Goal: Task Accomplishment & Management: Use online tool/utility

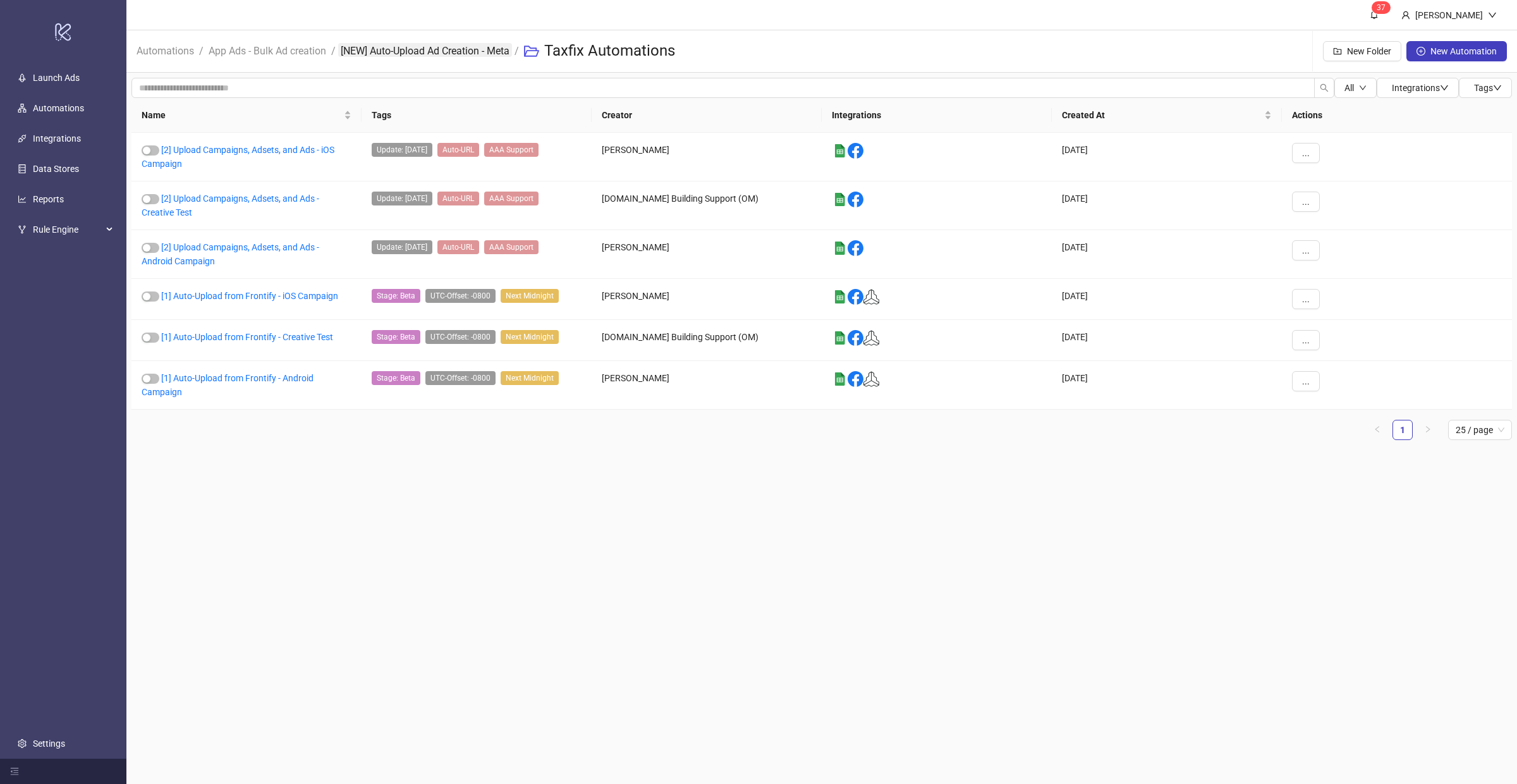
click at [386, 52] on link "[NEW] Auto-Upload Ad Creation - Meta" at bounding box center [425, 49] width 174 height 14
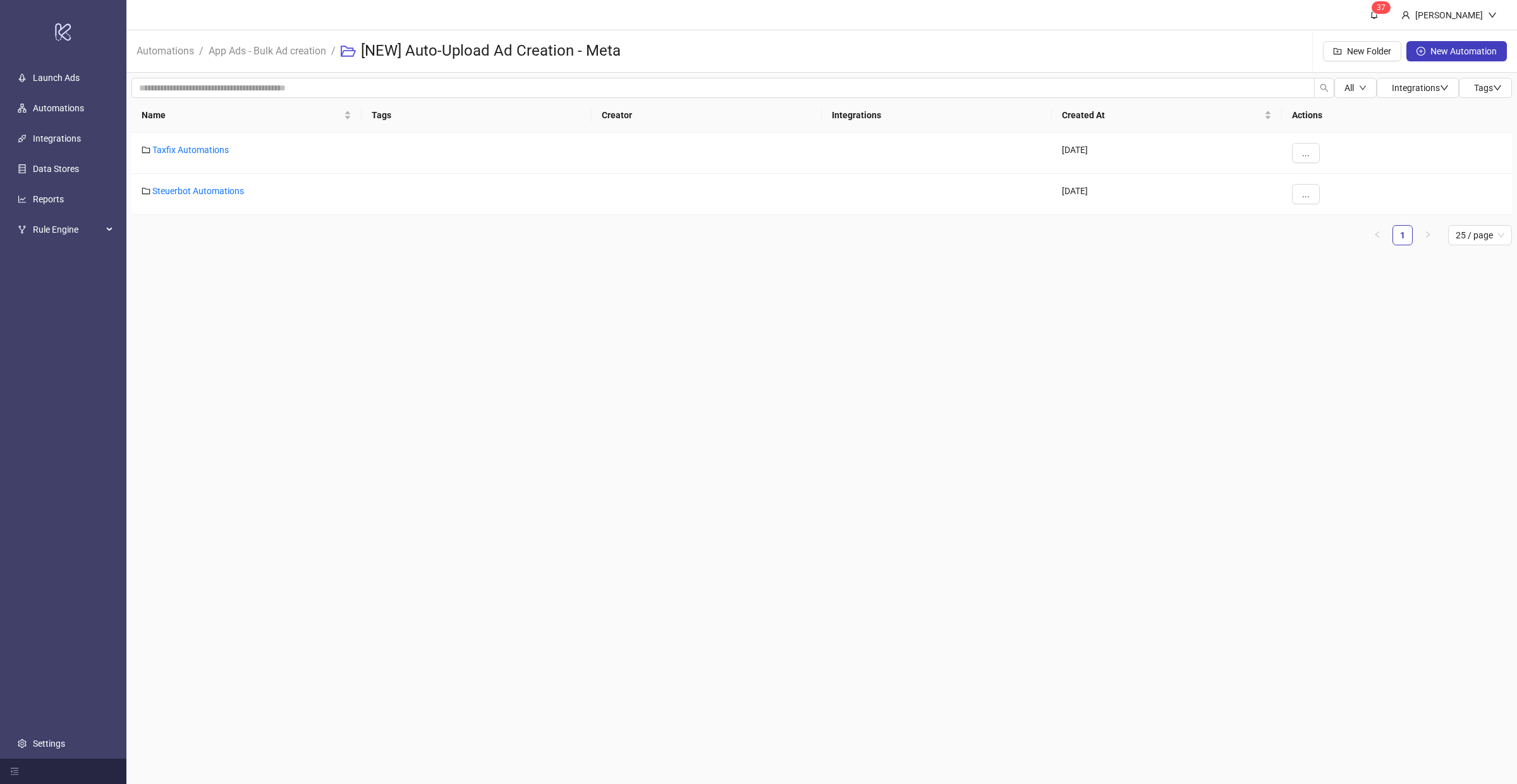
click at [755, 461] on main "3 7 [PERSON_NAME] Automations / App Ads - Bulk Ad creation / [NEW] Auto-Upload …" at bounding box center [822, 392] width 1390 height 784
click at [307, 49] on link "App Ads - Bulk Ad creation" at bounding box center [268, 49] width 123 height 14
click at [205, 145] on link "[NEW] Auto-Upload Ad Creation - TikTok" at bounding box center [230, 150] width 155 height 10
click at [619, 46] on h3 "[NEW] Auto-Upload Ad Creation - TikTok" at bounding box center [496, 51] width 270 height 20
click at [639, 48] on div "[NEW] Auto-Upload Ad Creation - TikTok" at bounding box center [490, 51] width 300 height 41
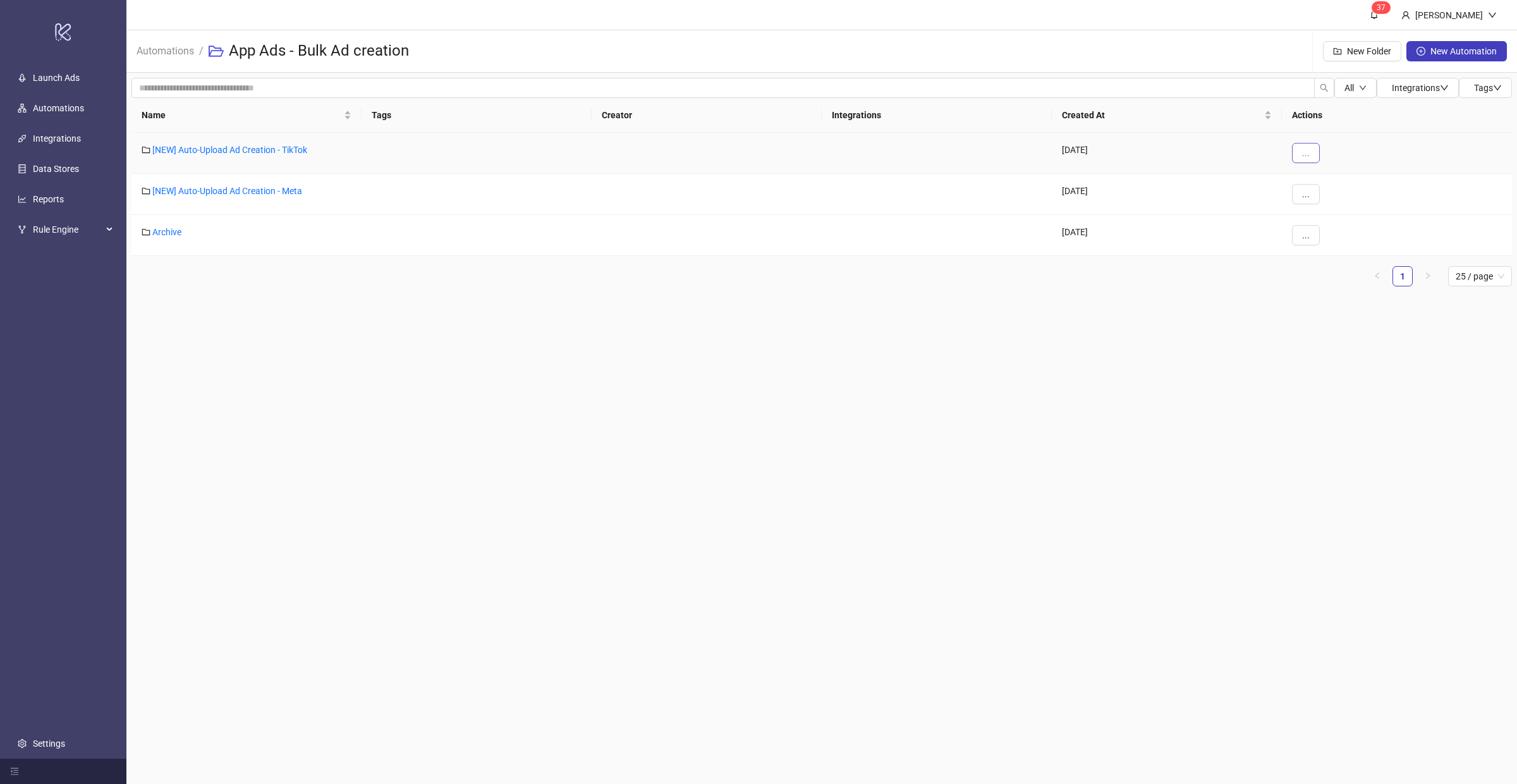
click at [1293, 148] on button "..." at bounding box center [1306, 153] width 27 height 20
click at [1330, 179] on span "Edit" at bounding box center [1334, 178] width 37 height 14
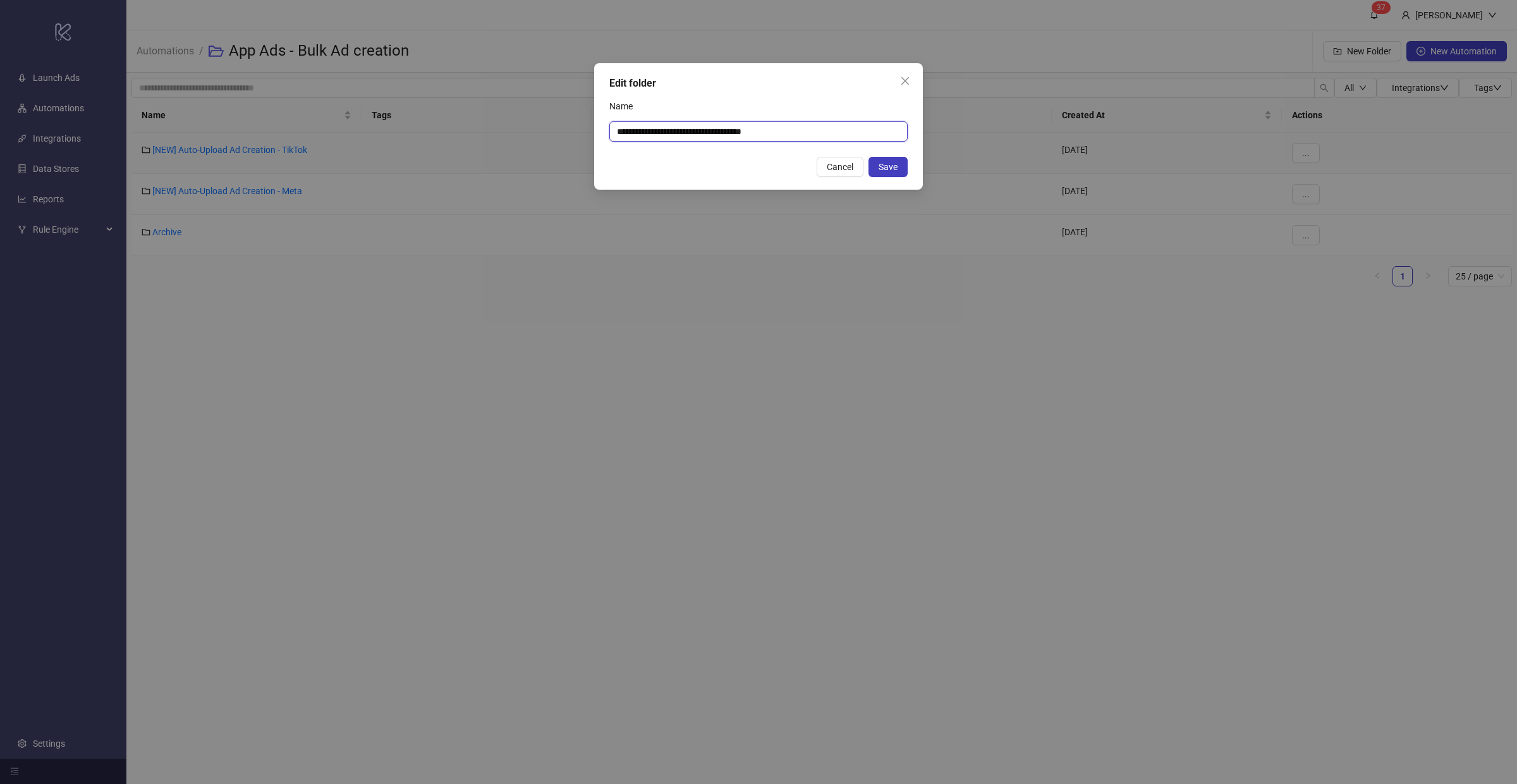
click at [854, 129] on input "**********" at bounding box center [758, 132] width 298 height 20
type input "**********"
click at [891, 165] on span "Save" at bounding box center [888, 167] width 19 height 10
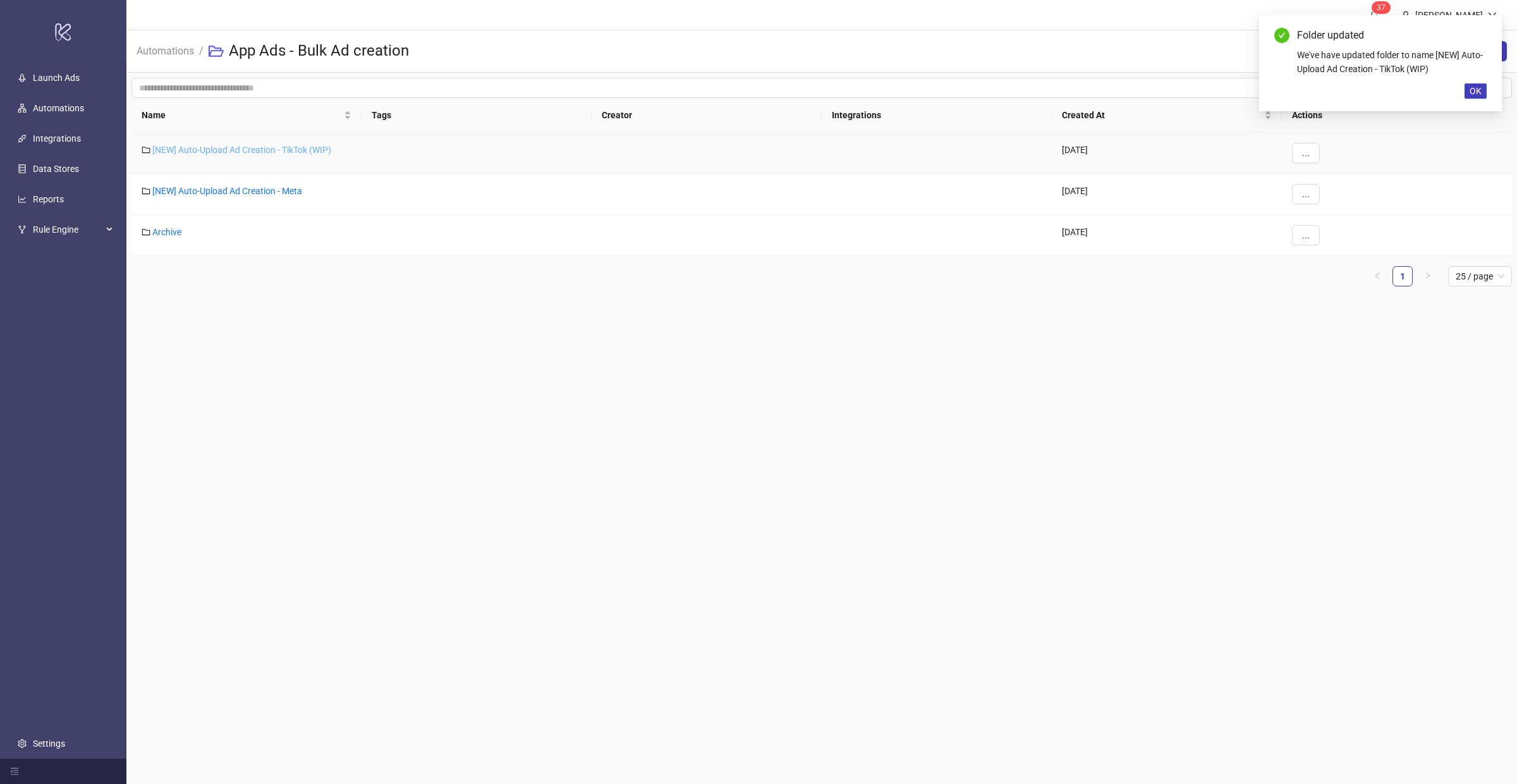
click at [266, 148] on link "[NEW] Auto-Upload Ad Creation - TikTok (WIP)" at bounding box center [242, 150] width 179 height 10
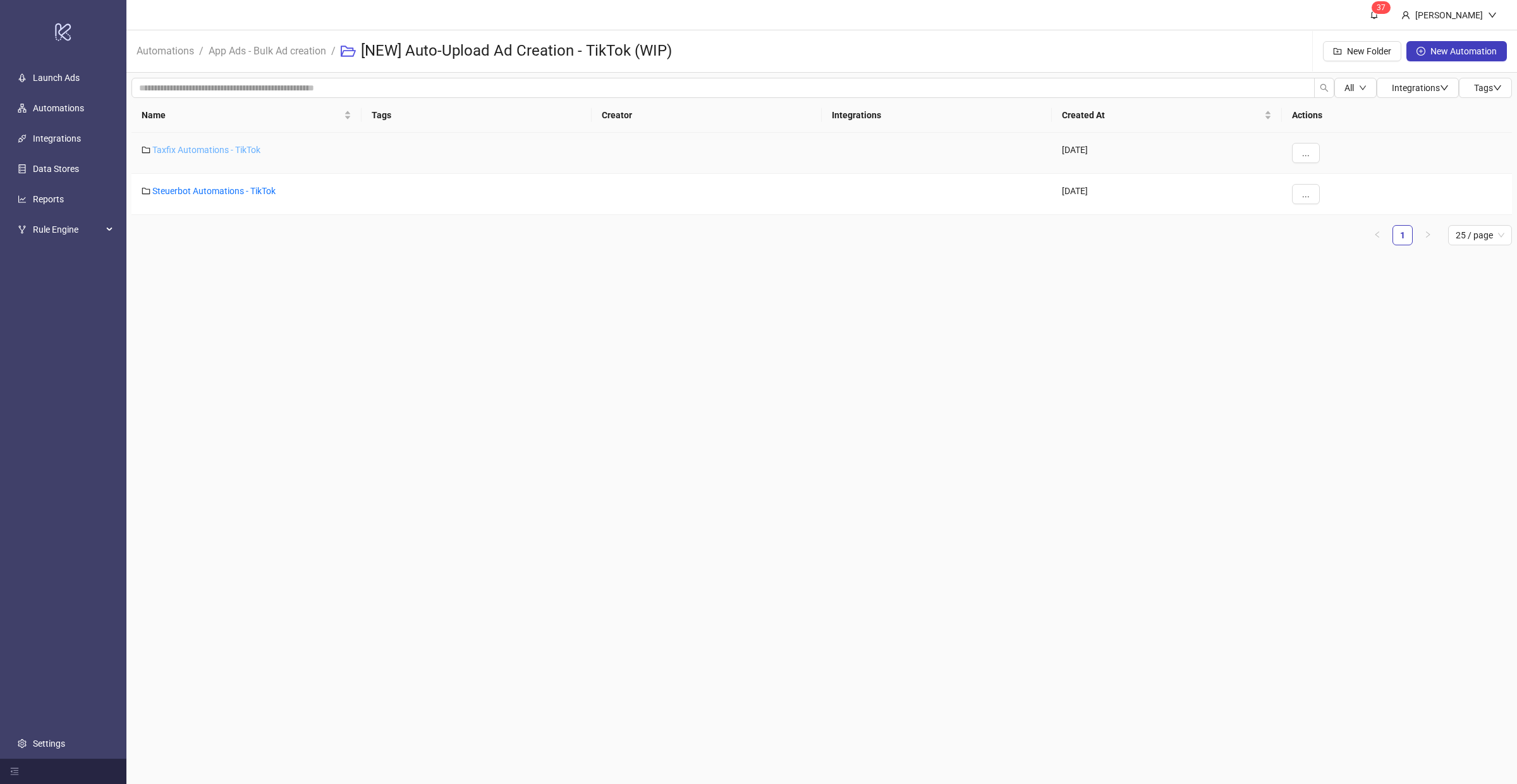
click at [190, 148] on link "Taxfix Automations - TikTok" at bounding box center [206, 150] width 108 height 10
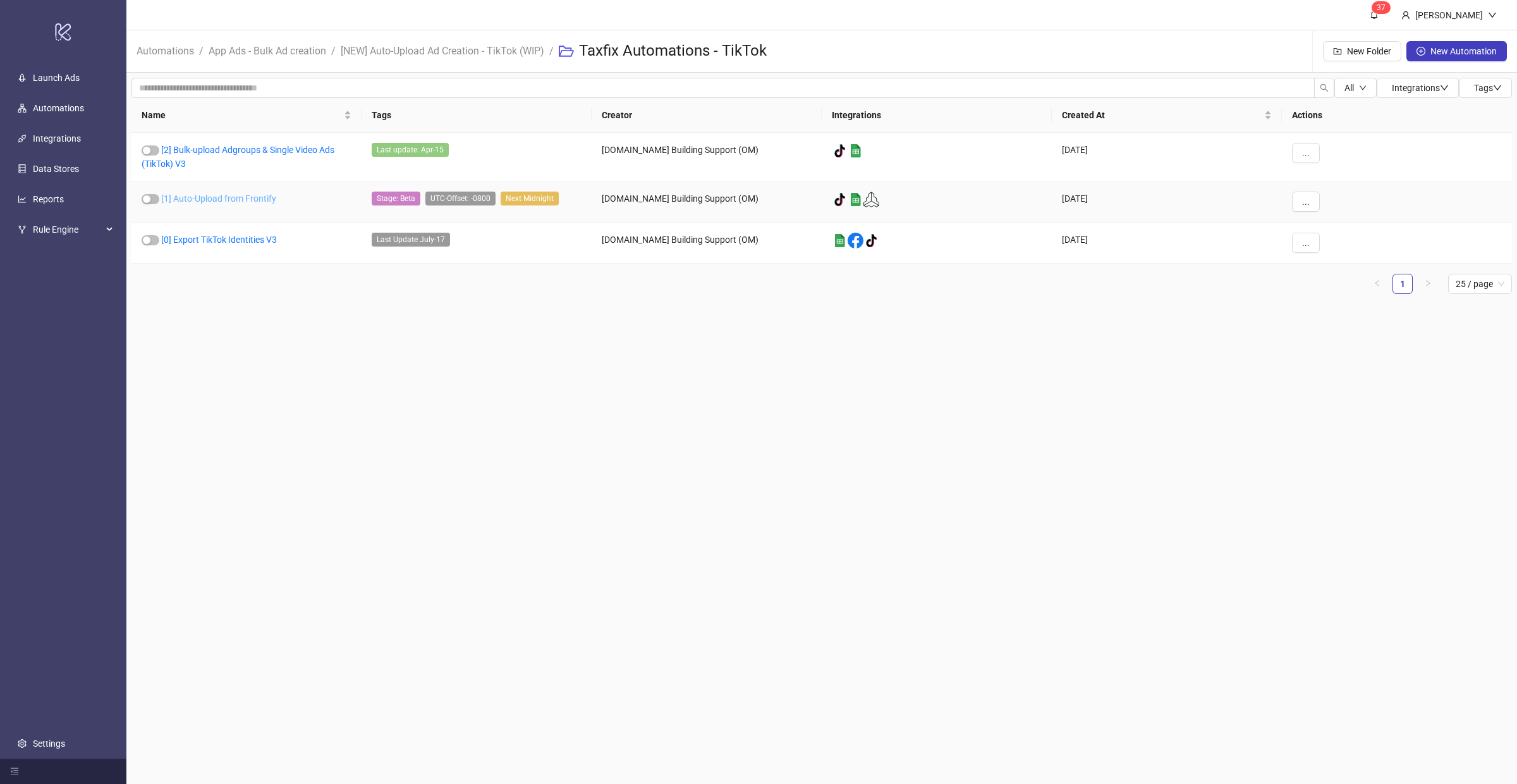
click at [251, 197] on link "[1] Auto-Upload from Frontify" at bounding box center [218, 198] width 115 height 10
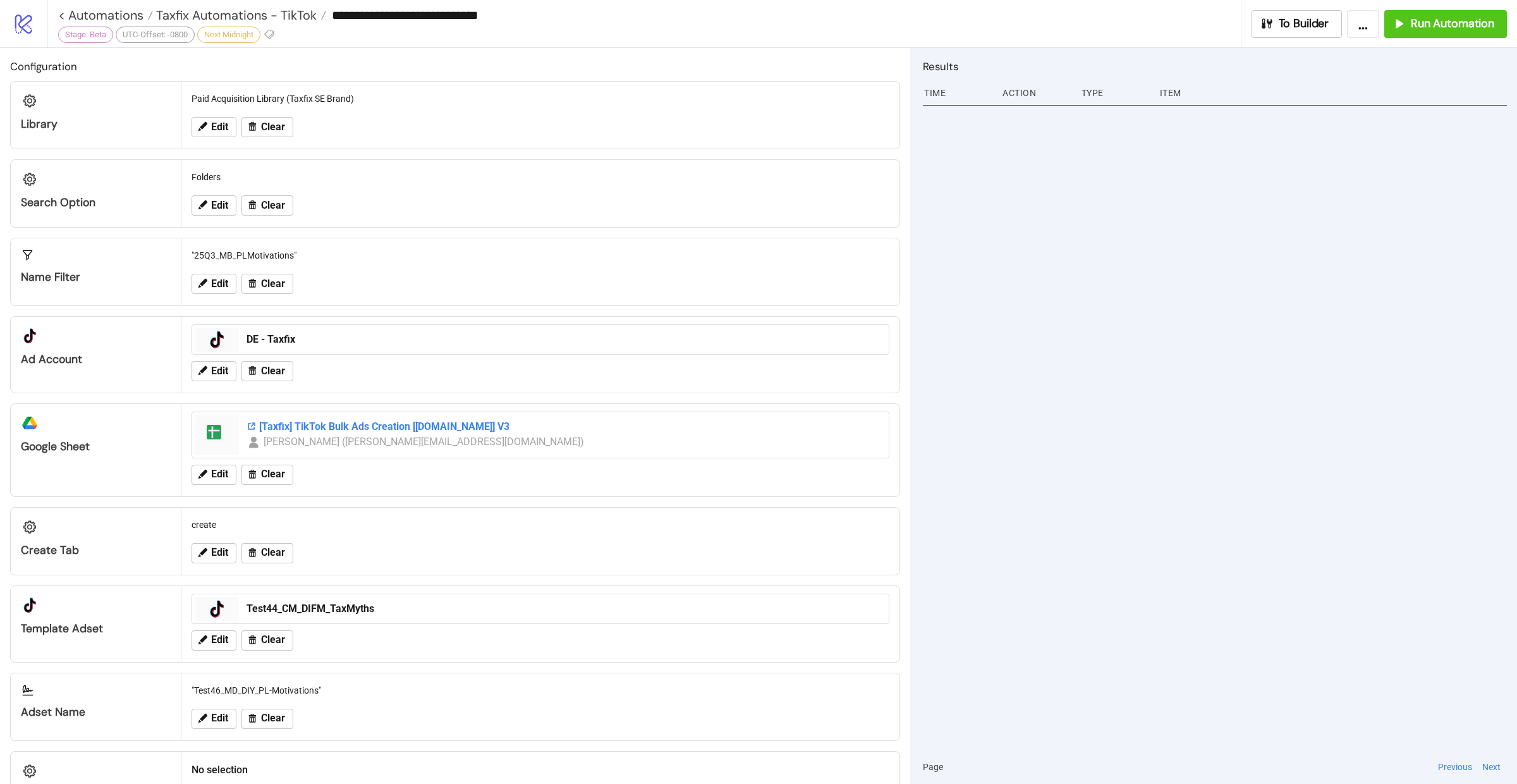
click at [365, 421] on div "[Taxfix] TikTok Bulk Ads Creation [[DOMAIN_NAME]] V3" at bounding box center [564, 426] width 634 height 14
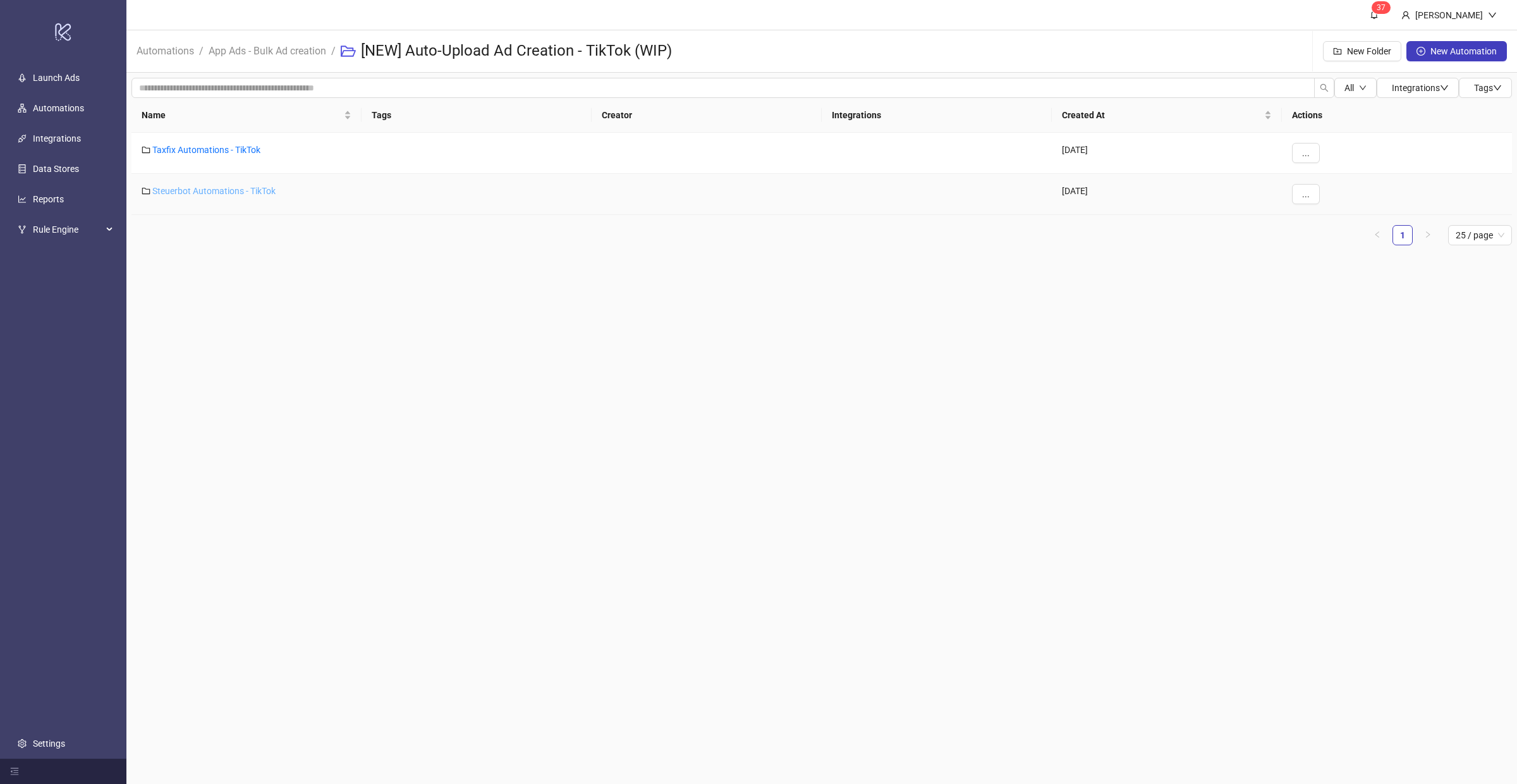
click at [216, 188] on link "Steuerbot Automations - TikTok" at bounding box center [214, 191] width 123 height 10
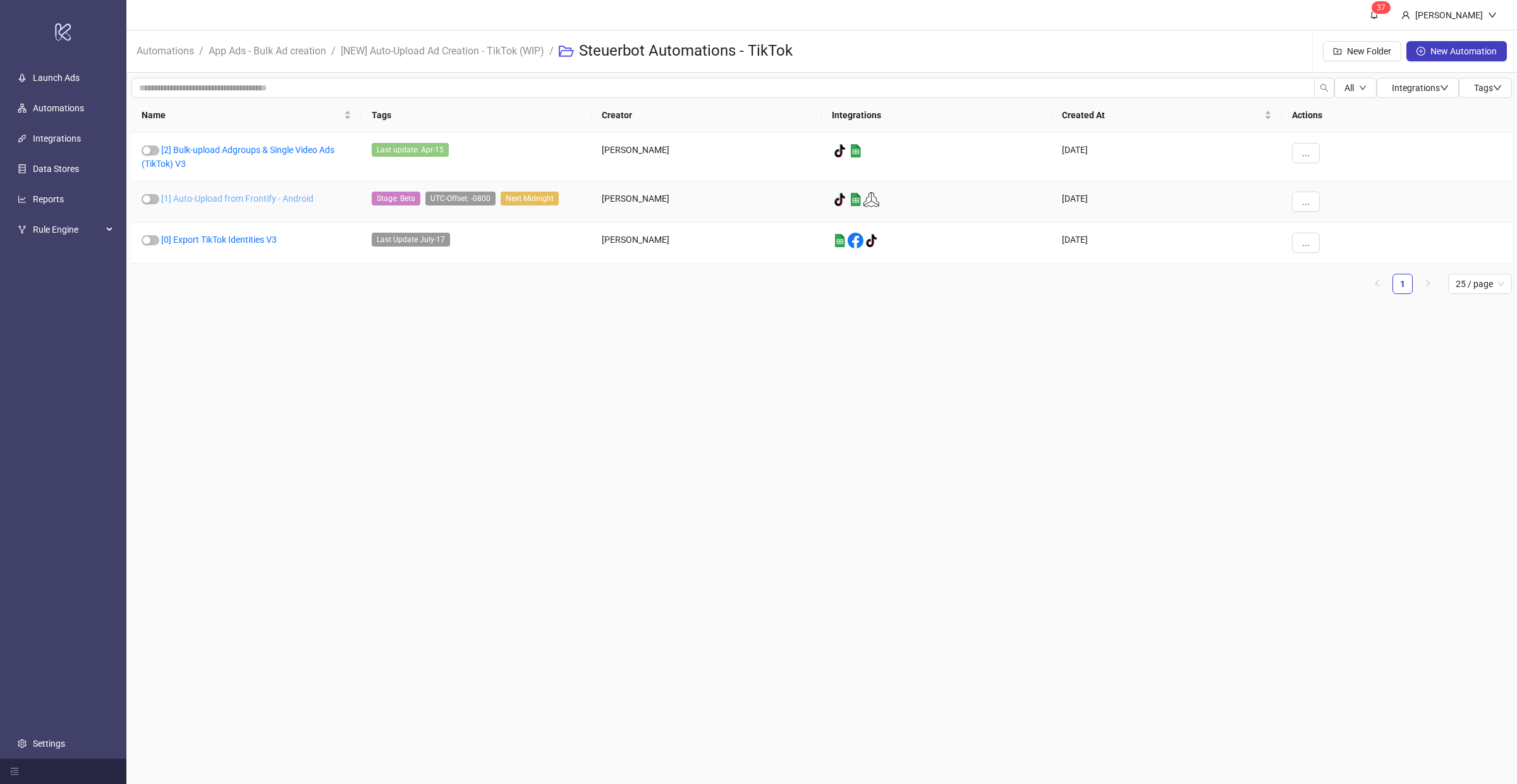
click at [276, 197] on link "[1] Auto-Upload from Frontify - Android" at bounding box center [237, 198] width 153 height 10
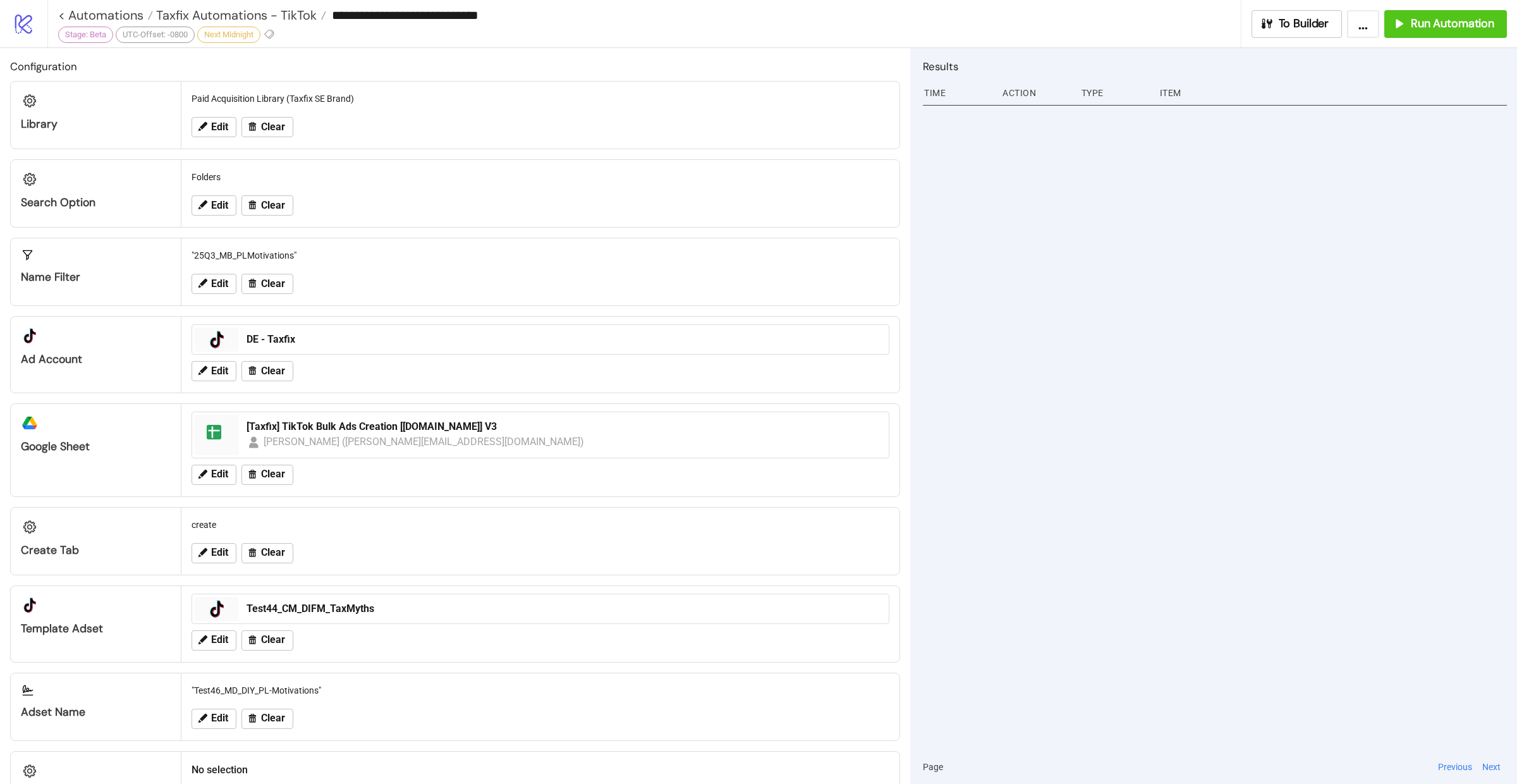
type input "**********"
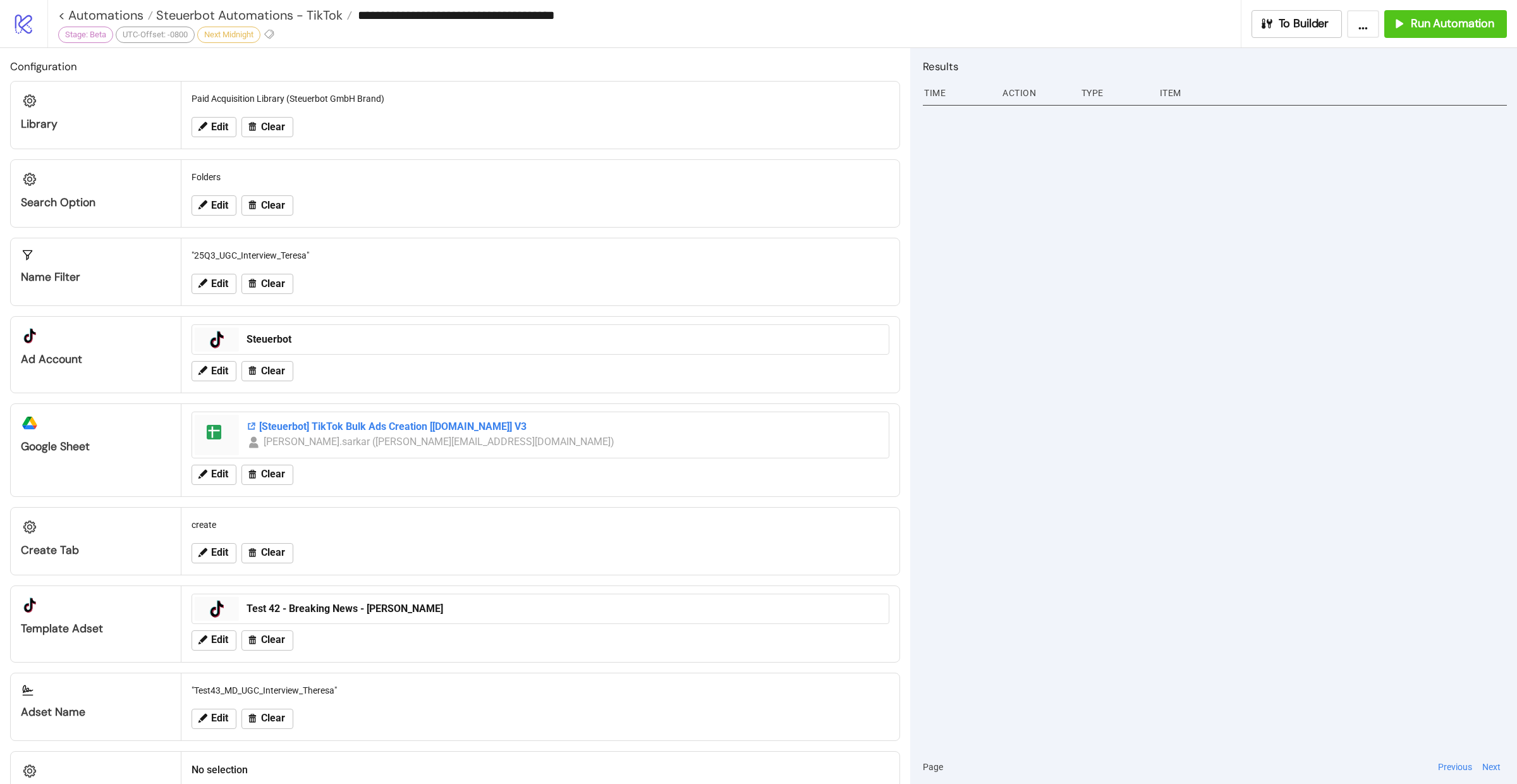
click at [428, 426] on div "[Steuerbot] TikTok Bulk Ads Creation [[DOMAIN_NAME]] V3" at bounding box center [564, 426] width 634 height 14
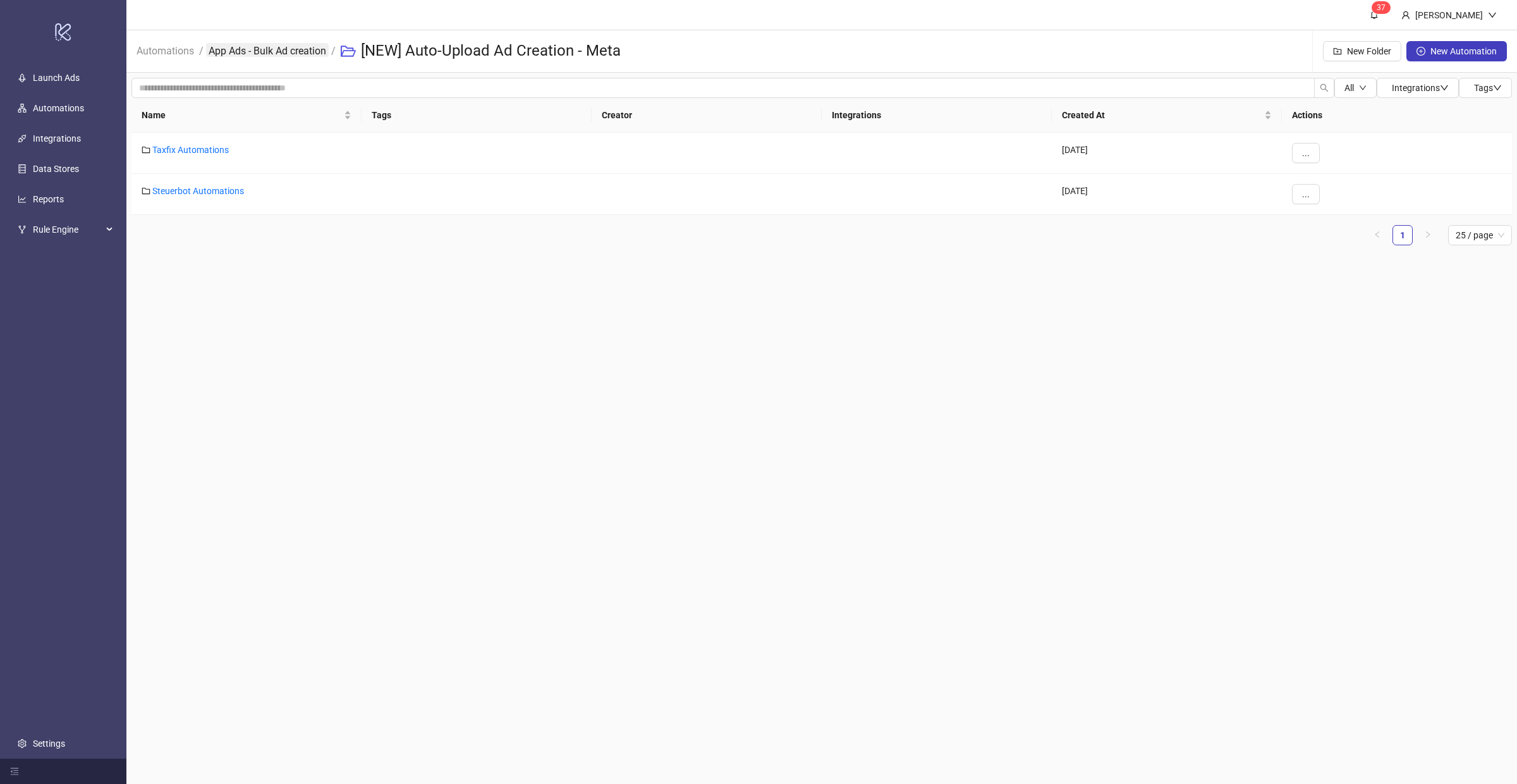
click at [286, 54] on link "App Ads - Bulk Ad creation" at bounding box center [268, 49] width 123 height 14
click at [247, 189] on link "[NEW] Auto-Upload Ad Creation - Meta" at bounding box center [227, 191] width 150 height 10
click at [190, 148] on link "Taxfix Automations" at bounding box center [191, 150] width 77 height 10
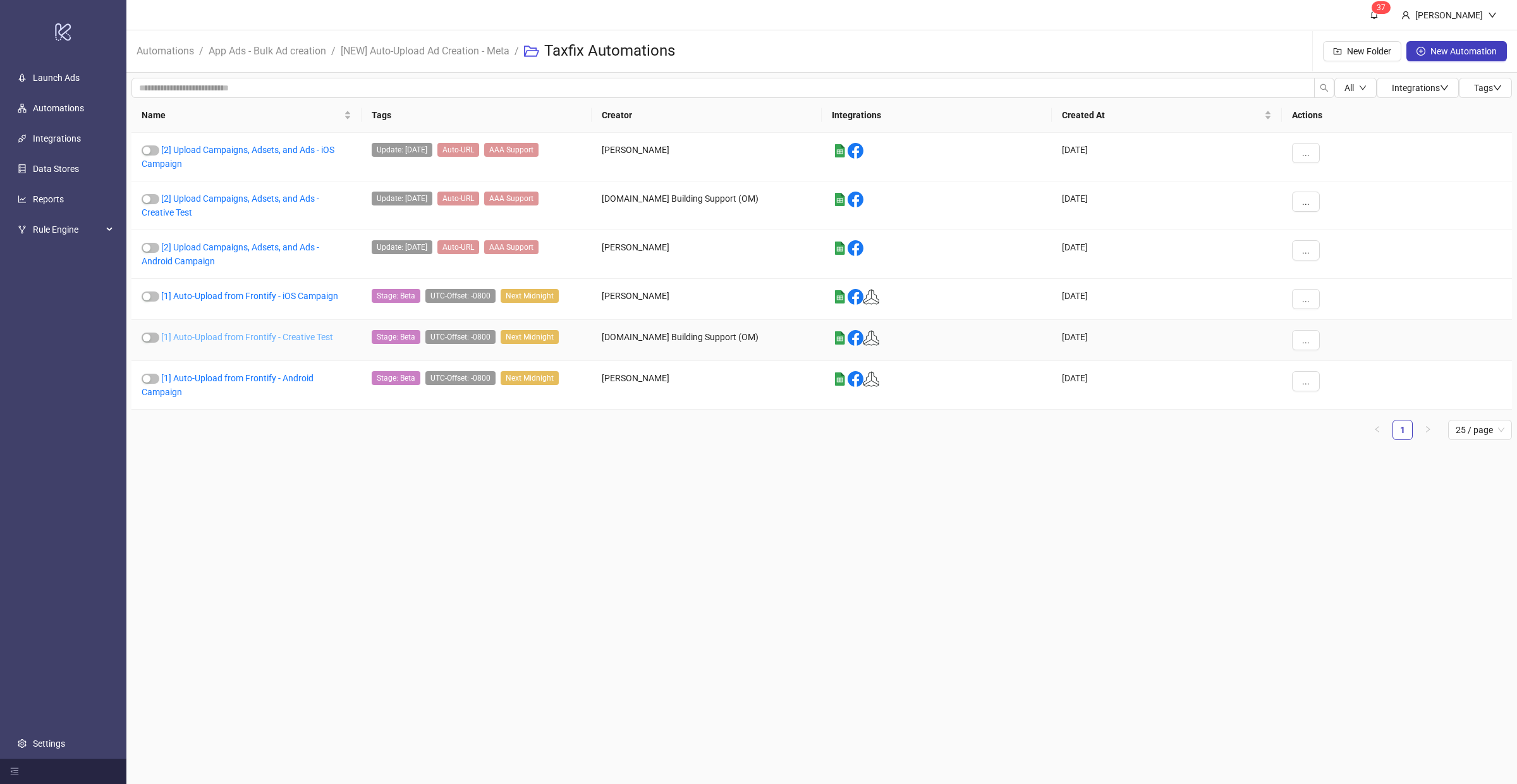
click at [250, 336] on link "[1] Auto-Upload from Frontify - Creative Test" at bounding box center [247, 337] width 172 height 10
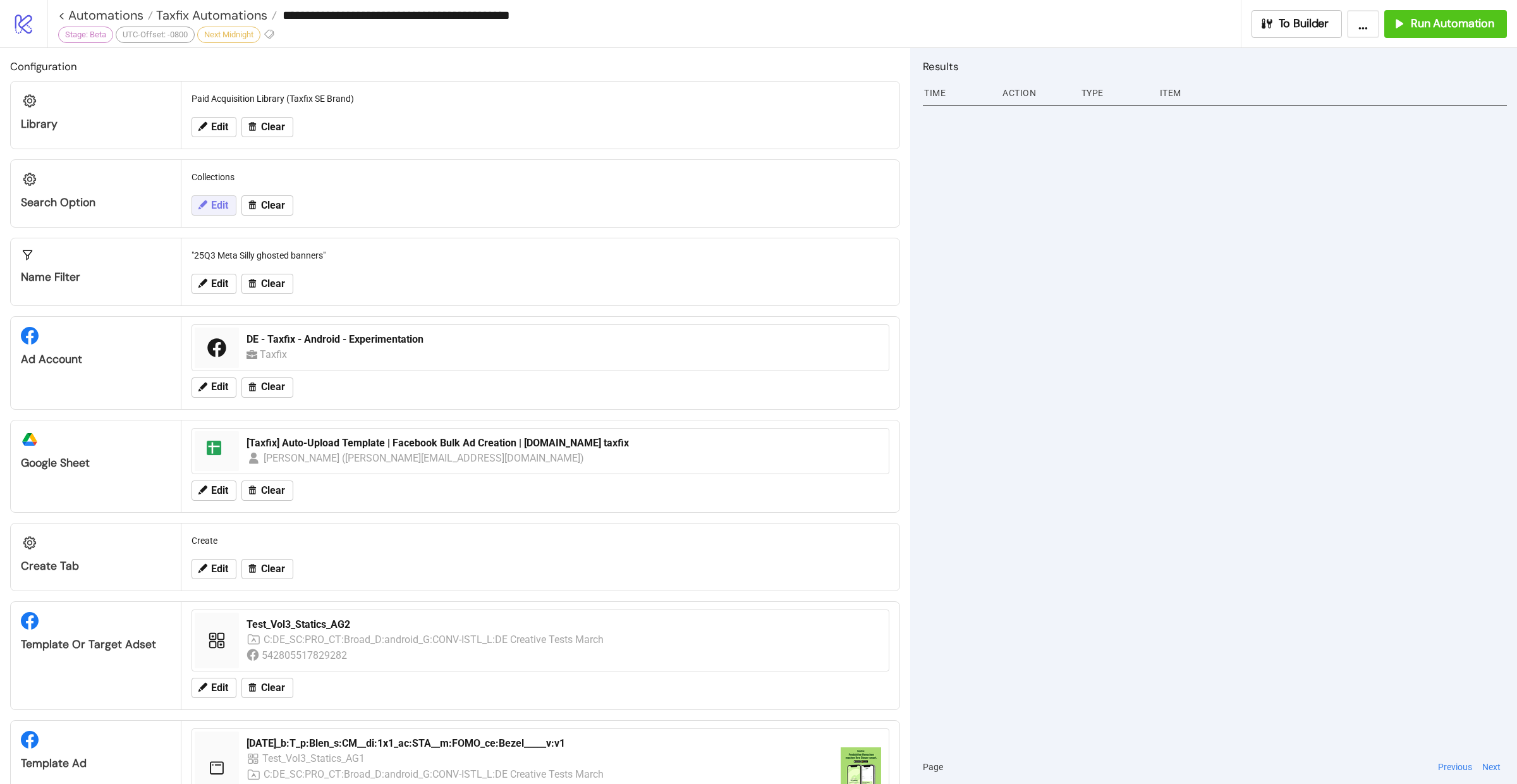
click at [224, 209] on span "Edit" at bounding box center [220, 205] width 17 height 12
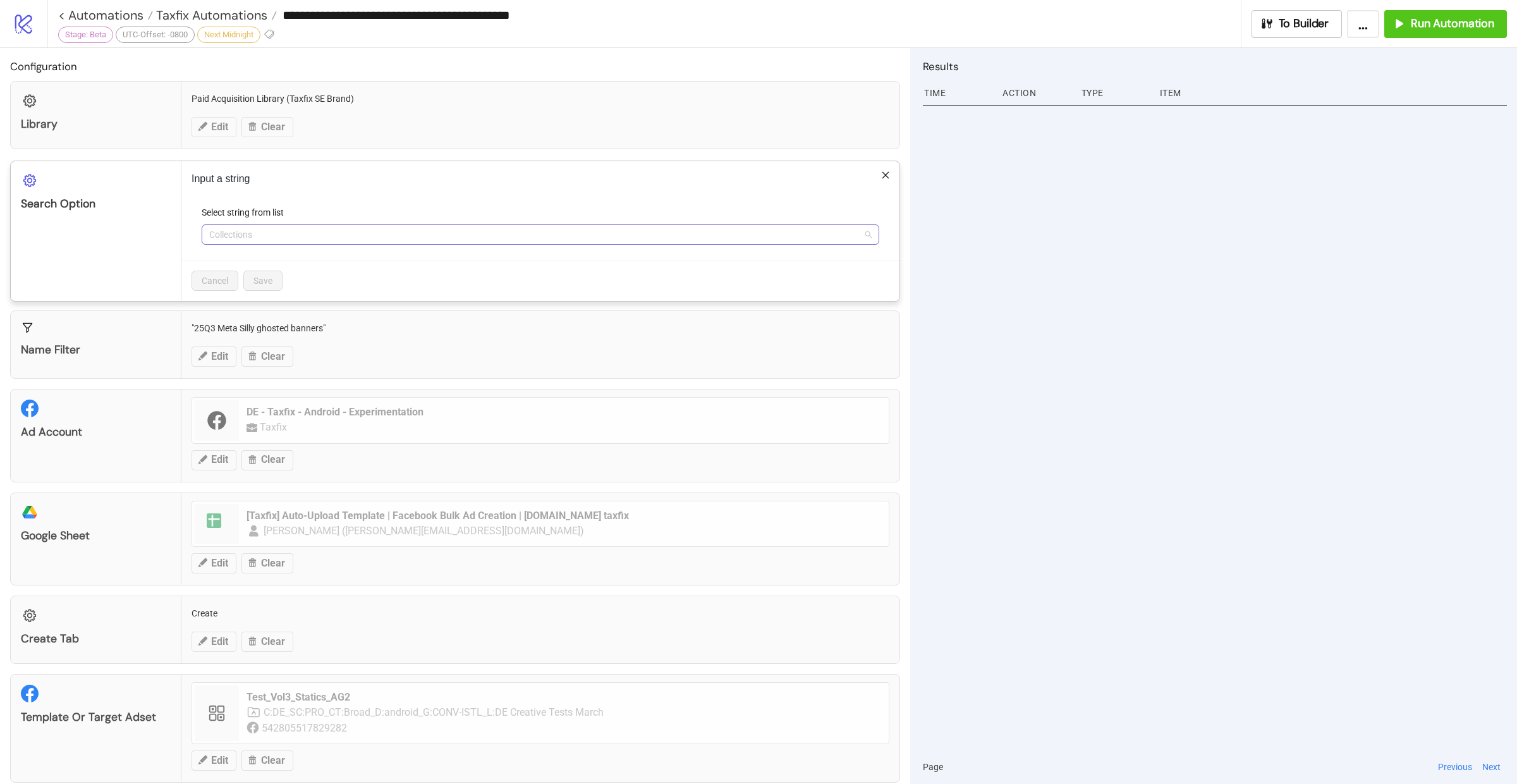
click at [315, 237] on span "Collections" at bounding box center [540, 234] width 663 height 19
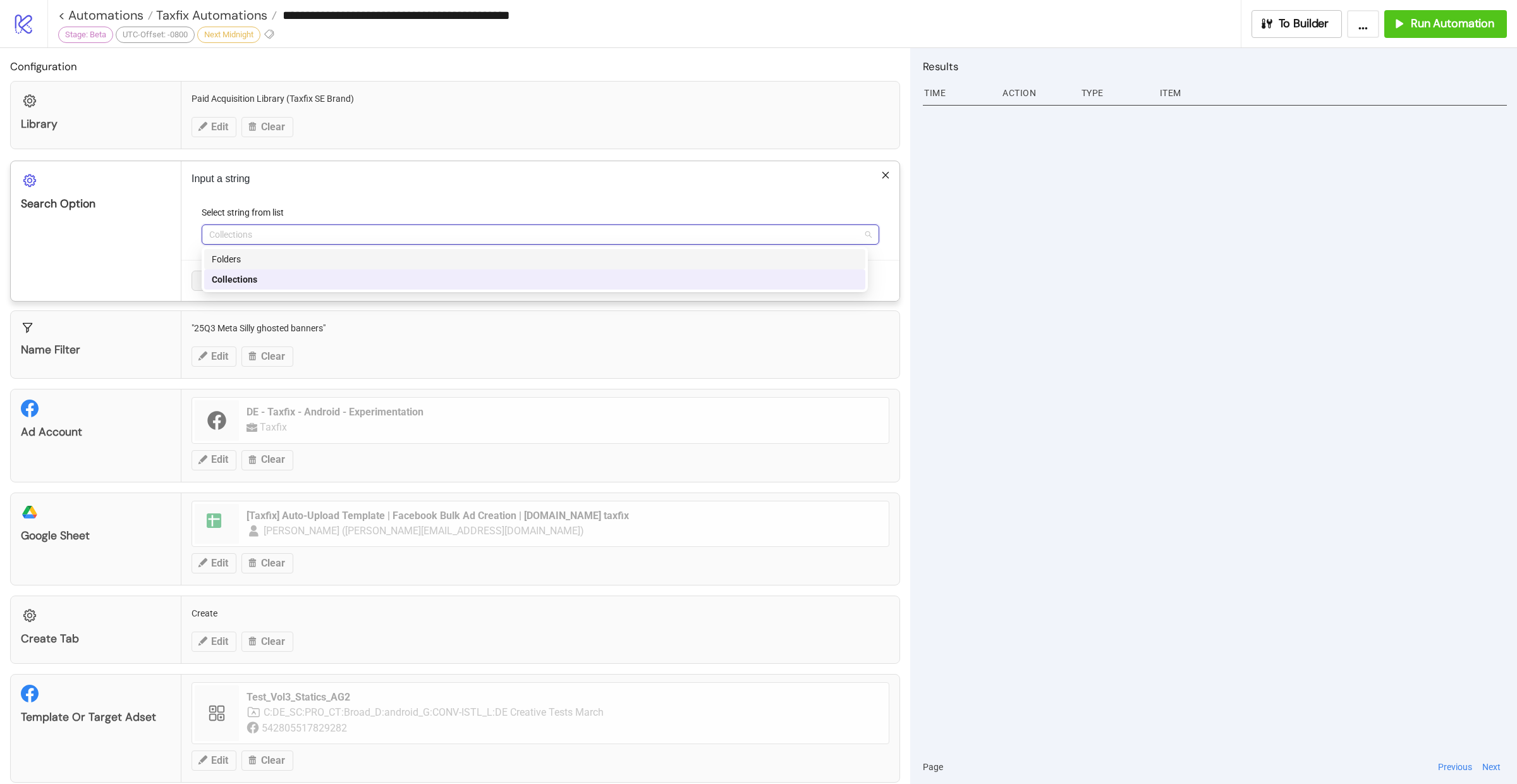
click at [284, 259] on div "Folders" at bounding box center [535, 259] width 646 height 14
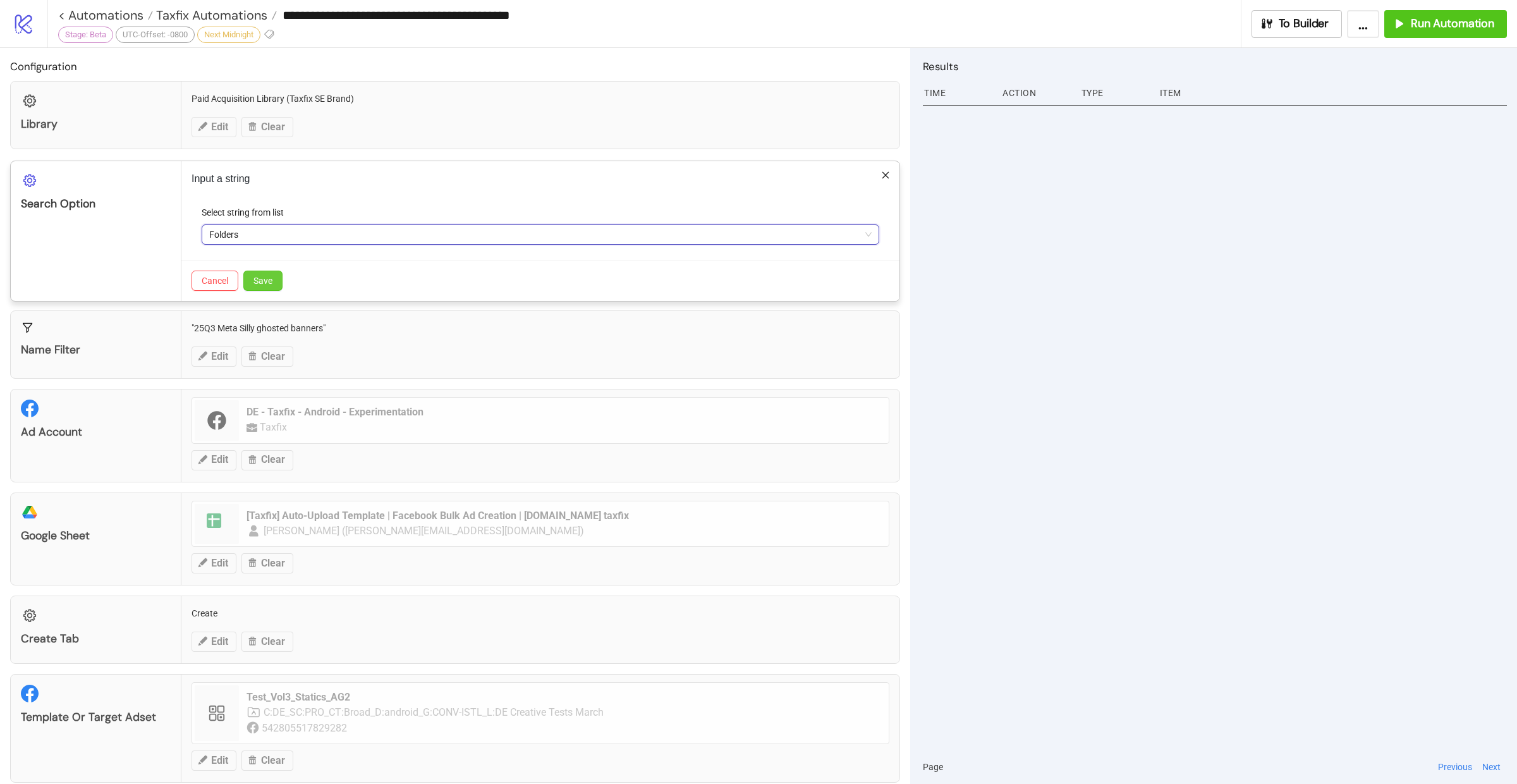
click at [261, 276] on span "Save" at bounding box center [263, 281] width 19 height 10
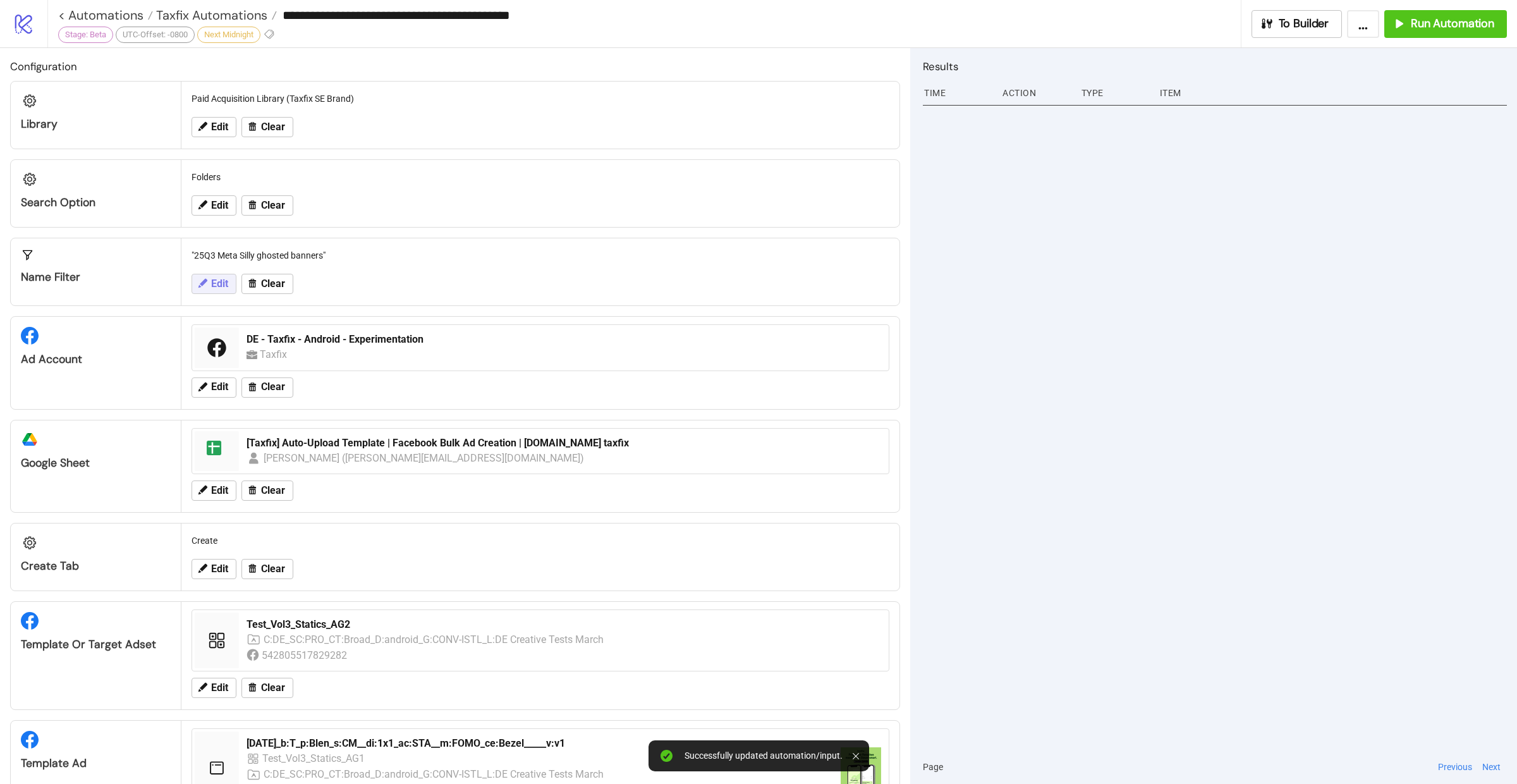
click at [212, 278] on span "Edit" at bounding box center [220, 284] width 17 height 12
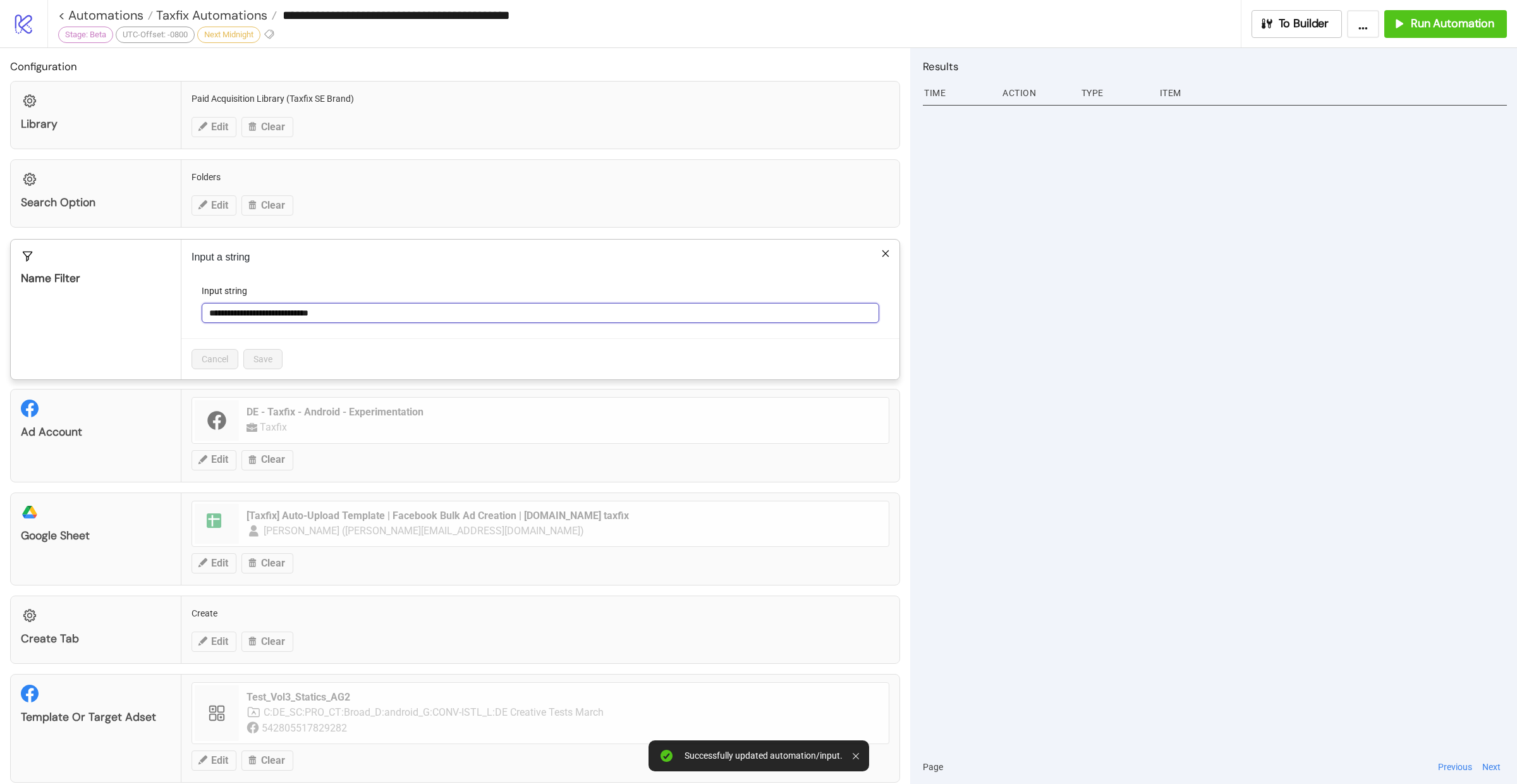
click at [367, 316] on input "**********" at bounding box center [540, 313] width 678 height 20
paste input "text"
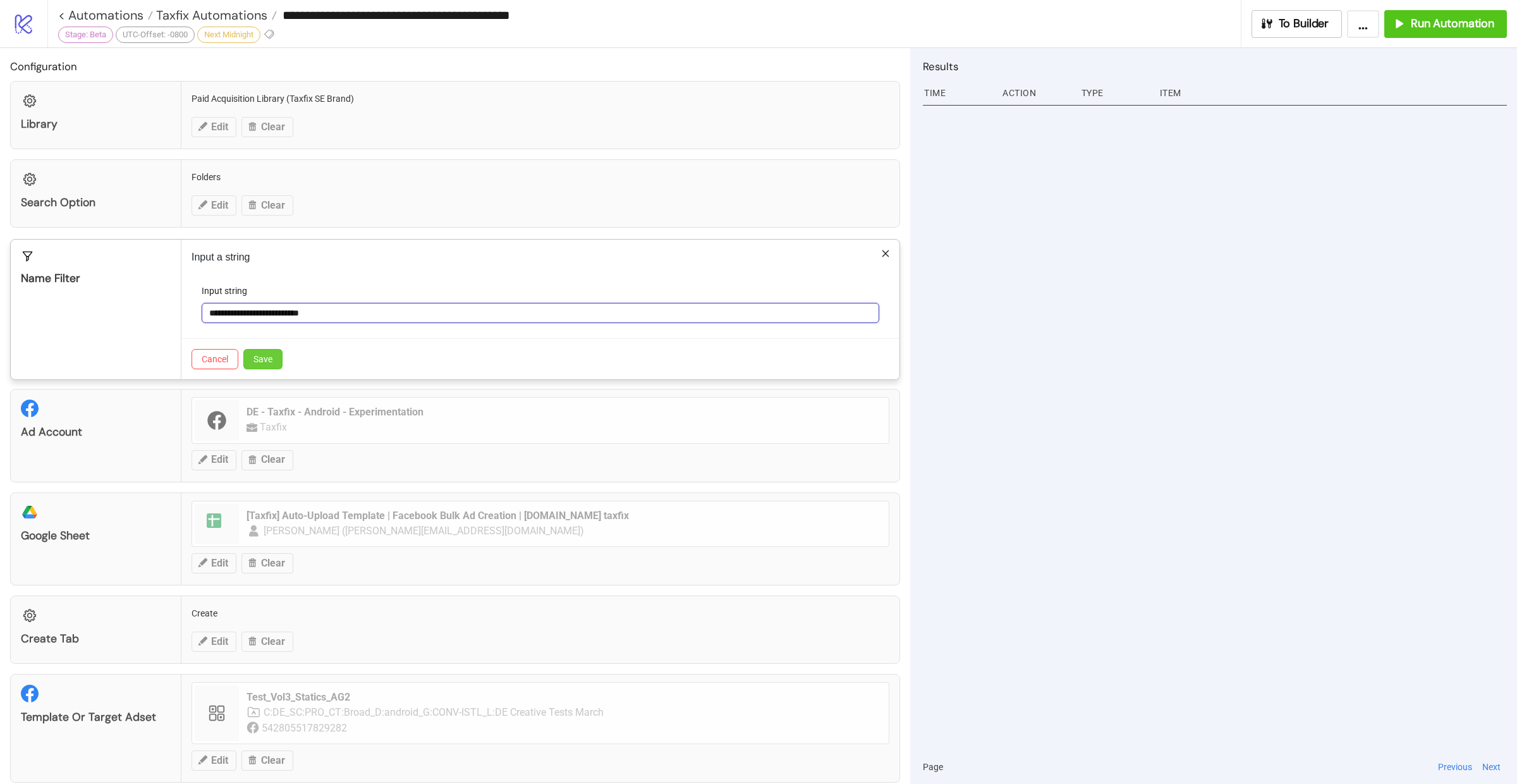
type input "**********"
click at [257, 354] on span "Save" at bounding box center [263, 359] width 19 height 10
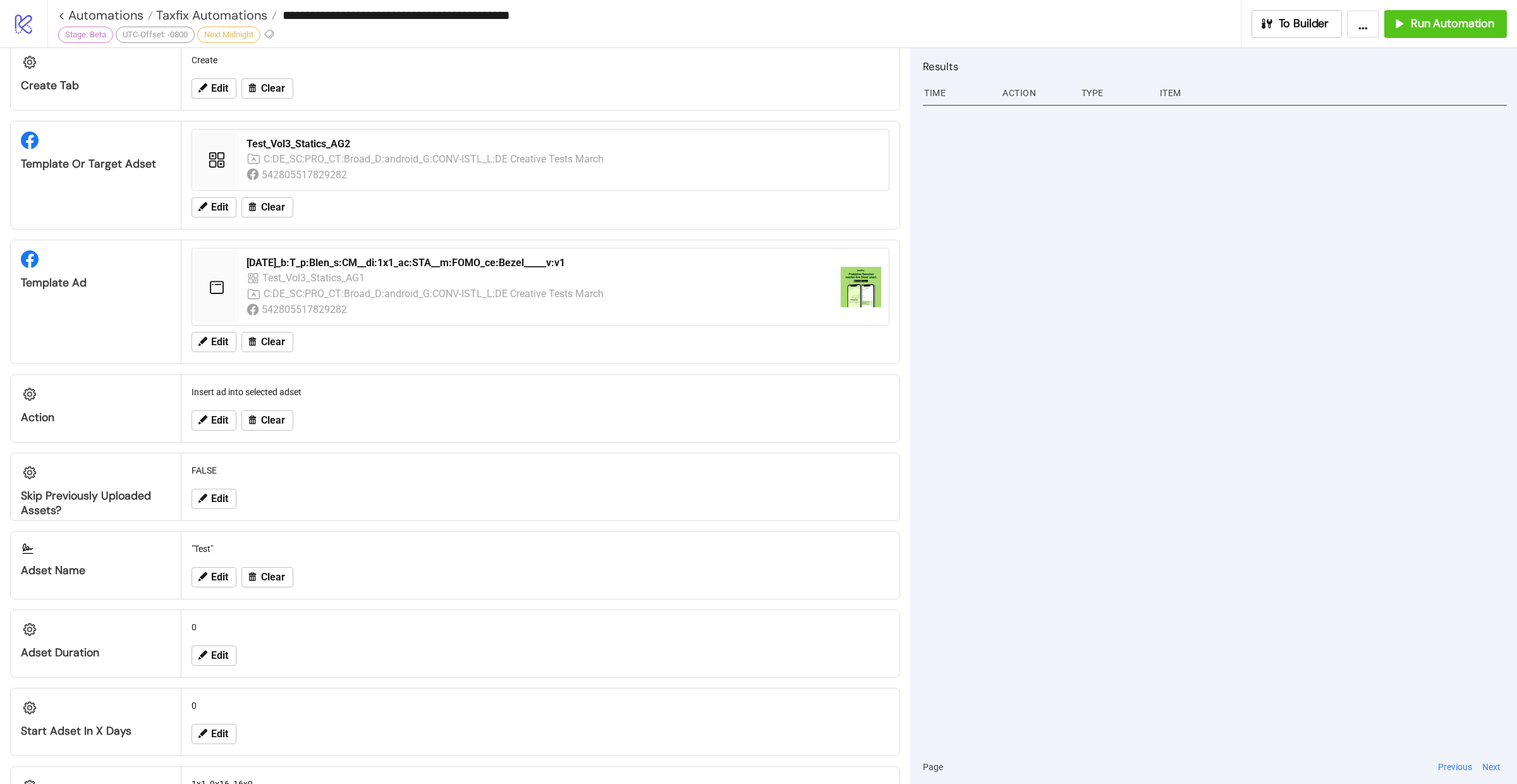
scroll to position [367, 0]
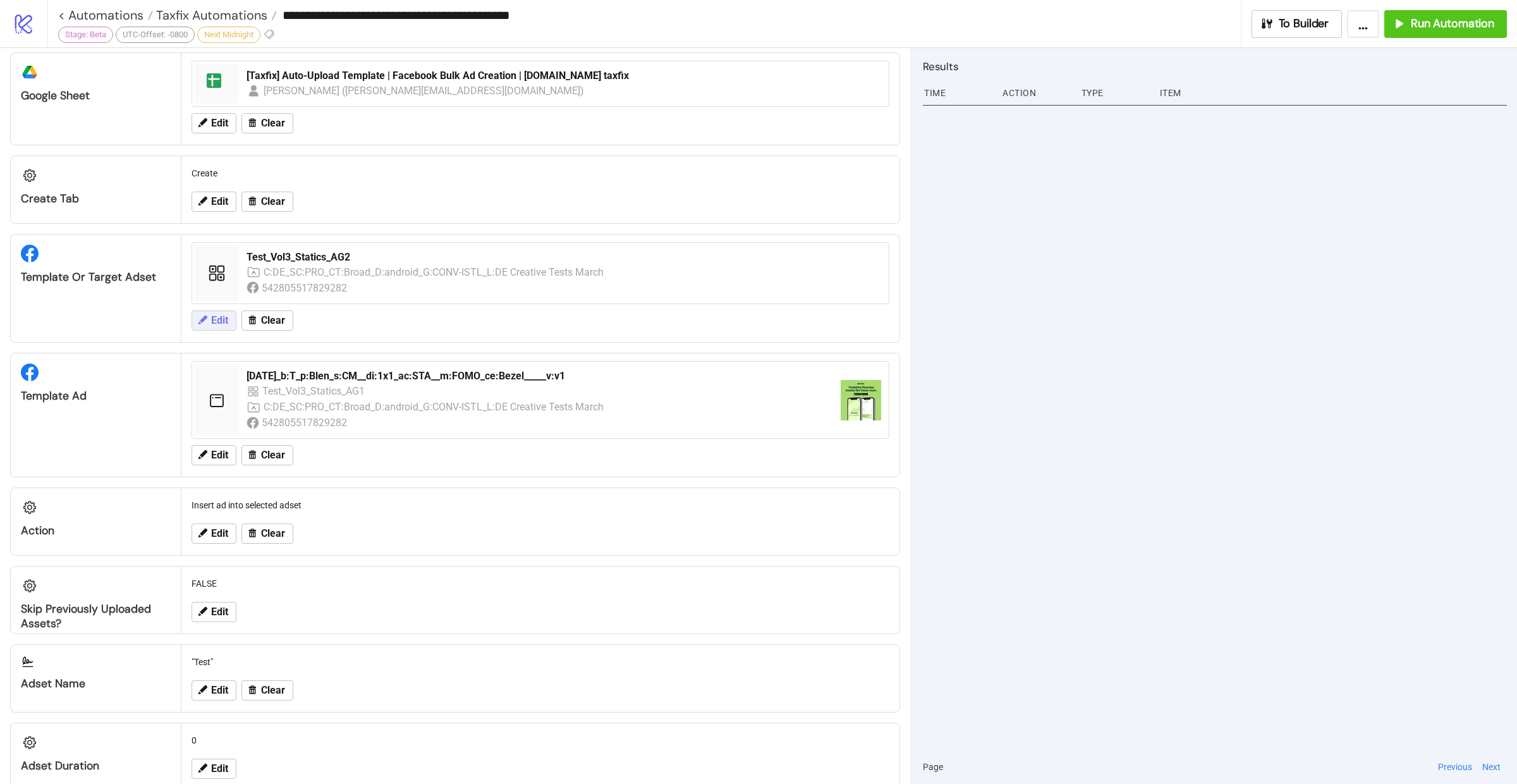
click at [223, 315] on span "Edit" at bounding box center [220, 320] width 17 height 12
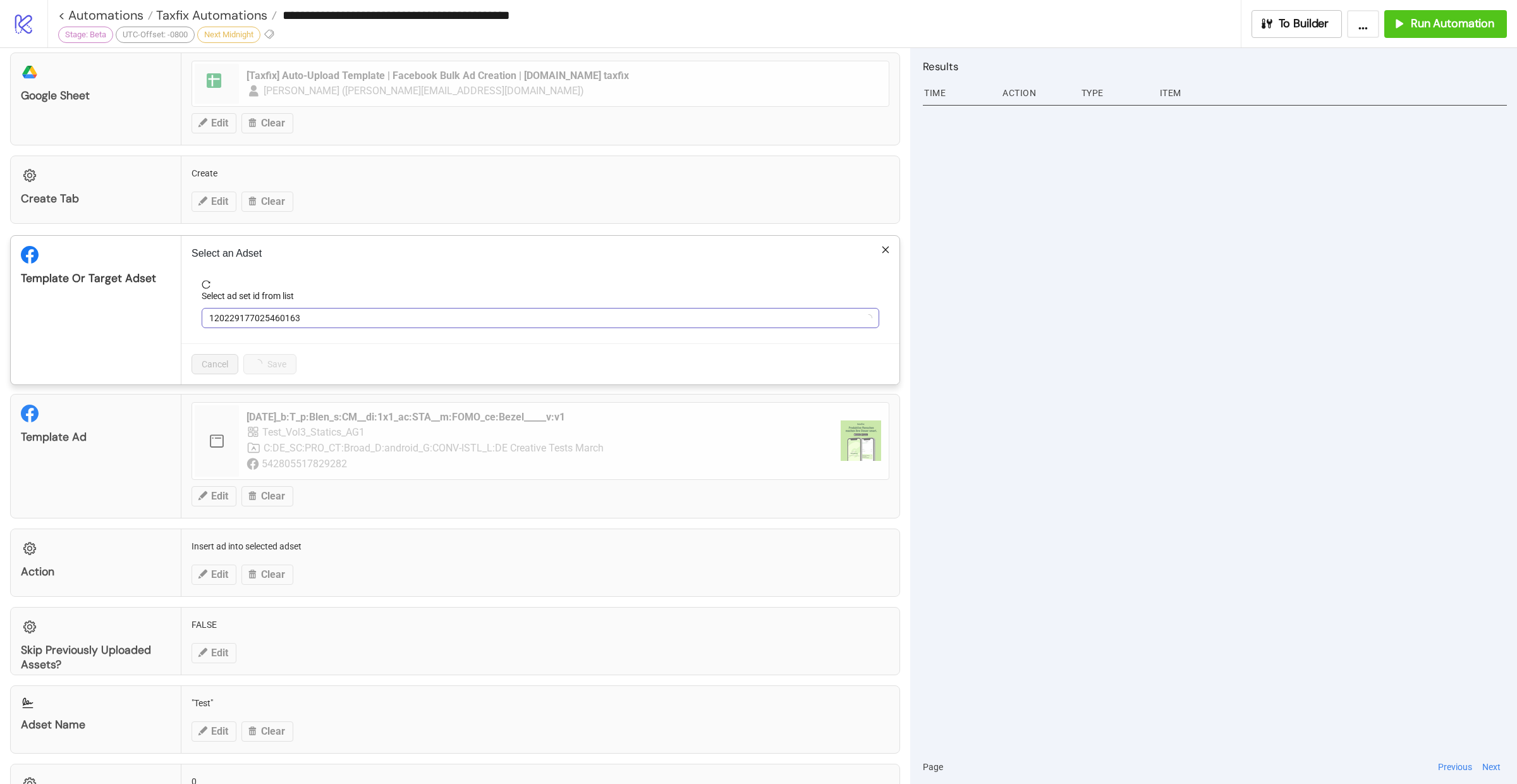
click at [328, 308] on span "120229177025460163" at bounding box center [540, 318] width 663 height 19
click at [362, 316] on span "Test_Vol3_Statics_AG2" at bounding box center [540, 318] width 663 height 19
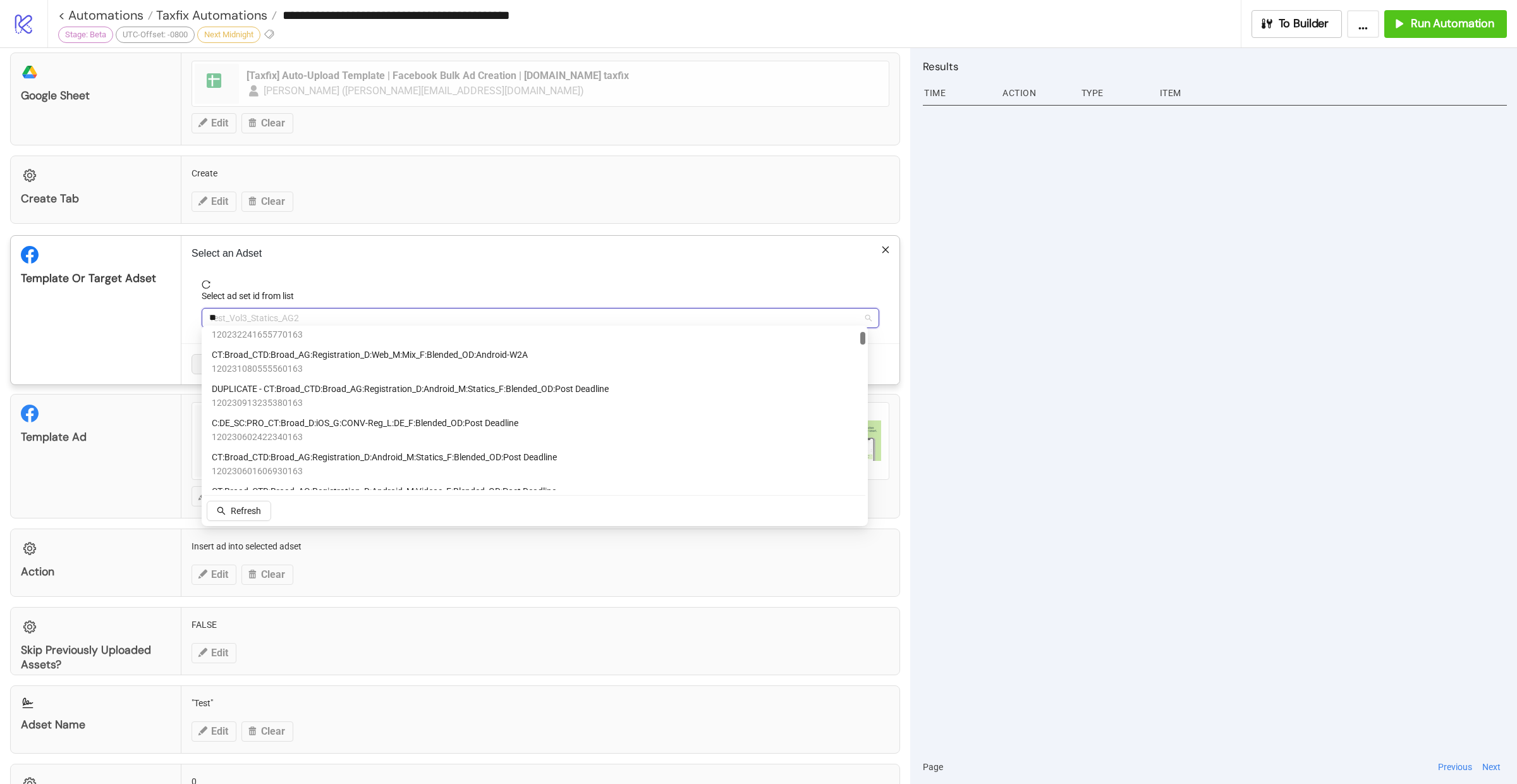
scroll to position [0, 0]
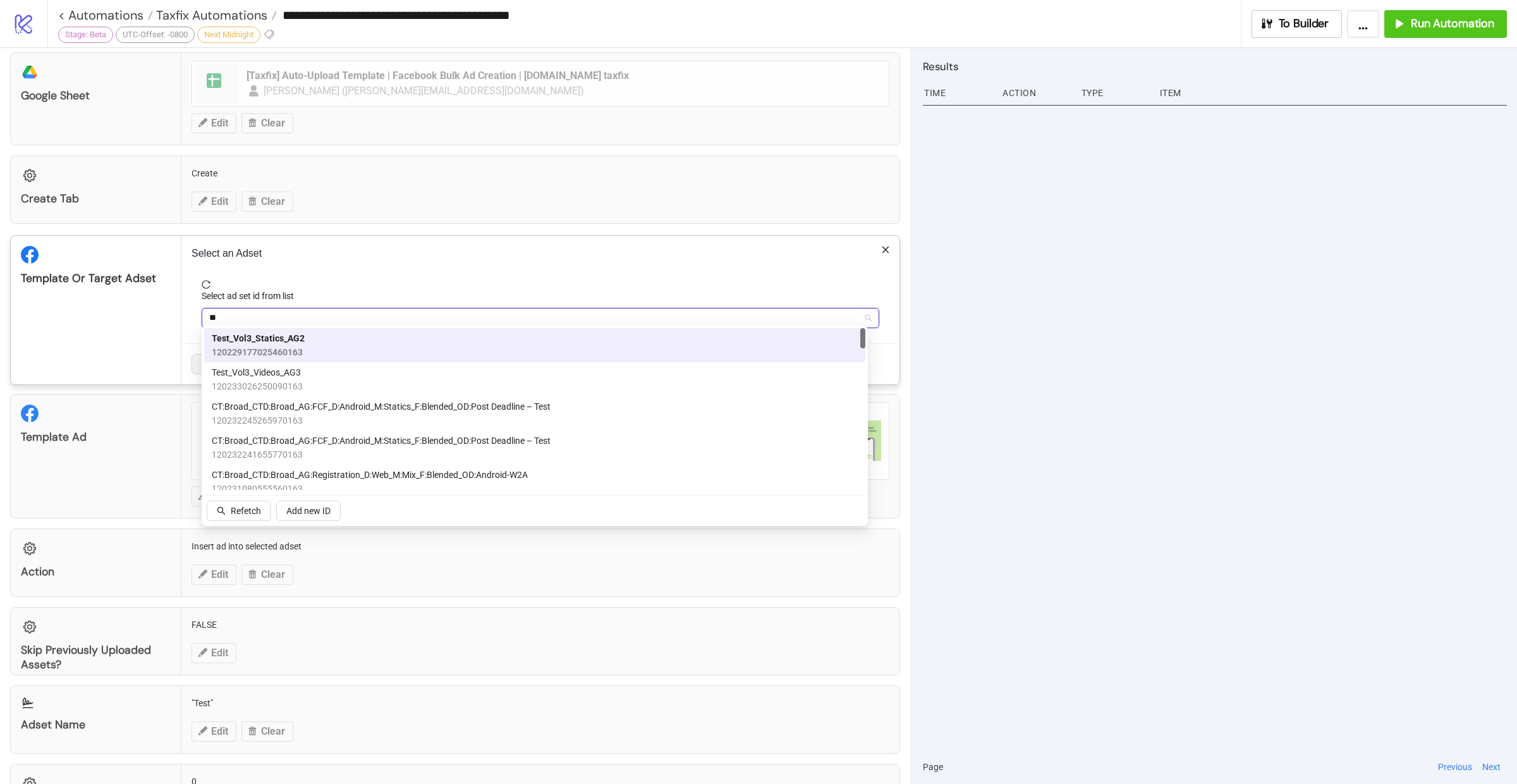
type input "***"
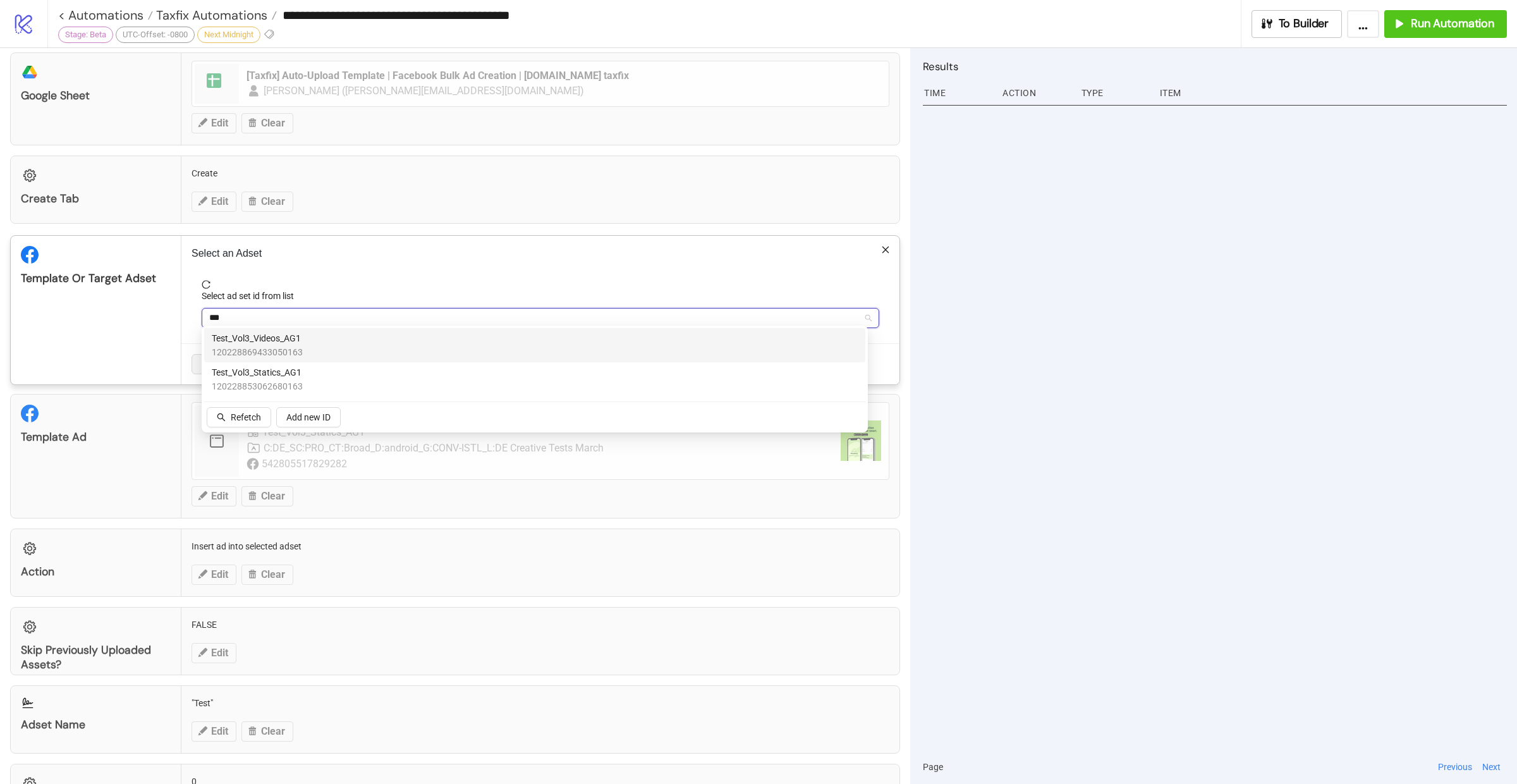
click at [277, 338] on span "Test_Vol3_Videos_AG1" at bounding box center [258, 338] width 91 height 14
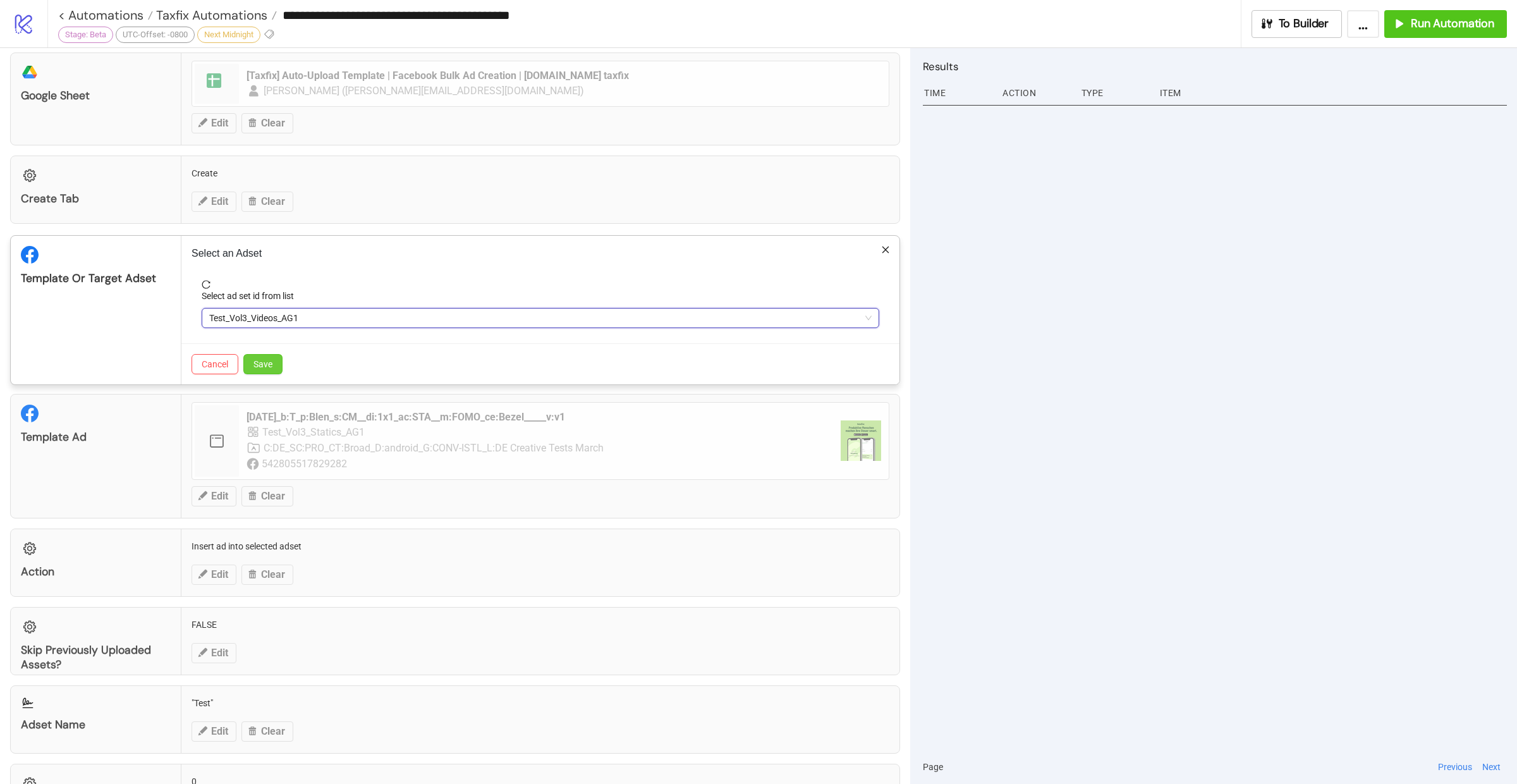
click at [265, 359] on span "Save" at bounding box center [263, 364] width 19 height 10
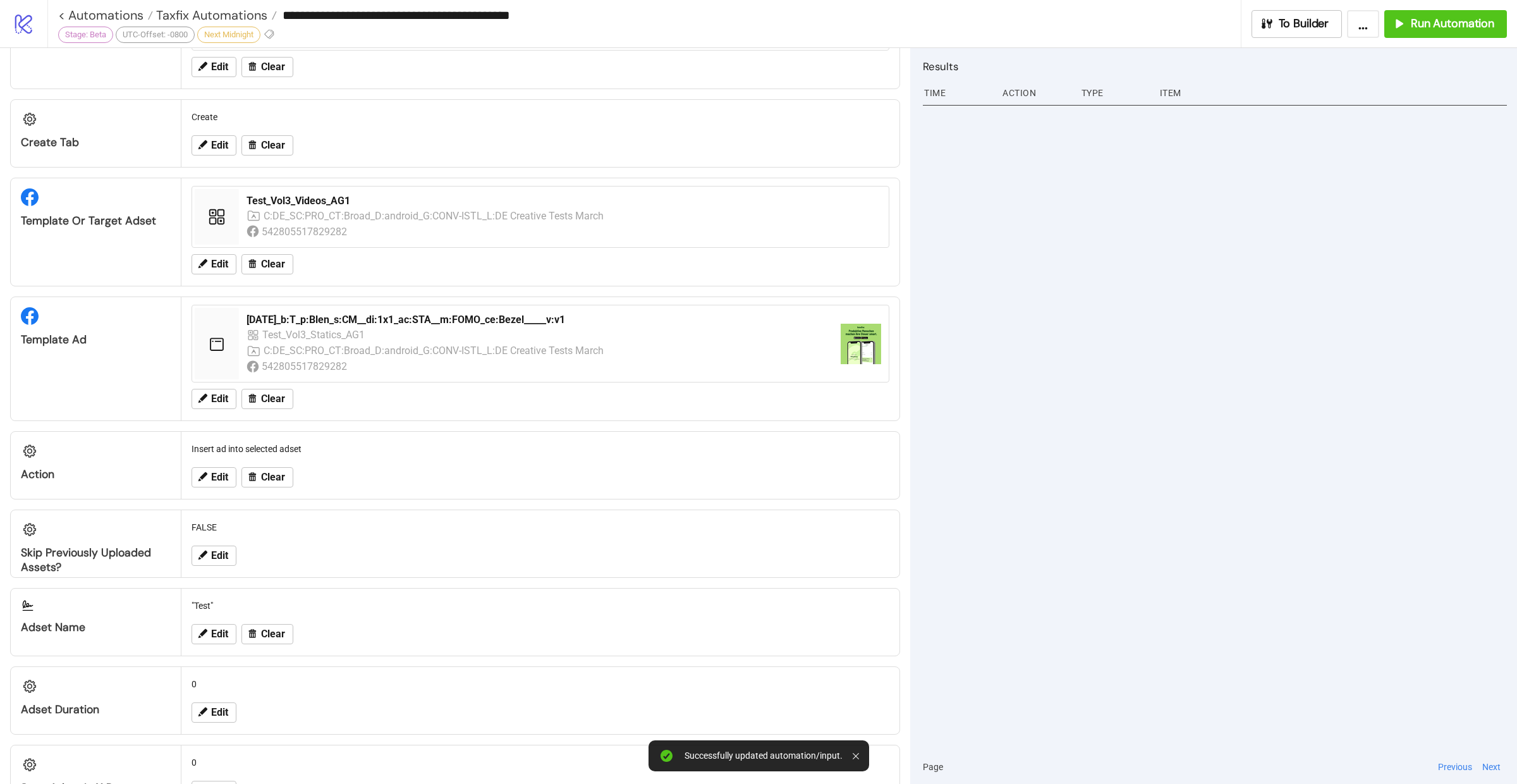
scroll to position [448, 0]
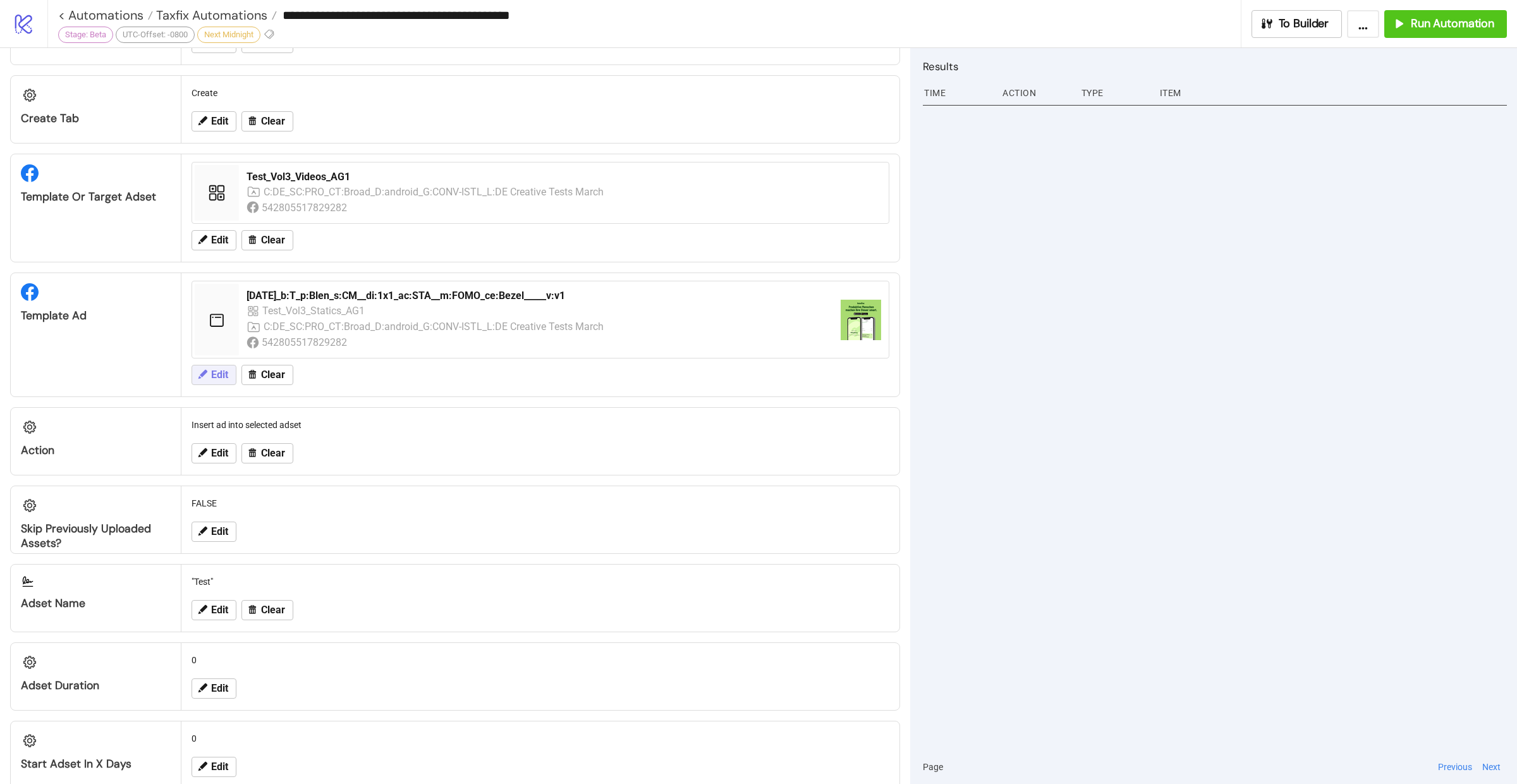
click at [205, 370] on icon at bounding box center [203, 374] width 9 height 9
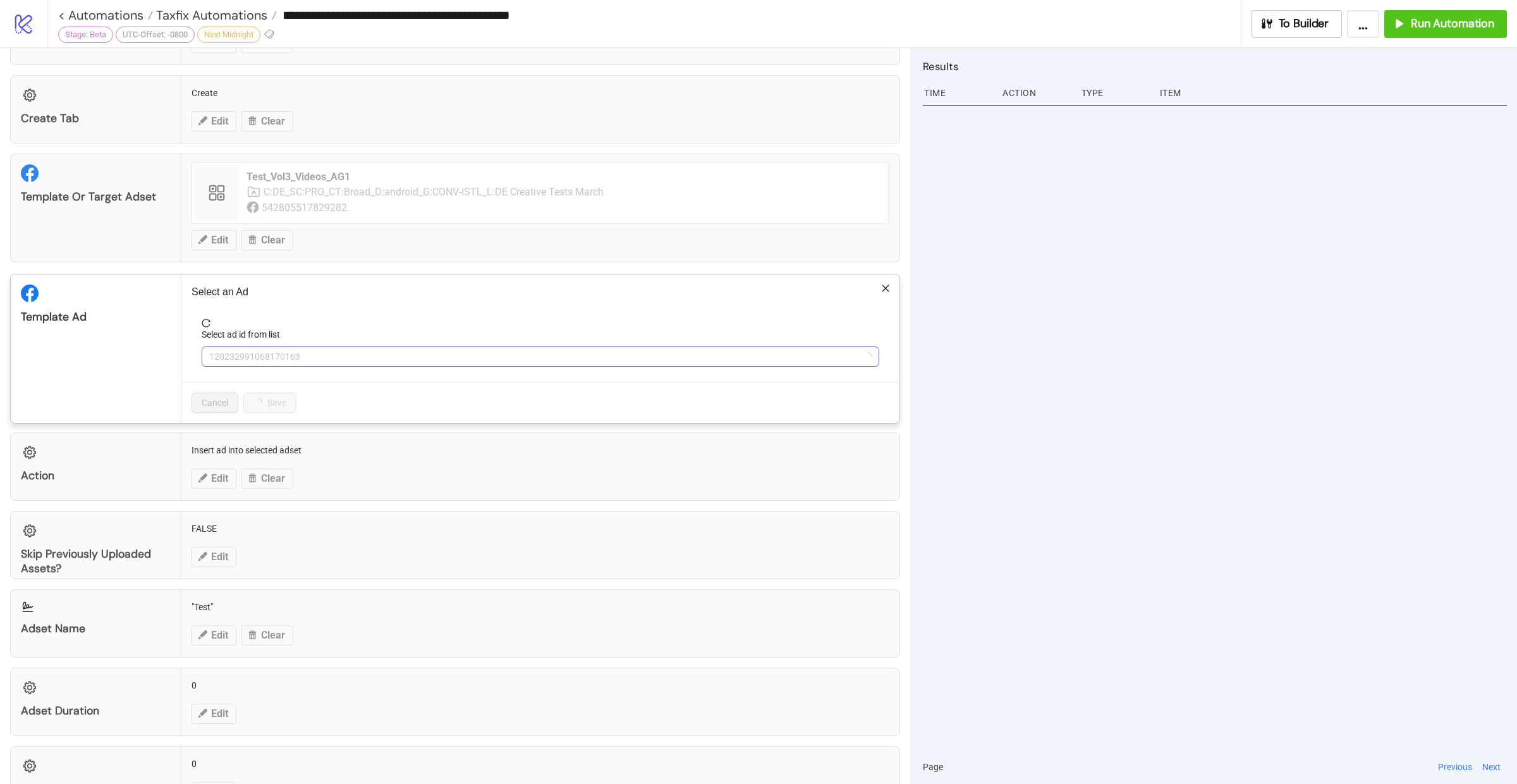
click at [343, 355] on span "120232991068170163" at bounding box center [540, 357] width 663 height 19
click at [343, 355] on span "2025-09-08_b:T_p:Blen_s:CM__di:1x1_ac:STA__m:FOMO_ce:Bezel_____v:v1" at bounding box center [540, 357] width 663 height 19
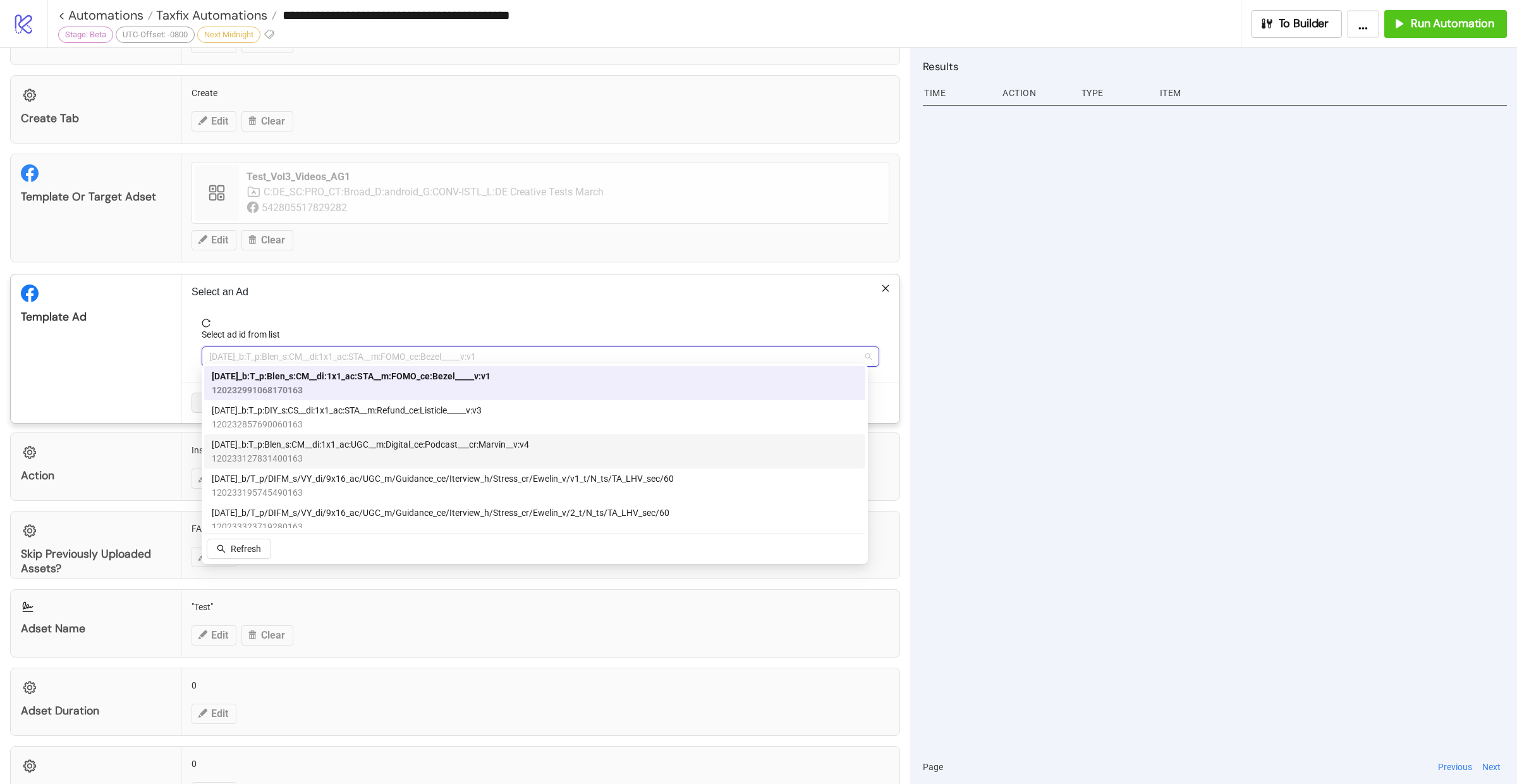
click at [383, 448] on span "2025-09-03_b:T_p:Blen_s:CM__di:1x1_ac:UGC__m:Digital_ce:Podcast___cr:Marvin__v:…" at bounding box center [370, 444] width 318 height 14
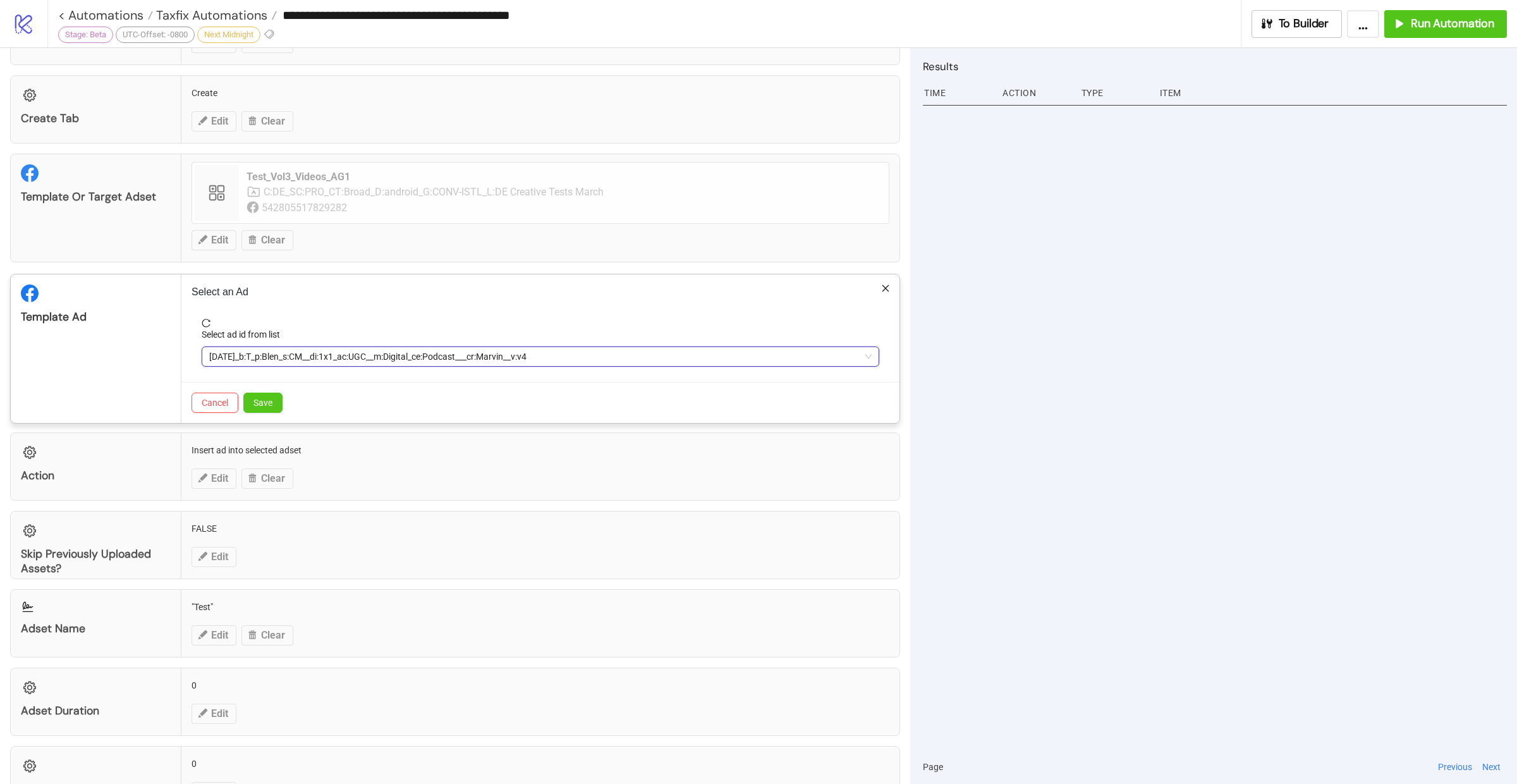
click at [450, 348] on span "2025-09-03_b:T_p:Blen_s:CM__di:1x1_ac:UGC__m:Digital_ce:Podcast___cr:Marvin__v:…" at bounding box center [540, 357] width 663 height 19
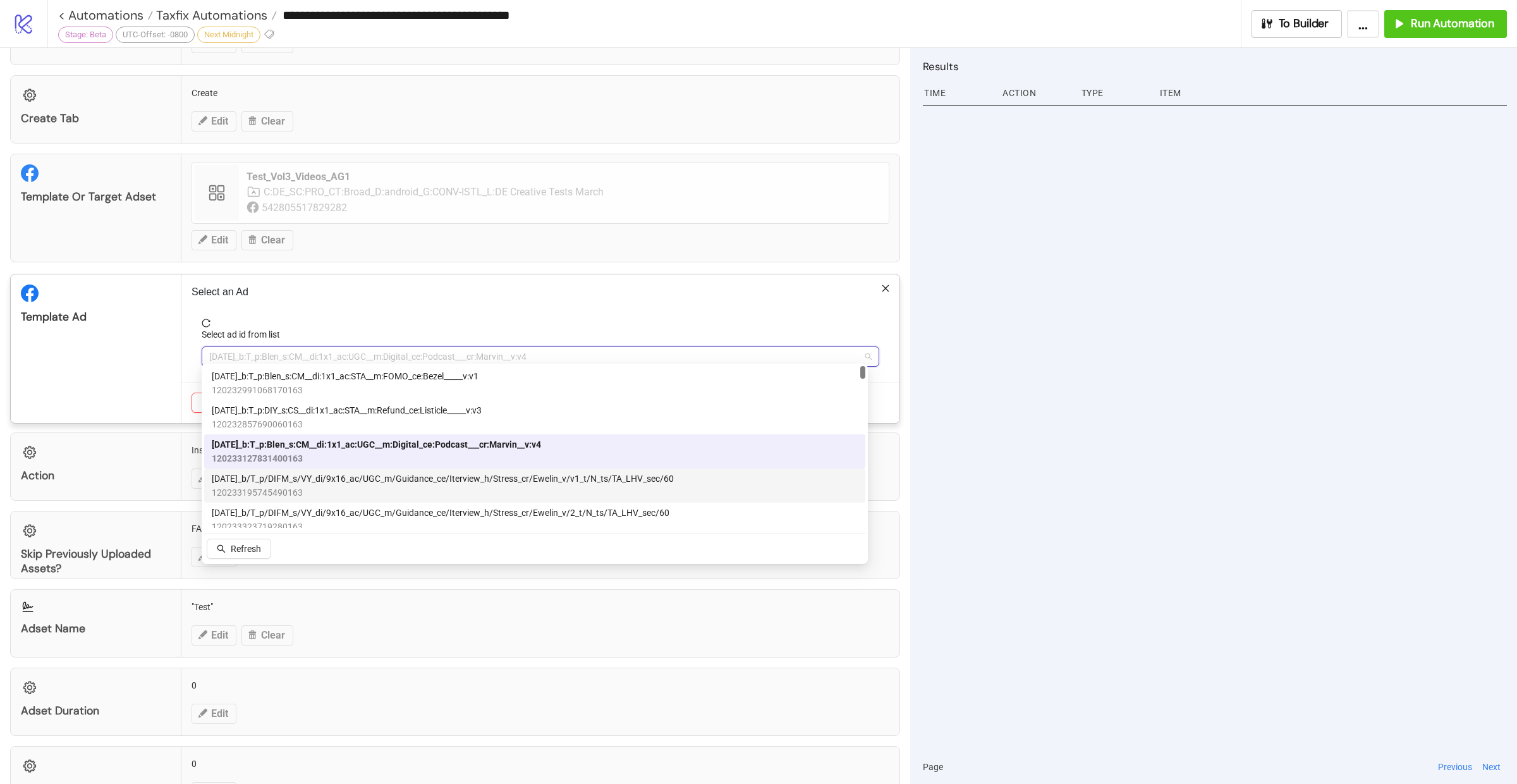
click at [371, 493] on span "120233195745490163" at bounding box center [443, 492] width 462 height 14
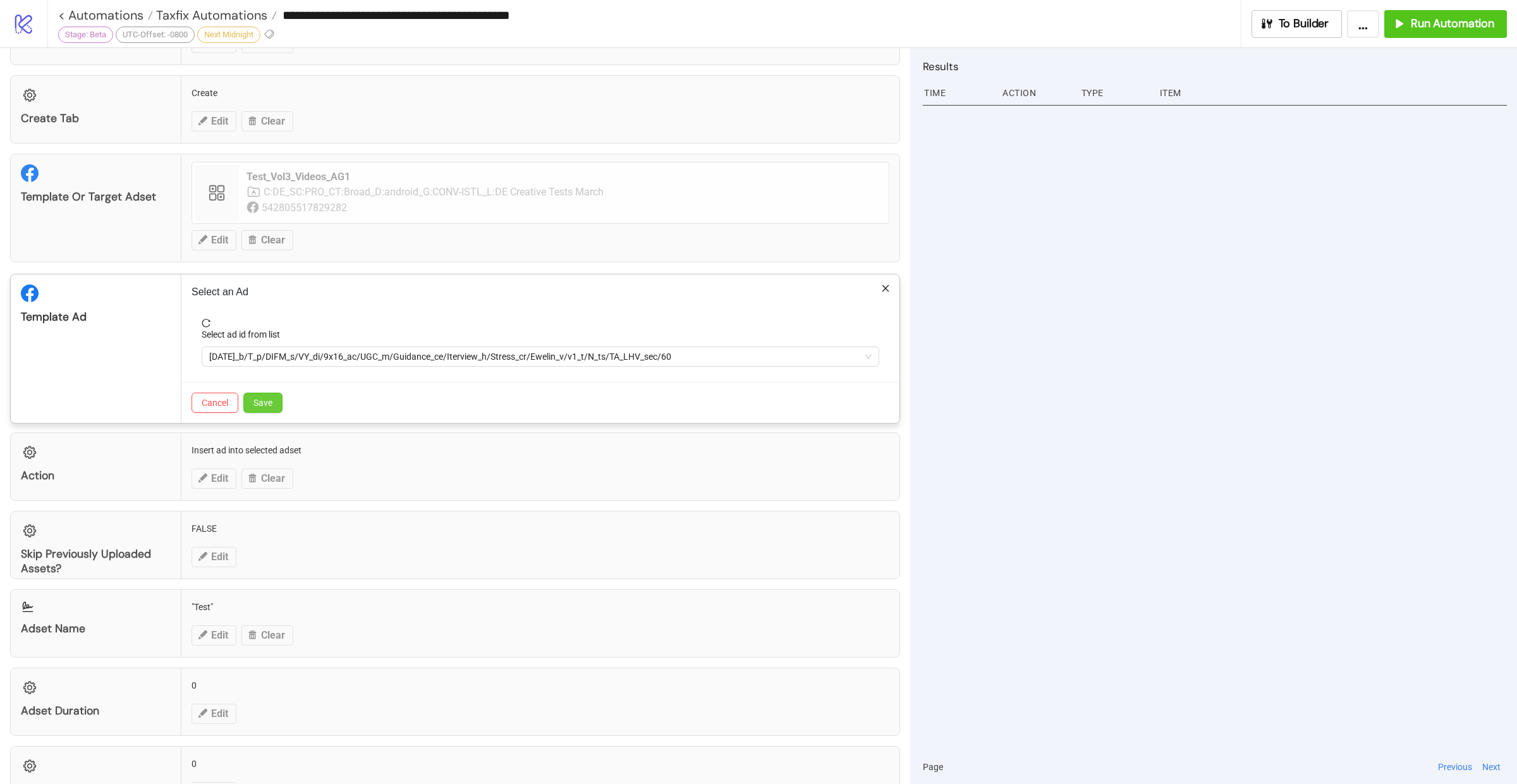
click at [280, 398] on button "Save" at bounding box center [263, 403] width 39 height 20
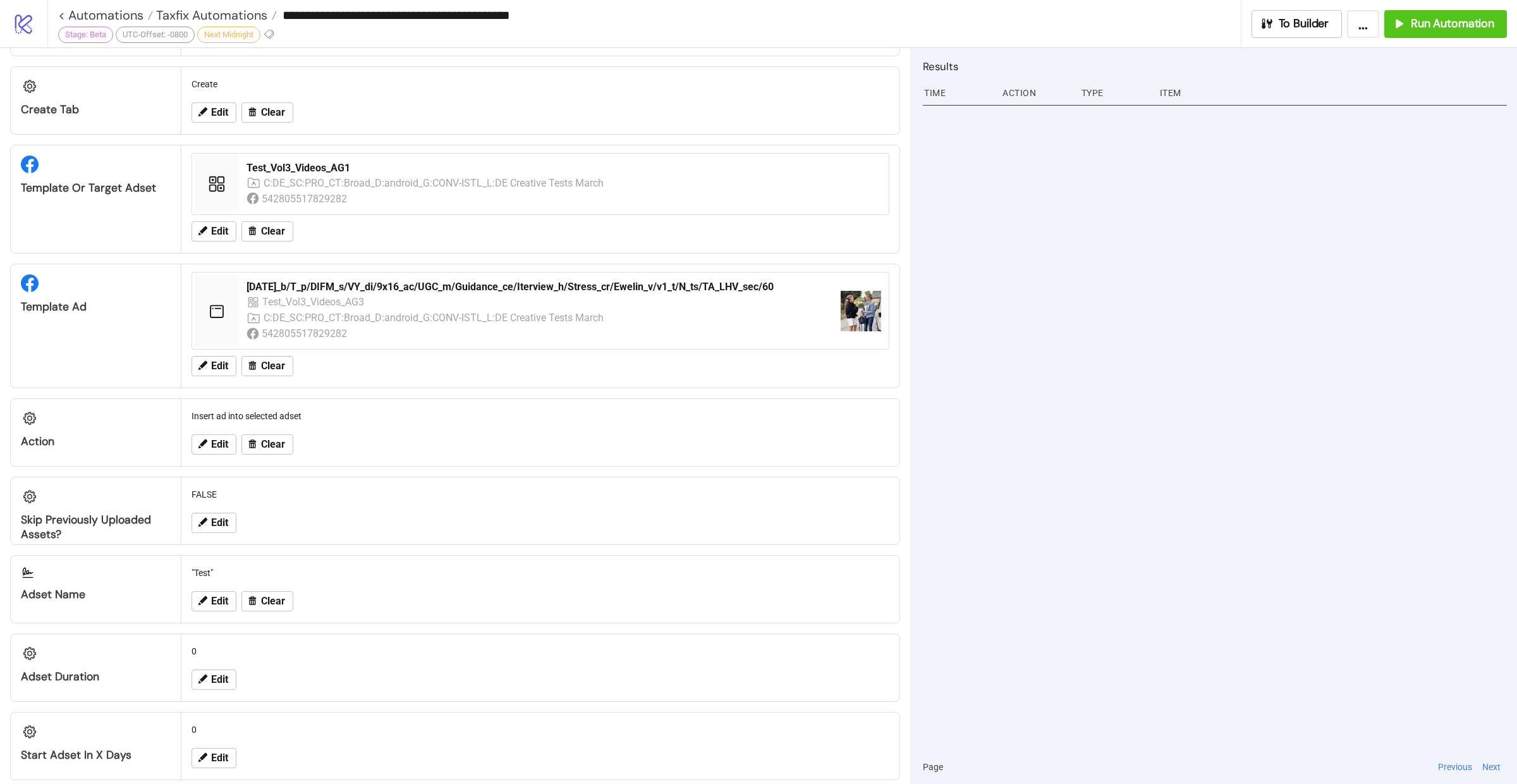
scroll to position [444, 0]
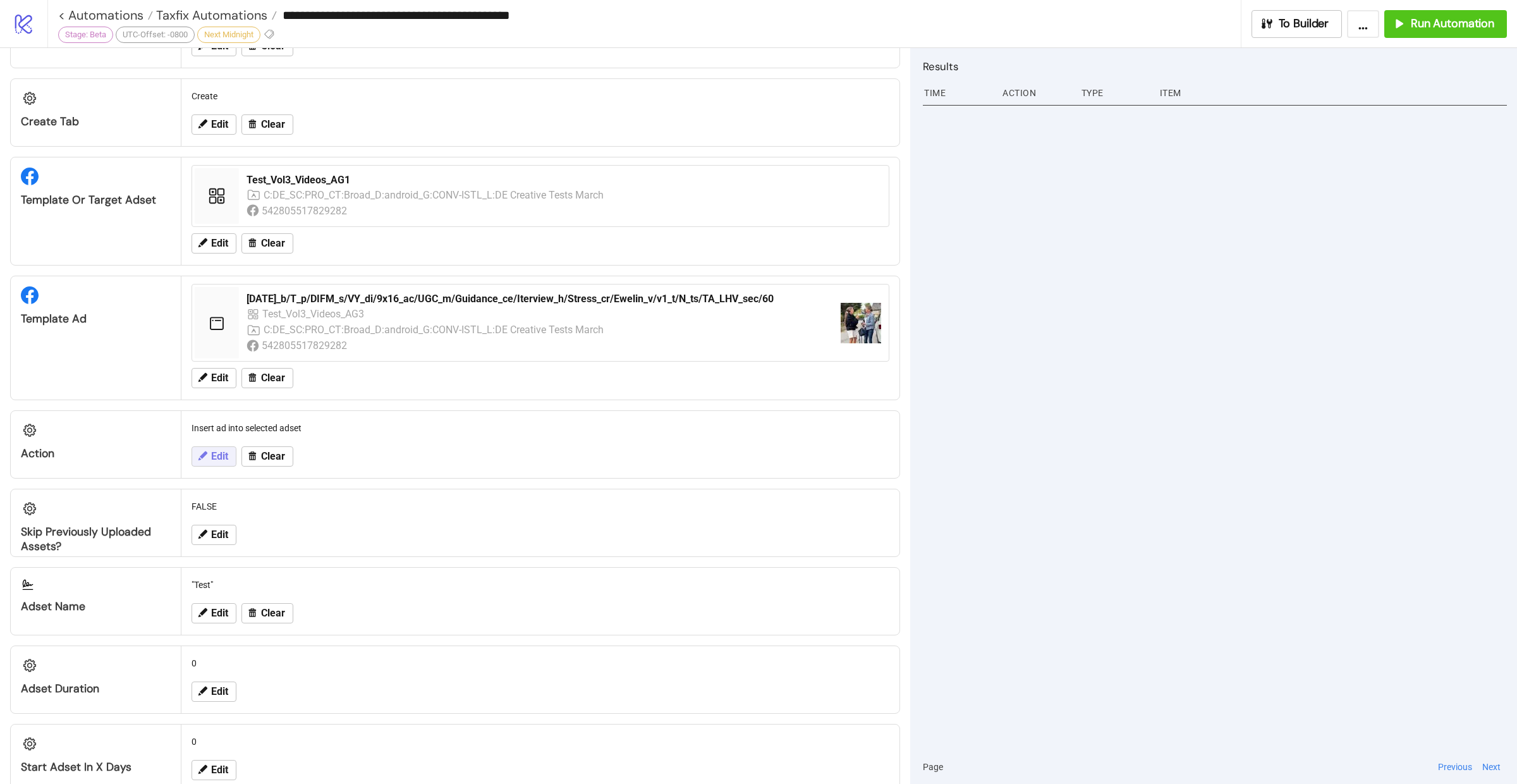
click at [221, 451] on span "Edit" at bounding box center [220, 456] width 17 height 12
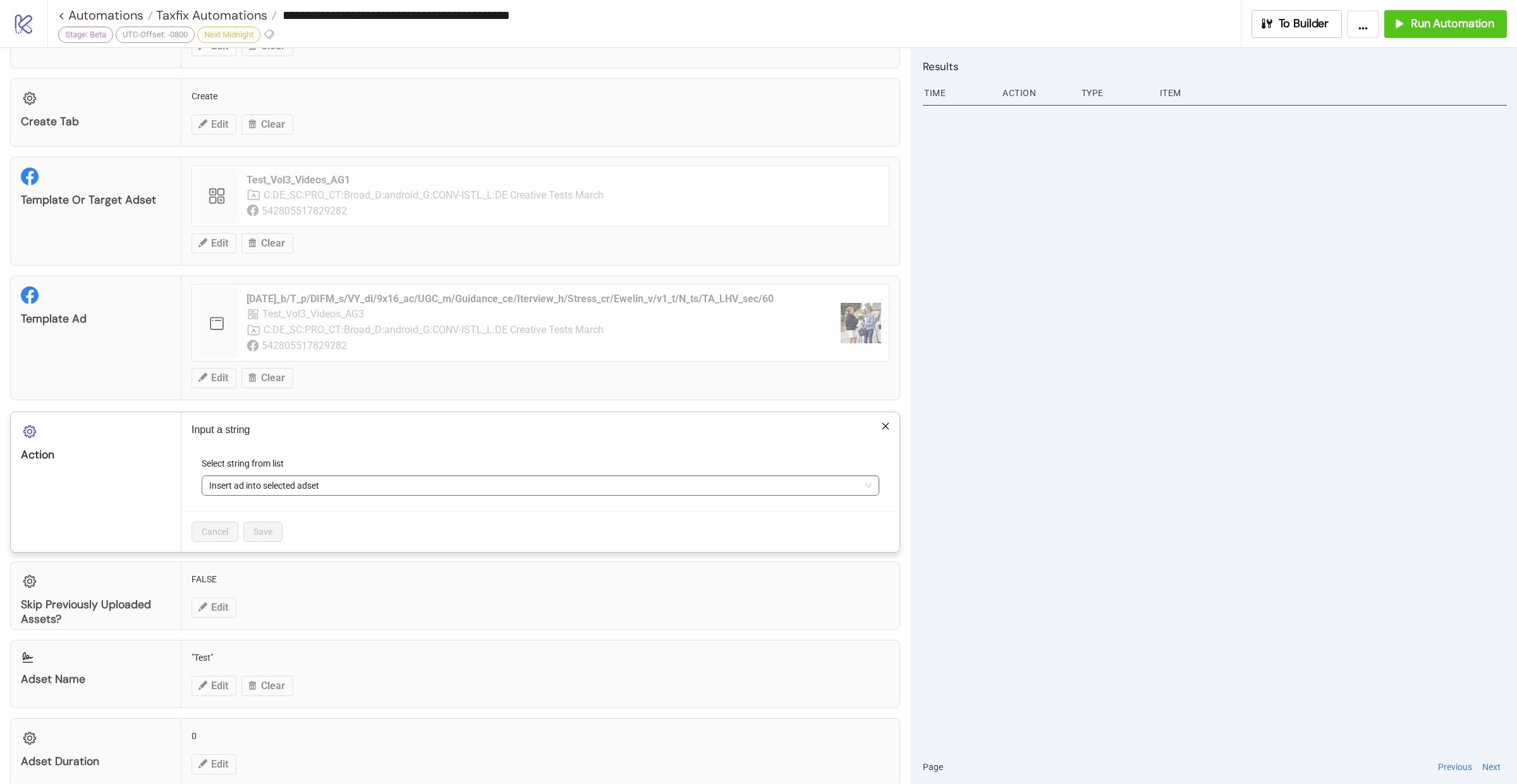
click at [352, 480] on span "Insert ad into selected adset" at bounding box center [540, 485] width 663 height 19
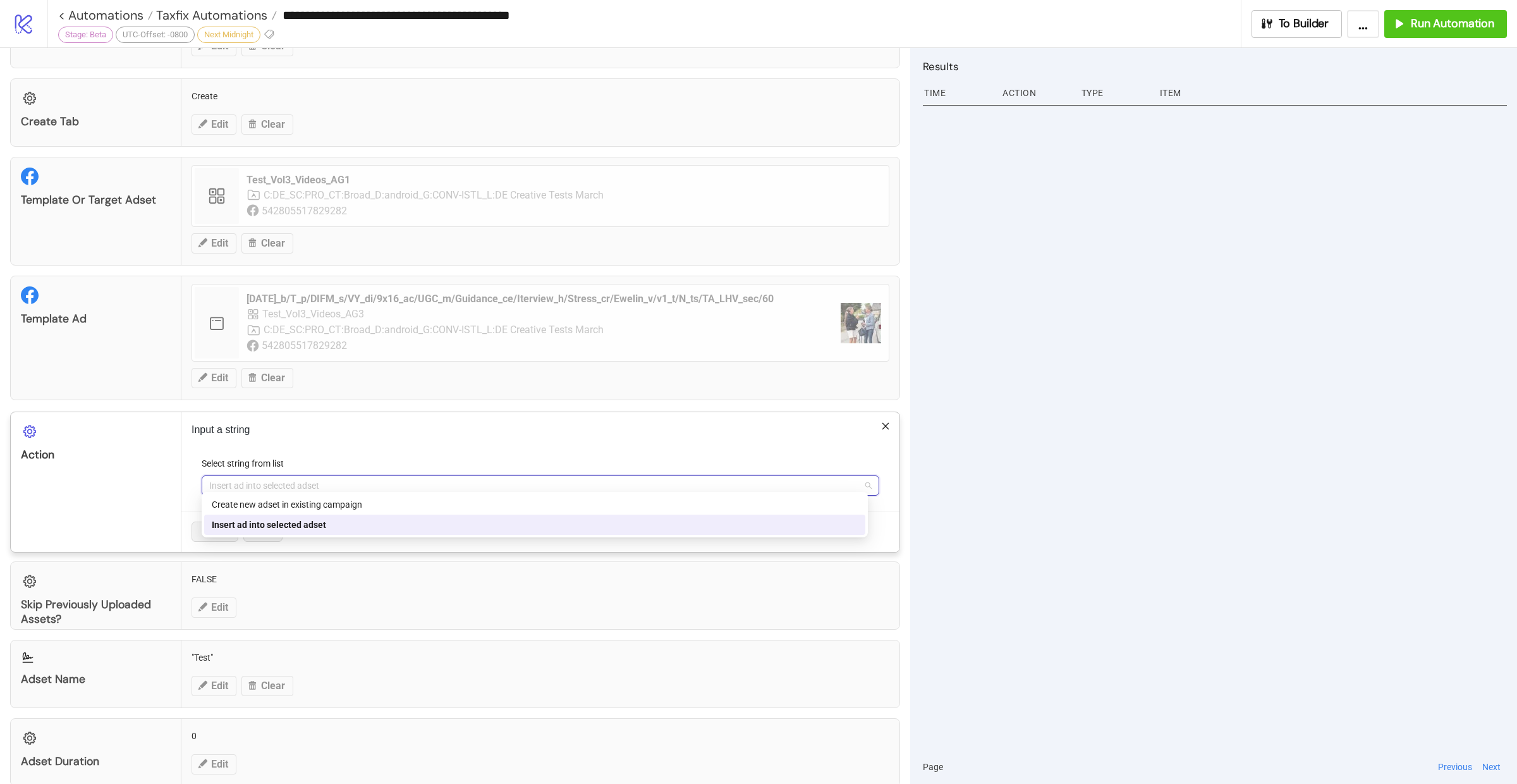
click at [341, 519] on div "Insert ad into selected adset" at bounding box center [535, 524] width 646 height 14
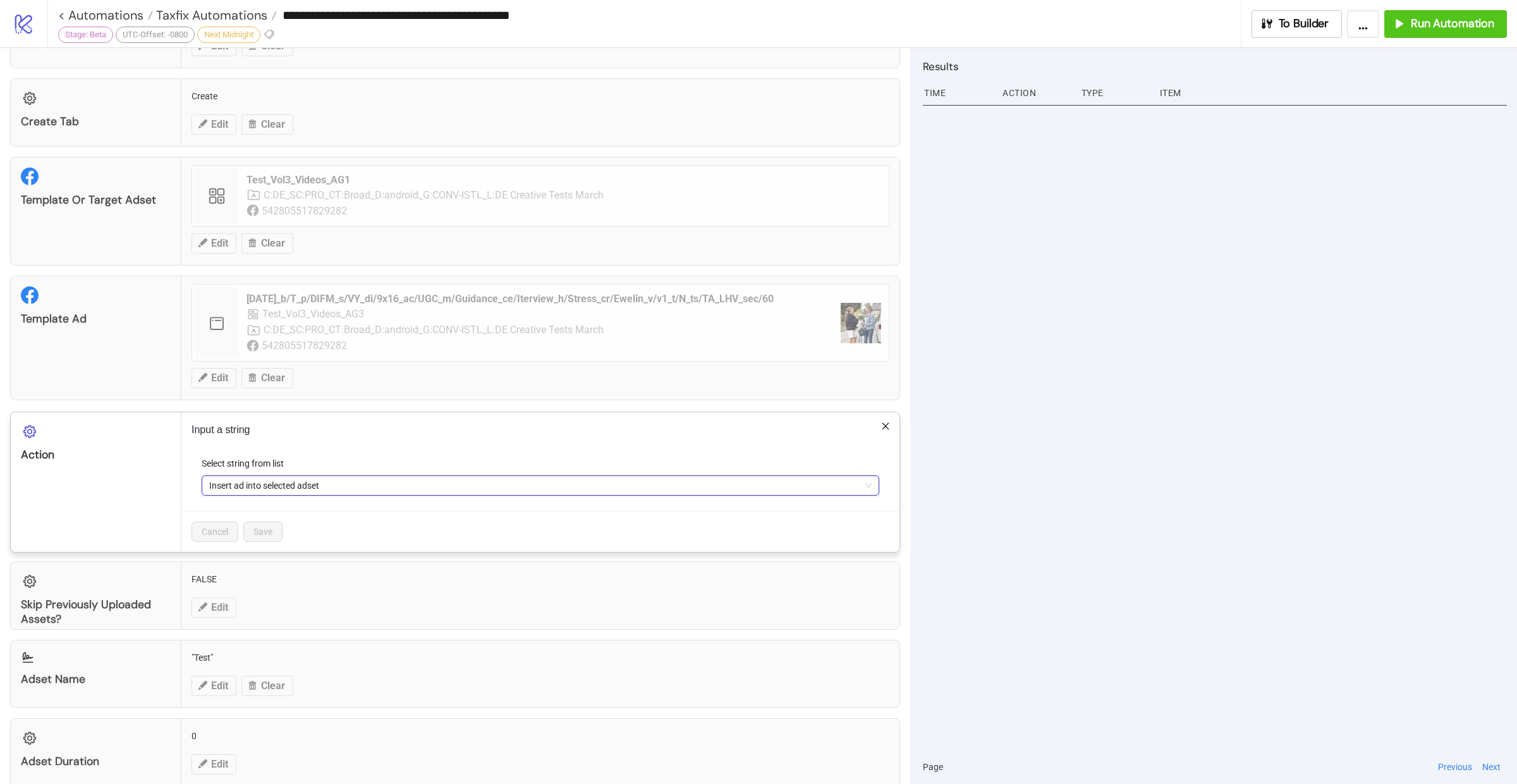
click at [891, 422] on div "Configuration Library Paid Acquisition Library (Taxfix SE Brand) Edit Clear Sea…" at bounding box center [455, 415] width 910 height 736
click at [881, 422] on icon "close" at bounding box center [885, 426] width 9 height 9
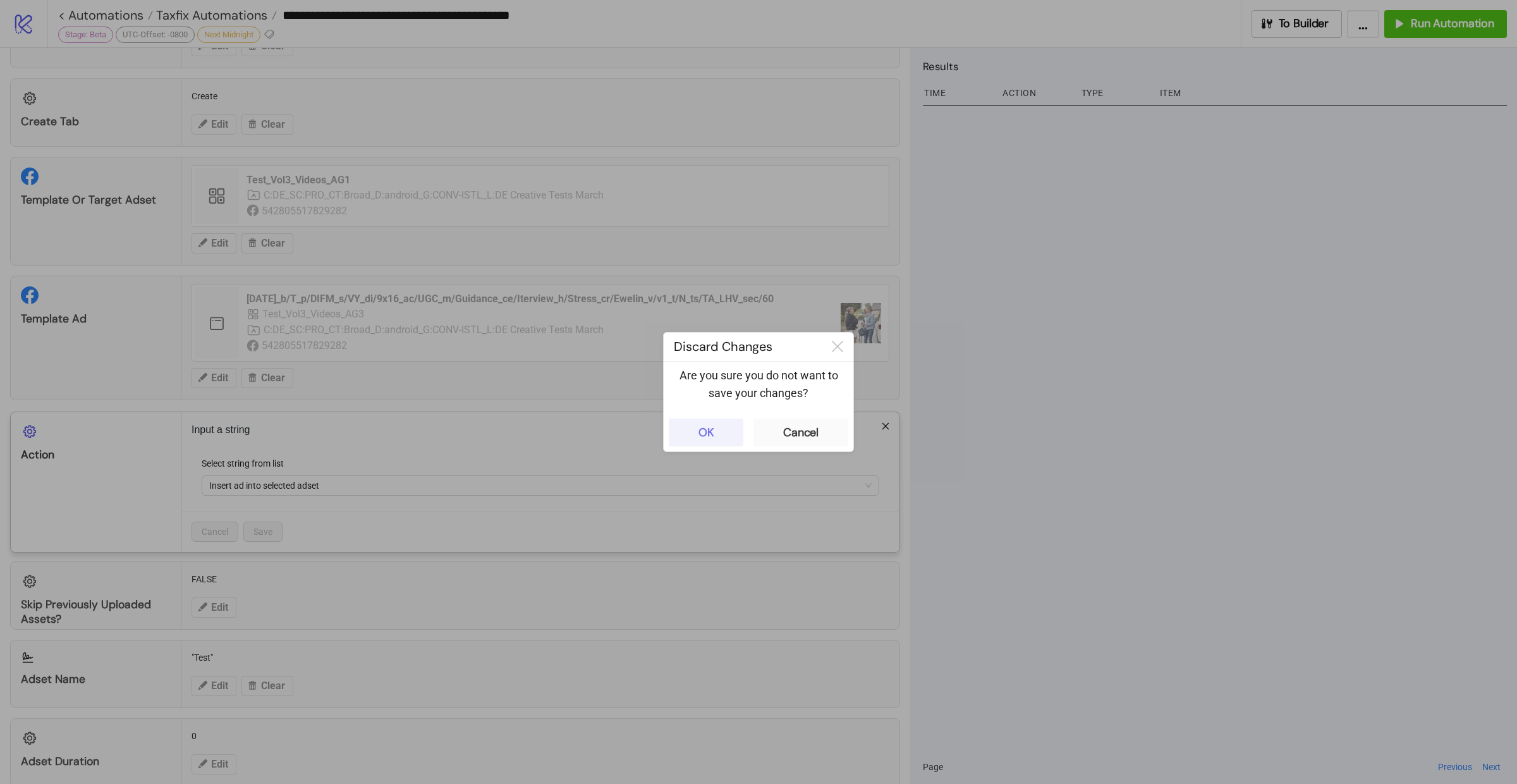
click at [731, 428] on button "OK" at bounding box center [705, 432] width 75 height 27
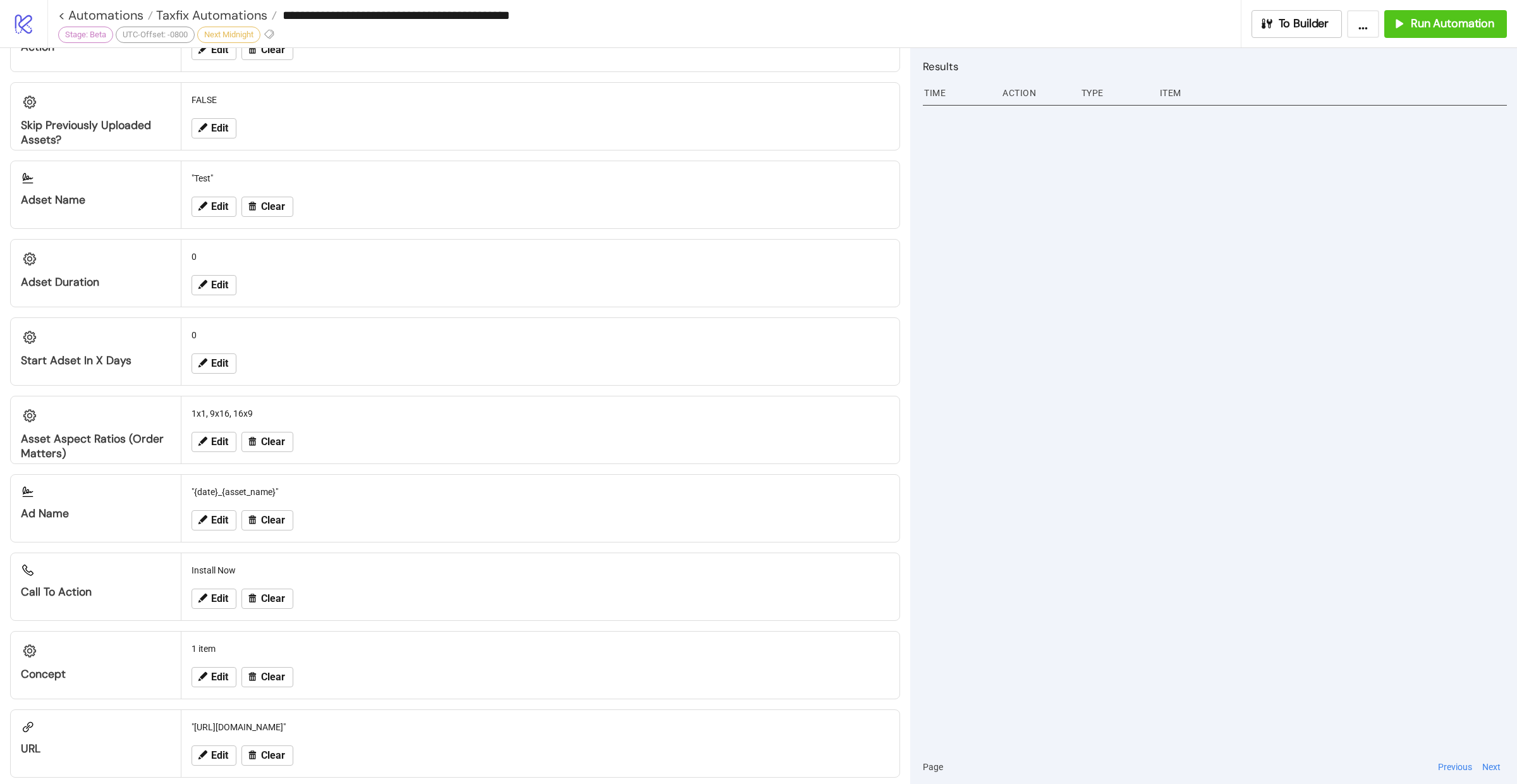
scroll to position [944, 0]
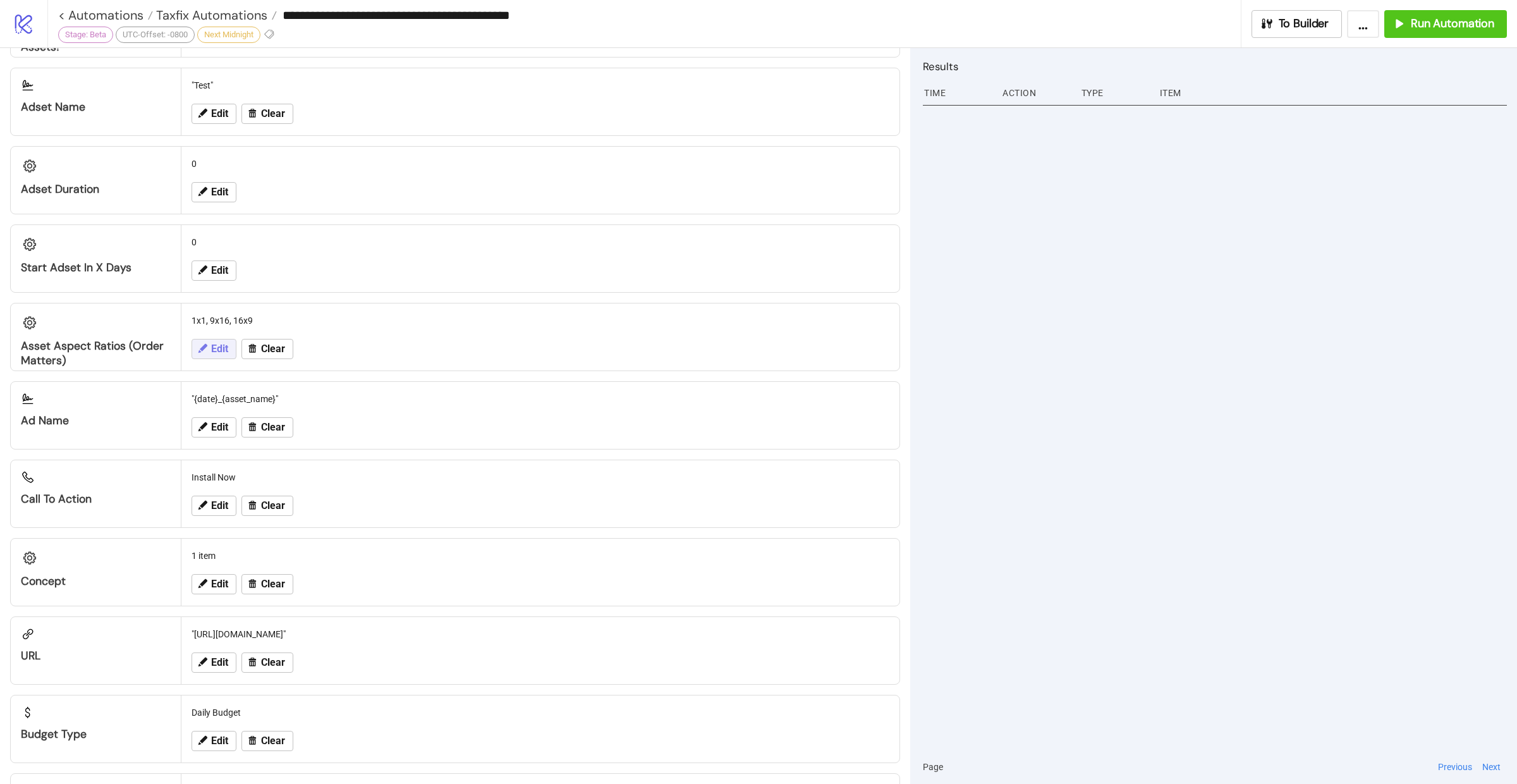
click at [218, 343] on span "Edit" at bounding box center [220, 349] width 17 height 12
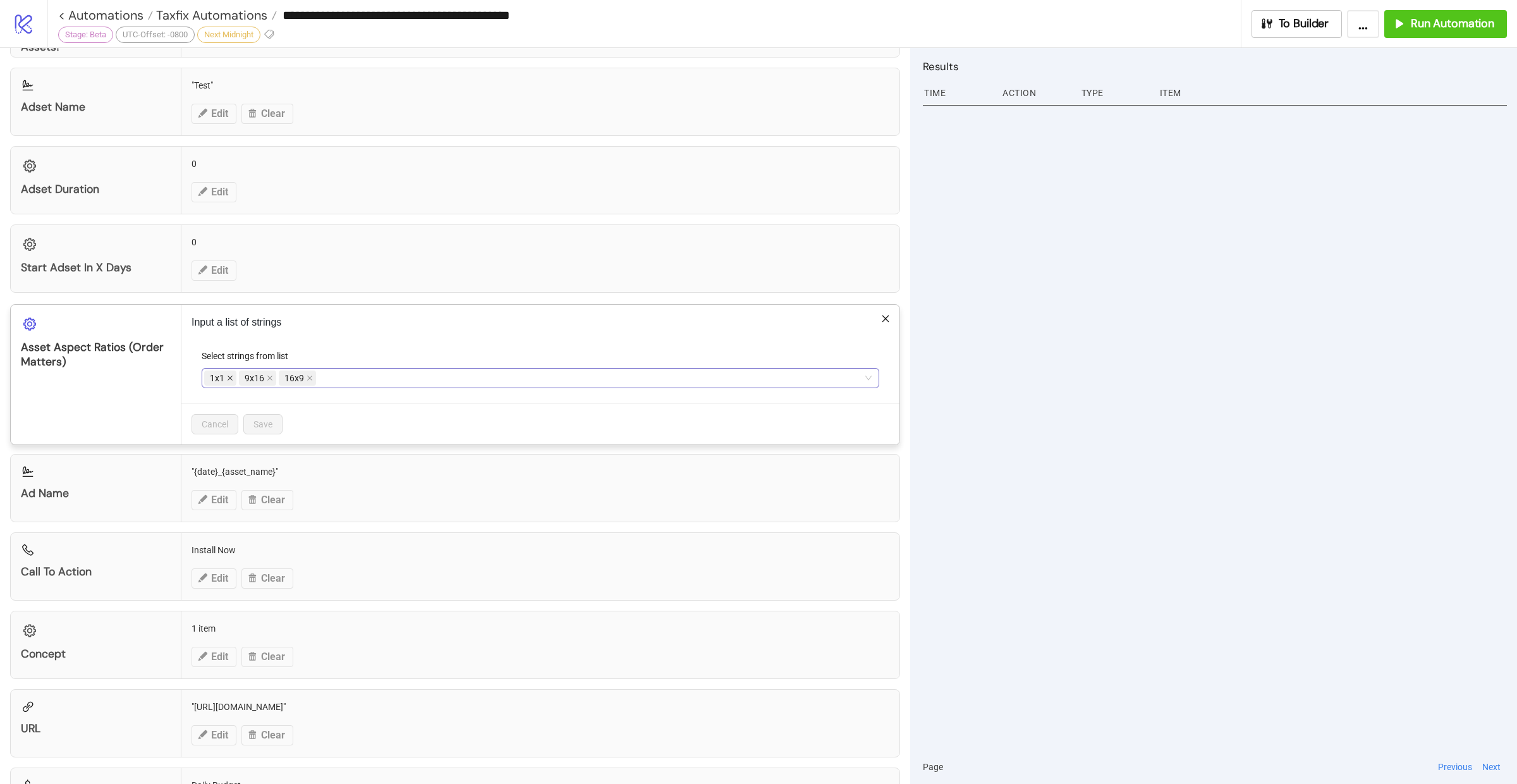
click at [228, 375] on icon "close" at bounding box center [230, 378] width 7 height 7
click at [273, 375] on icon "close" at bounding box center [275, 378] width 7 height 7
click at [257, 419] on span "Save" at bounding box center [263, 424] width 19 height 10
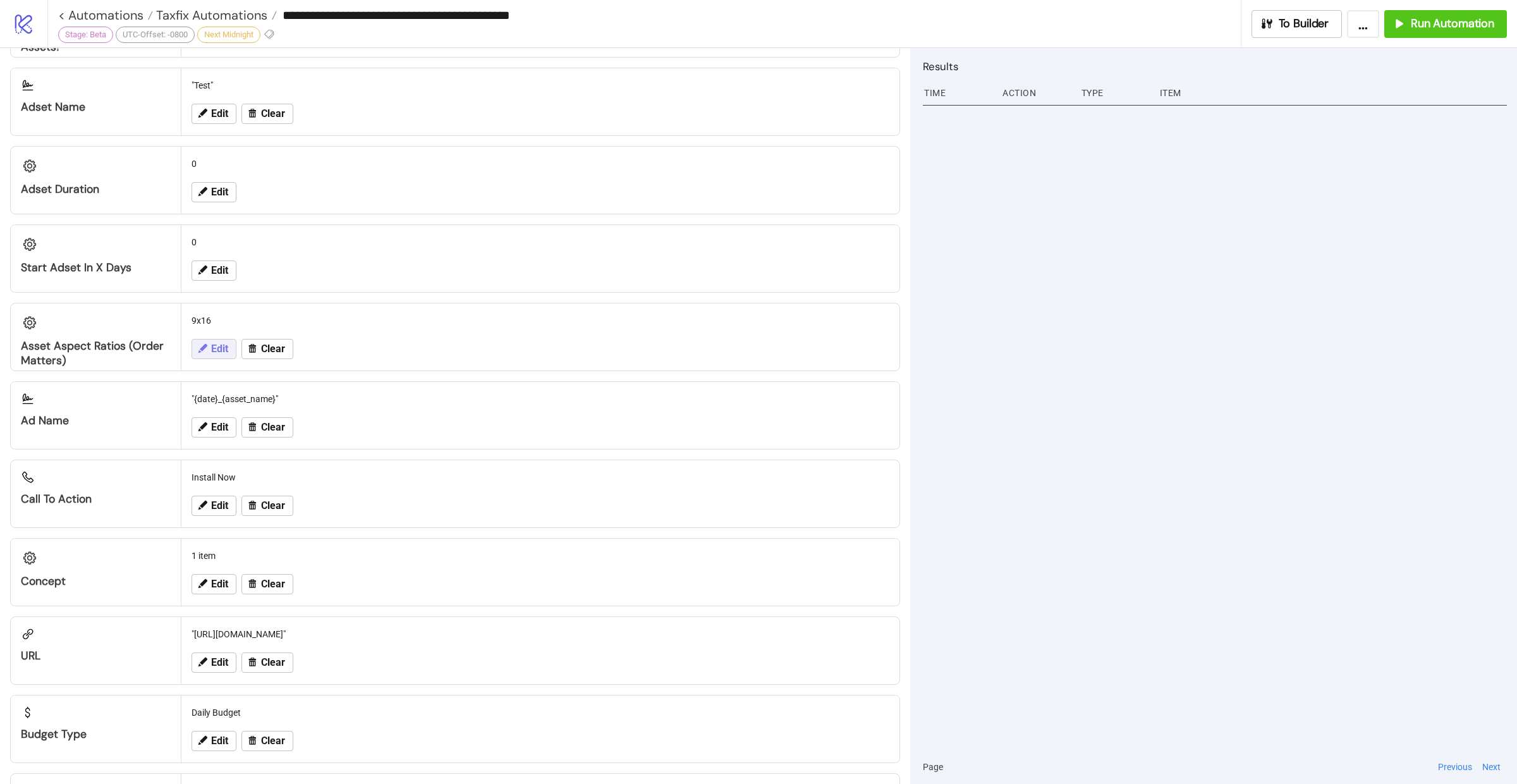
click at [210, 344] on button "Edit" at bounding box center [214, 349] width 45 height 20
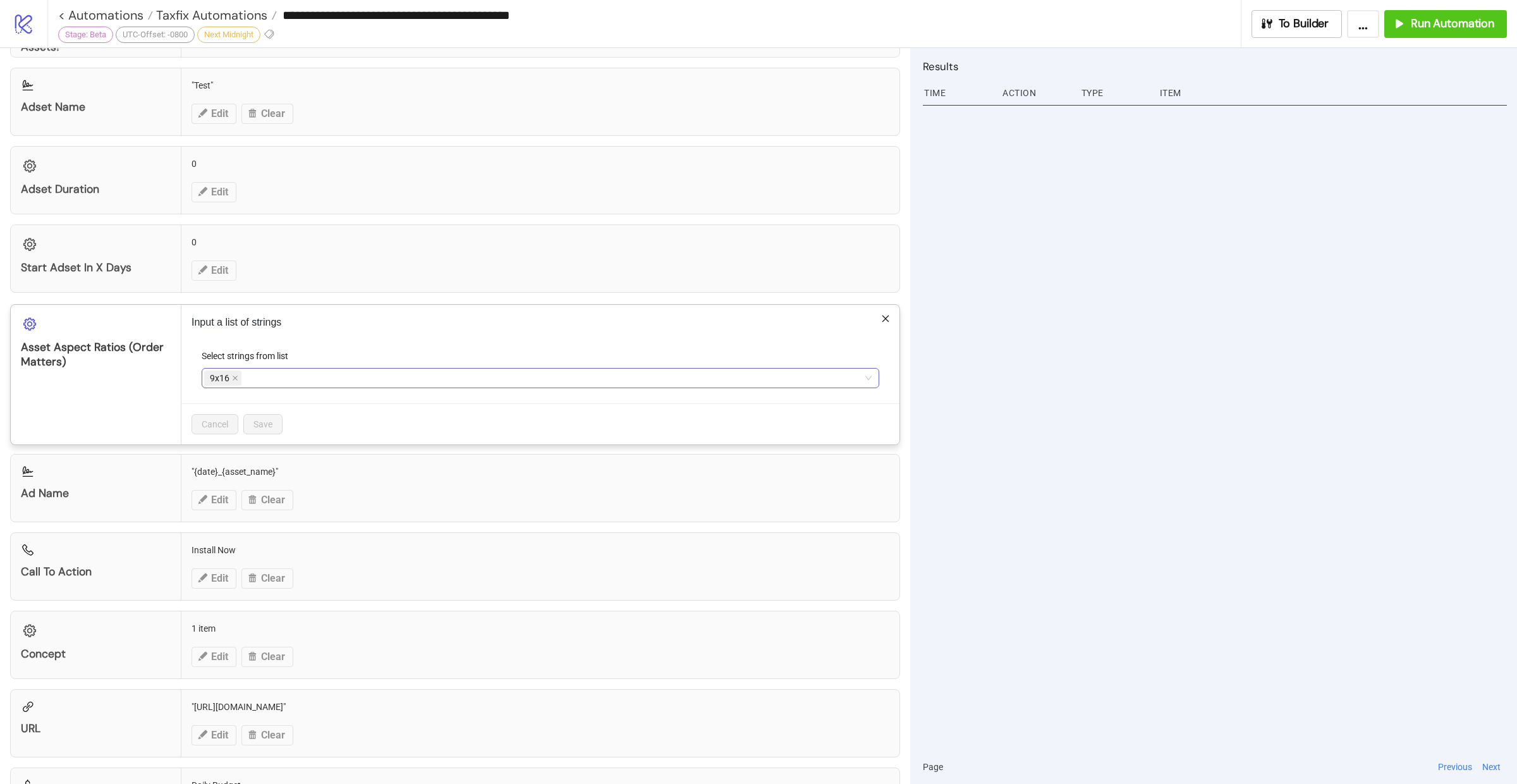
click at [289, 370] on div "9x16" at bounding box center [533, 378] width 659 height 17
click at [252, 384] on div "1x1" at bounding box center [535, 394] width 661 height 20
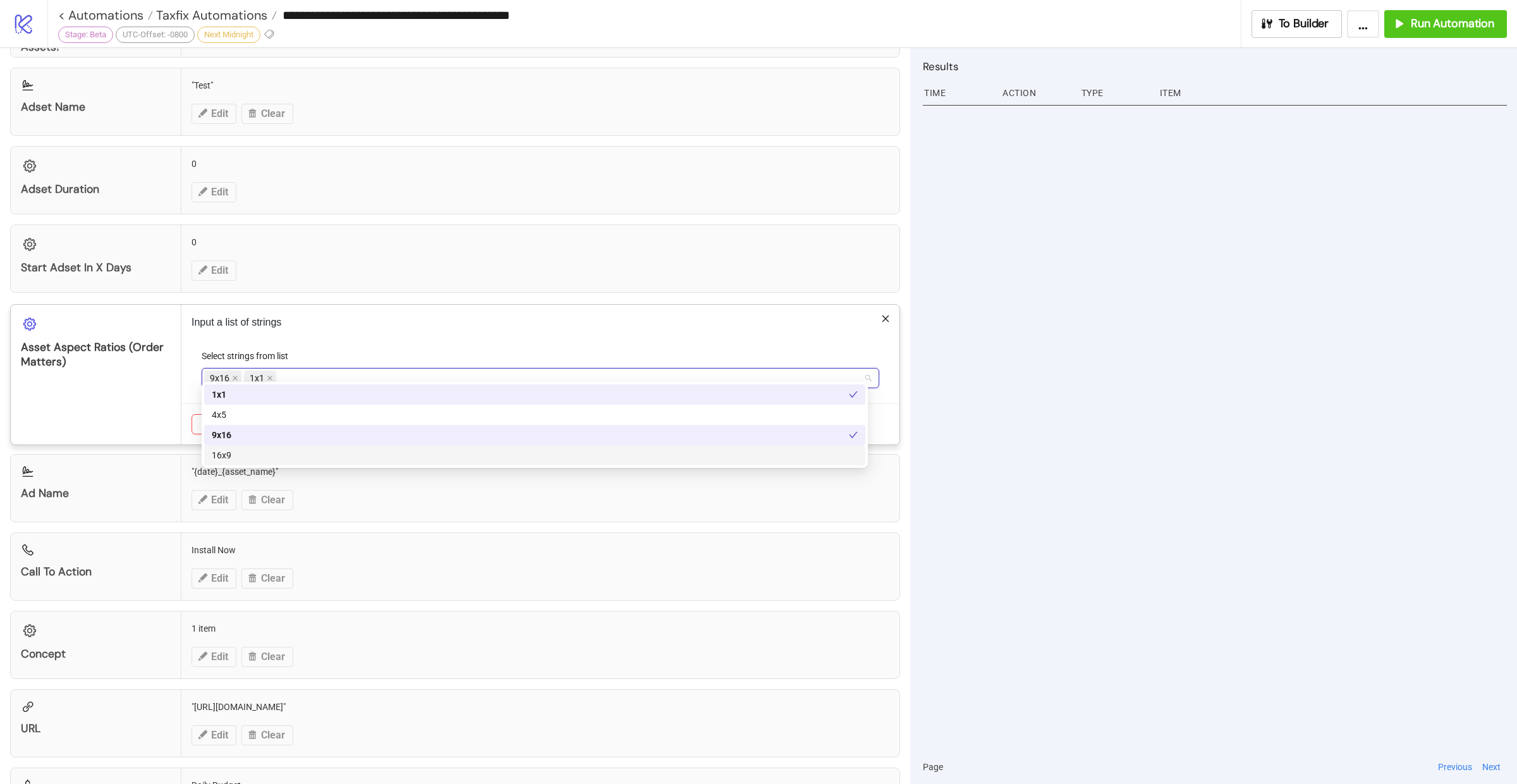
click at [240, 457] on div "16x9" at bounding box center [535, 455] width 646 height 14
click at [232, 375] on icon "close" at bounding box center [235, 378] width 7 height 7
click at [271, 375] on icon "close" at bounding box center [270, 378] width 7 height 7
click at [237, 428] on div "9x16" at bounding box center [535, 435] width 646 height 14
click at [239, 454] on div "16x9" at bounding box center [535, 455] width 646 height 14
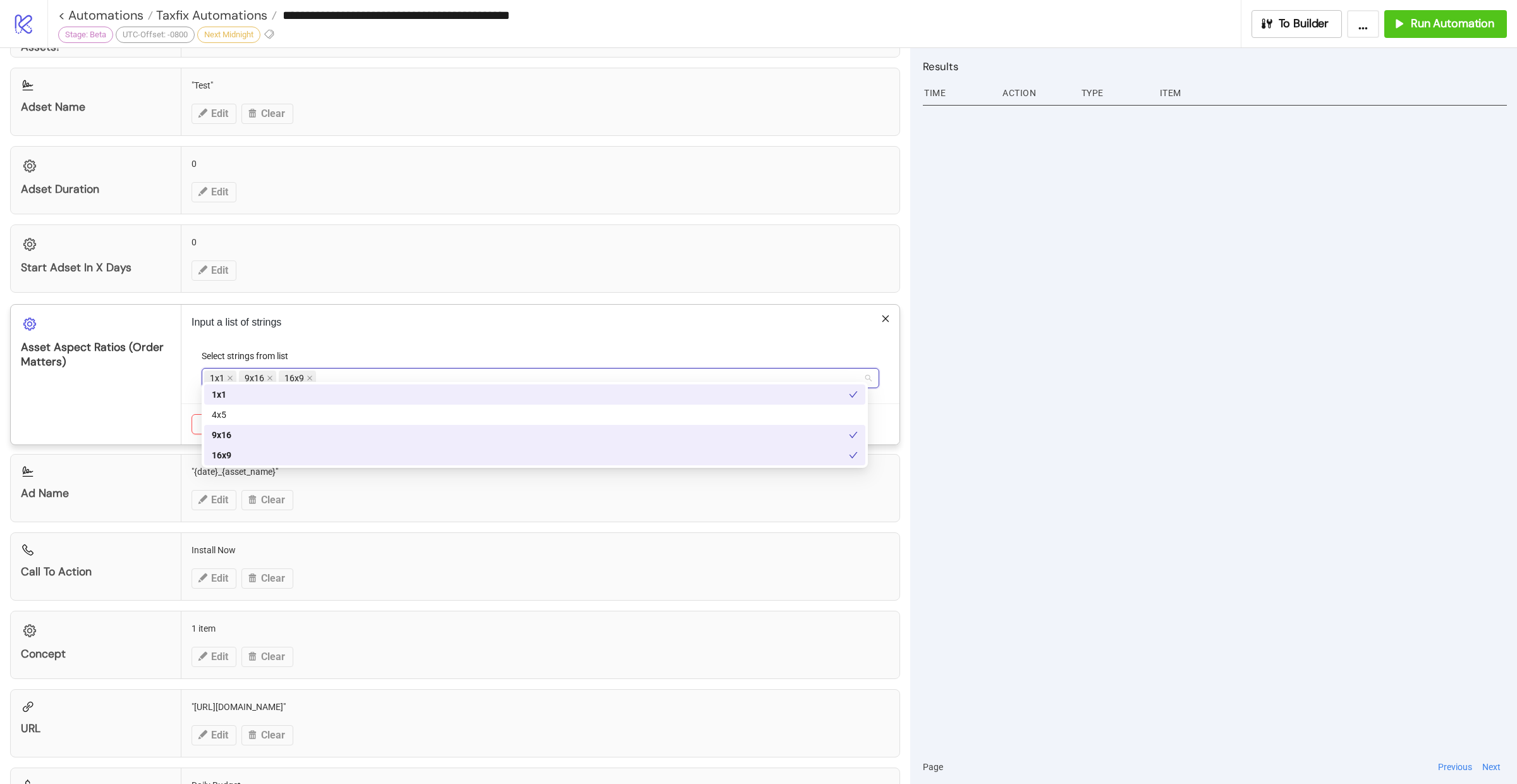
click at [373, 339] on div "Input a list of strings Select strings from list 1x1 9x16 16x9 Cancel Save" at bounding box center [540, 374] width 718 height 140
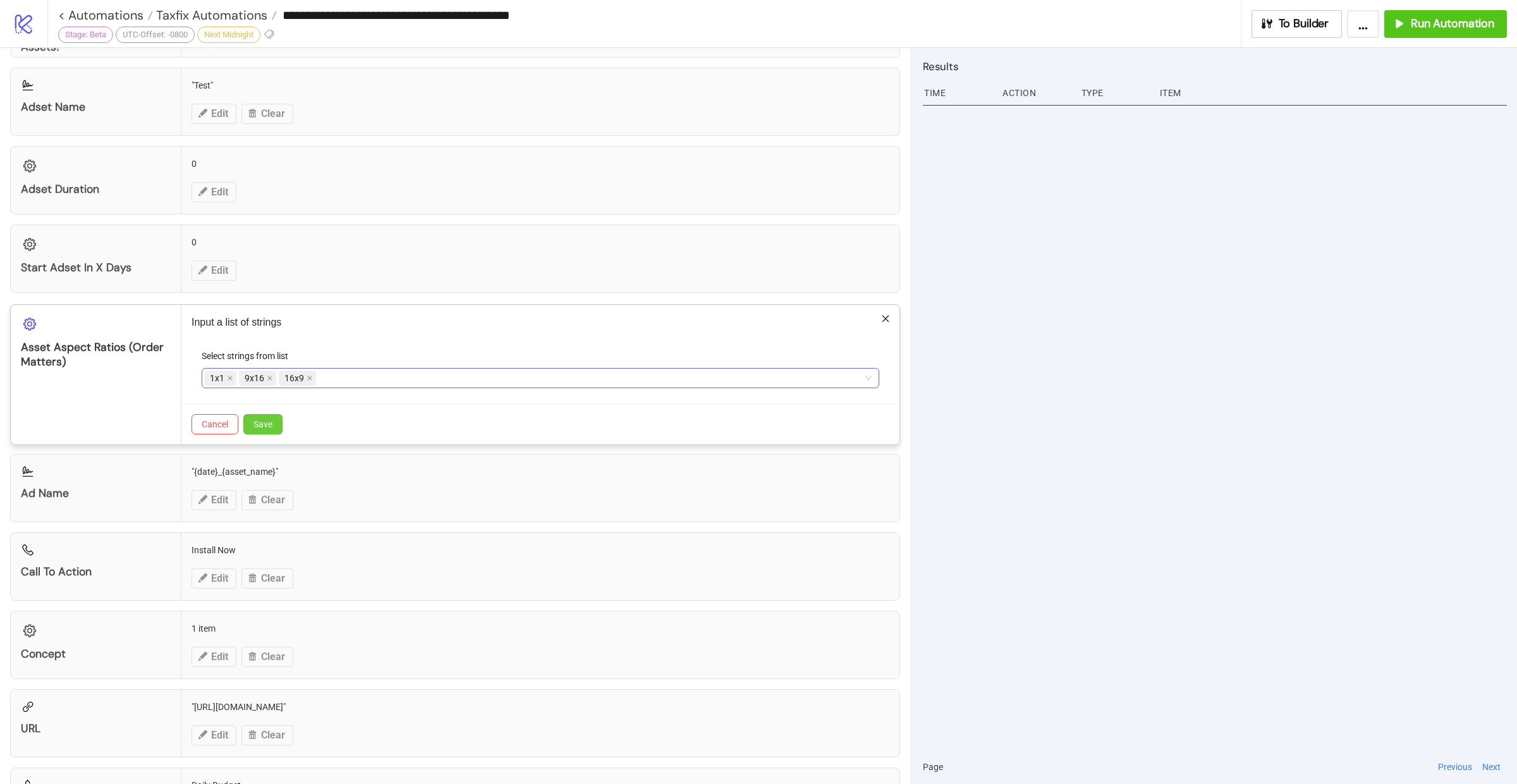
click at [263, 419] on span "Save" at bounding box center [263, 424] width 19 height 10
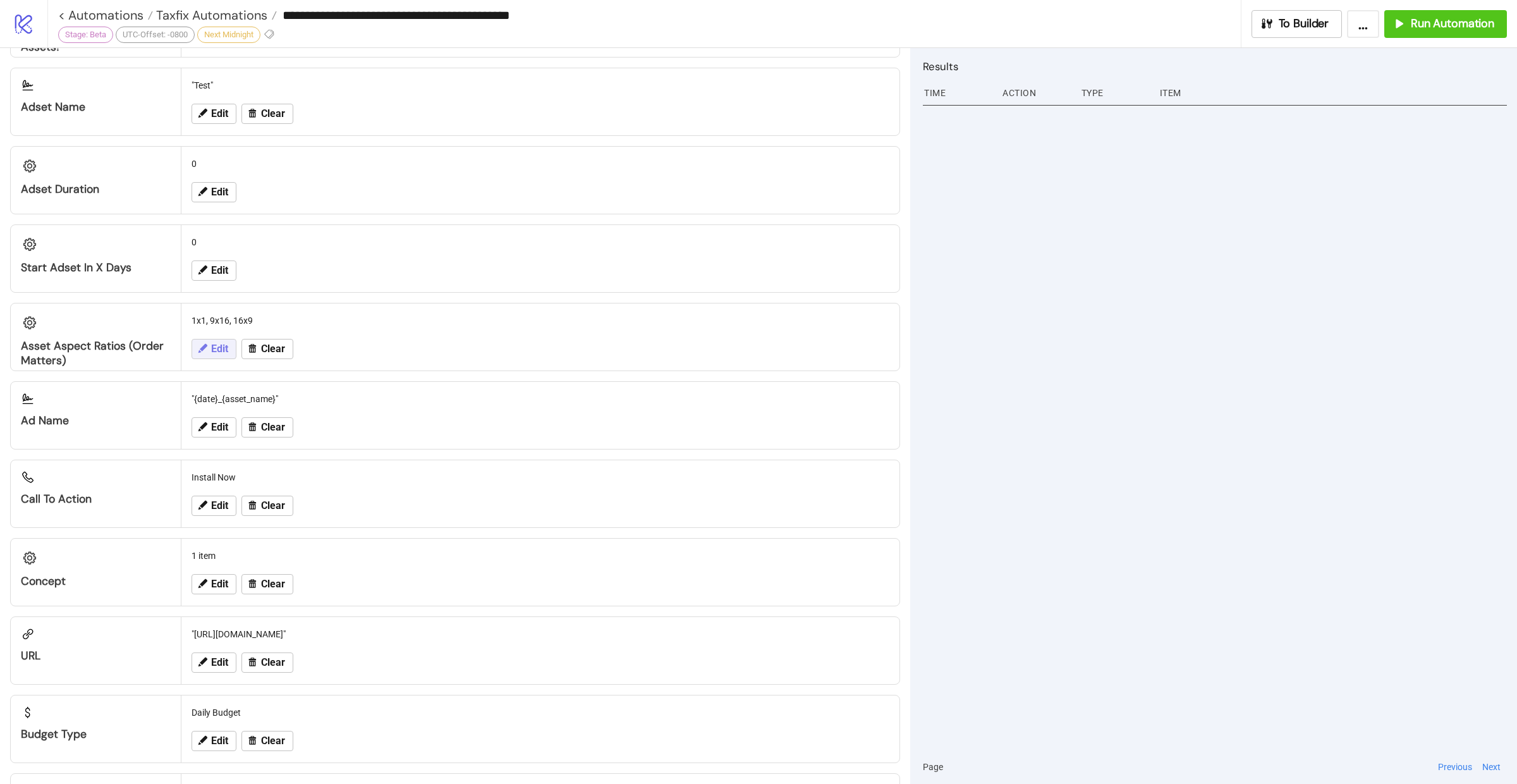
click at [231, 338] on button "Edit" at bounding box center [214, 349] width 45 height 20
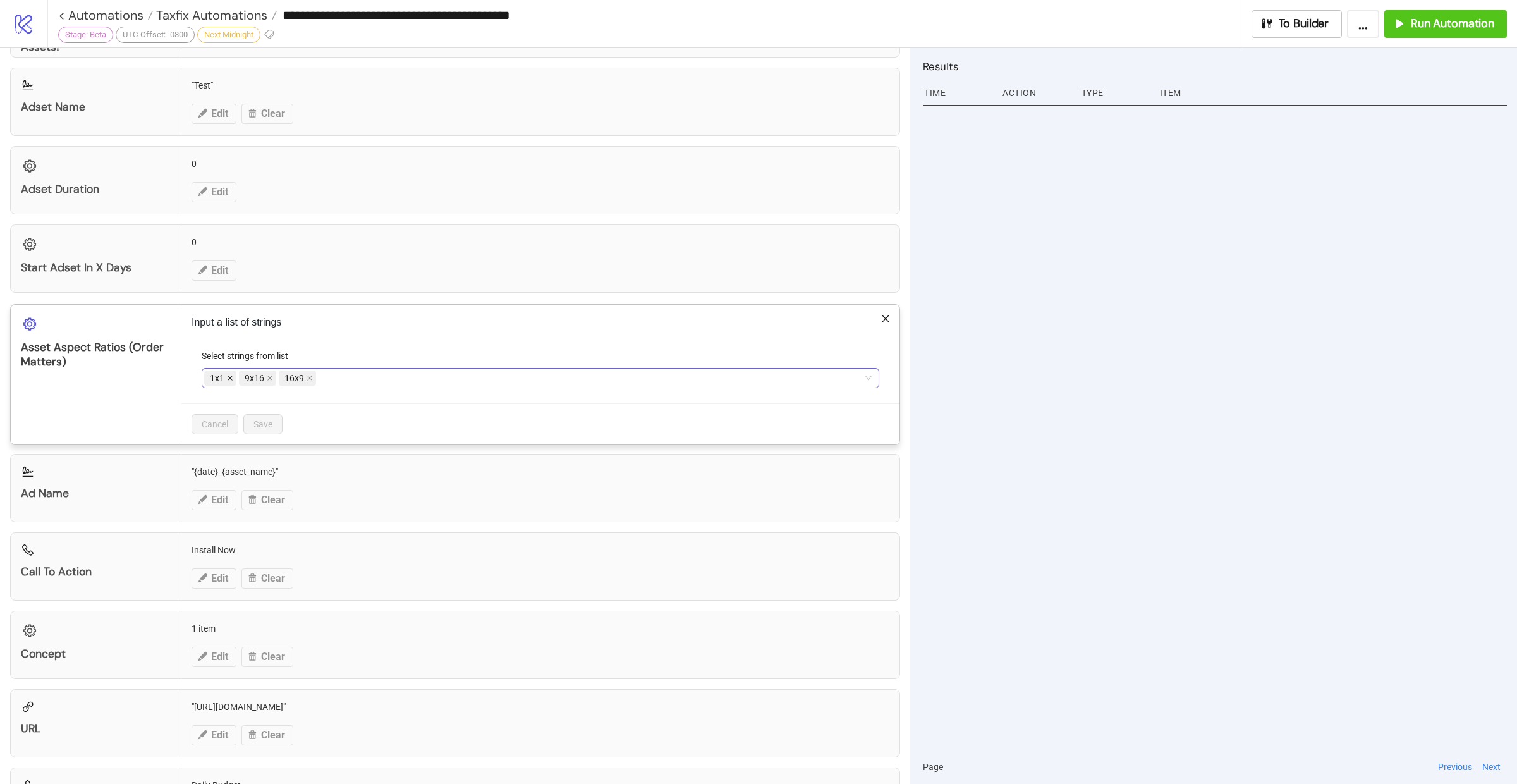
click at [231, 375] on icon "close" at bounding box center [230, 378] width 7 height 7
click at [273, 375] on icon "close" at bounding box center [275, 378] width 7 height 7
click at [272, 419] on button "Save" at bounding box center [263, 424] width 39 height 20
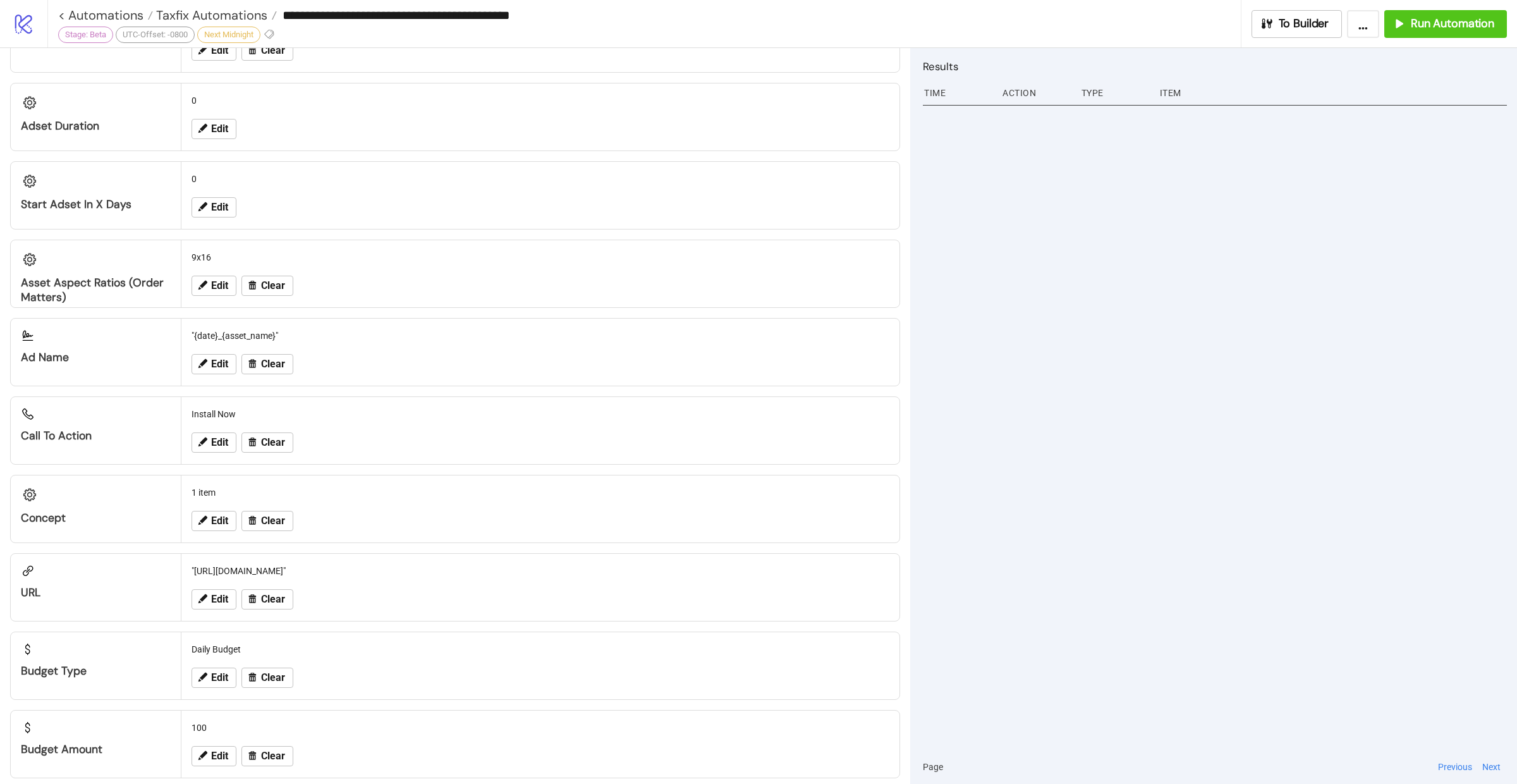
scroll to position [1009, 0]
click at [217, 513] on span "Edit" at bounding box center [220, 519] width 17 height 12
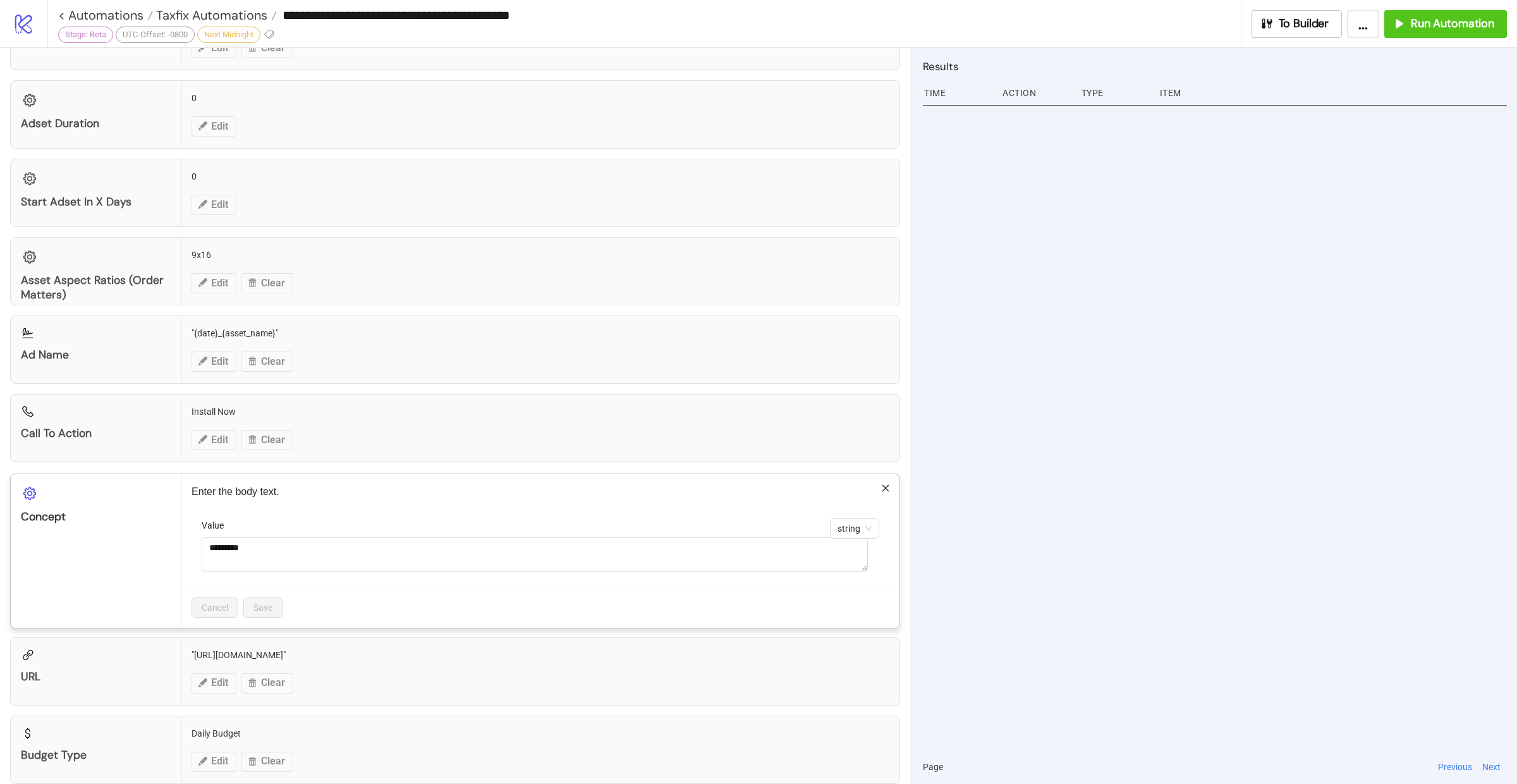
click at [883, 485] on icon "close" at bounding box center [886, 488] width 7 height 7
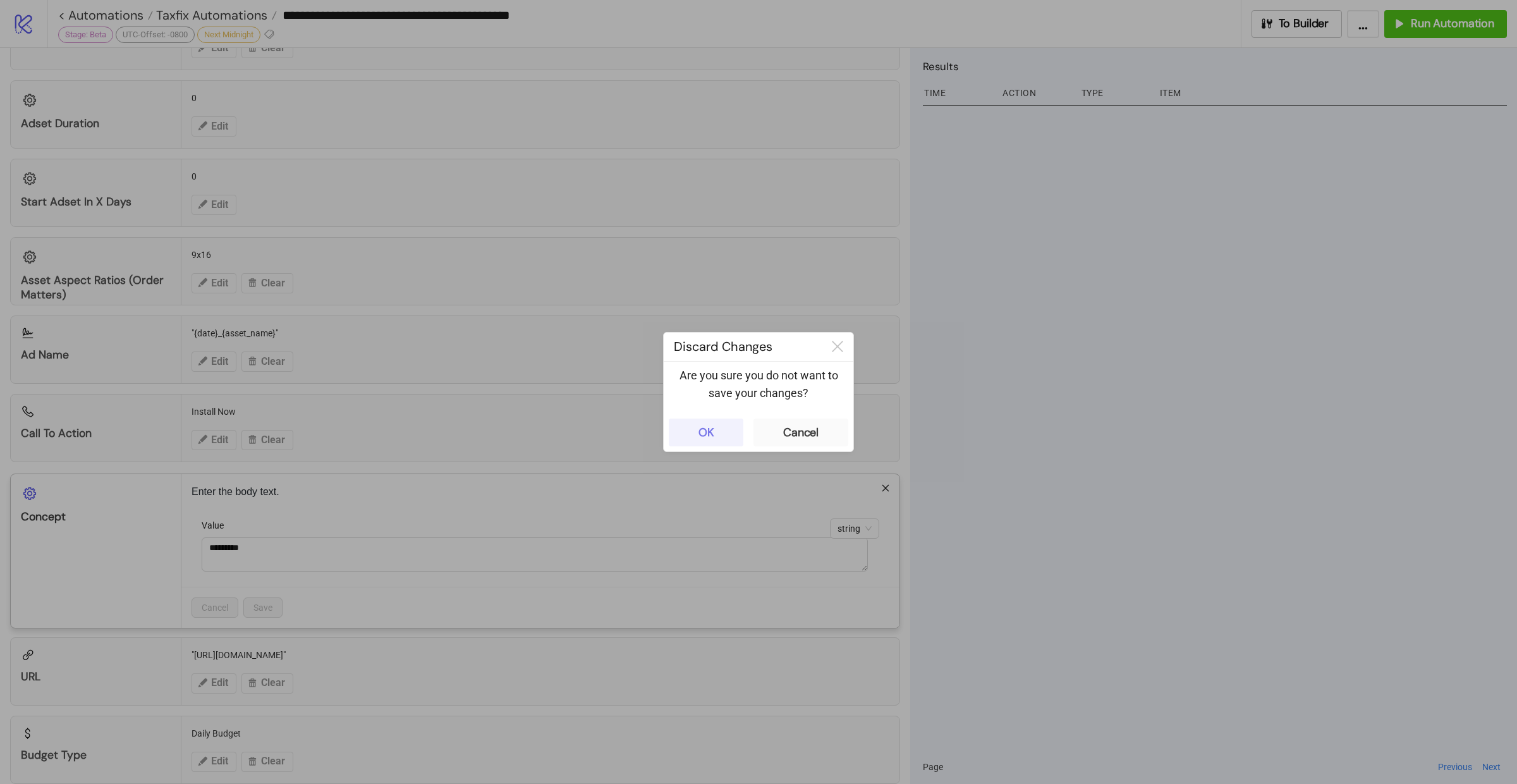
click at [685, 440] on button "OK" at bounding box center [705, 432] width 75 height 27
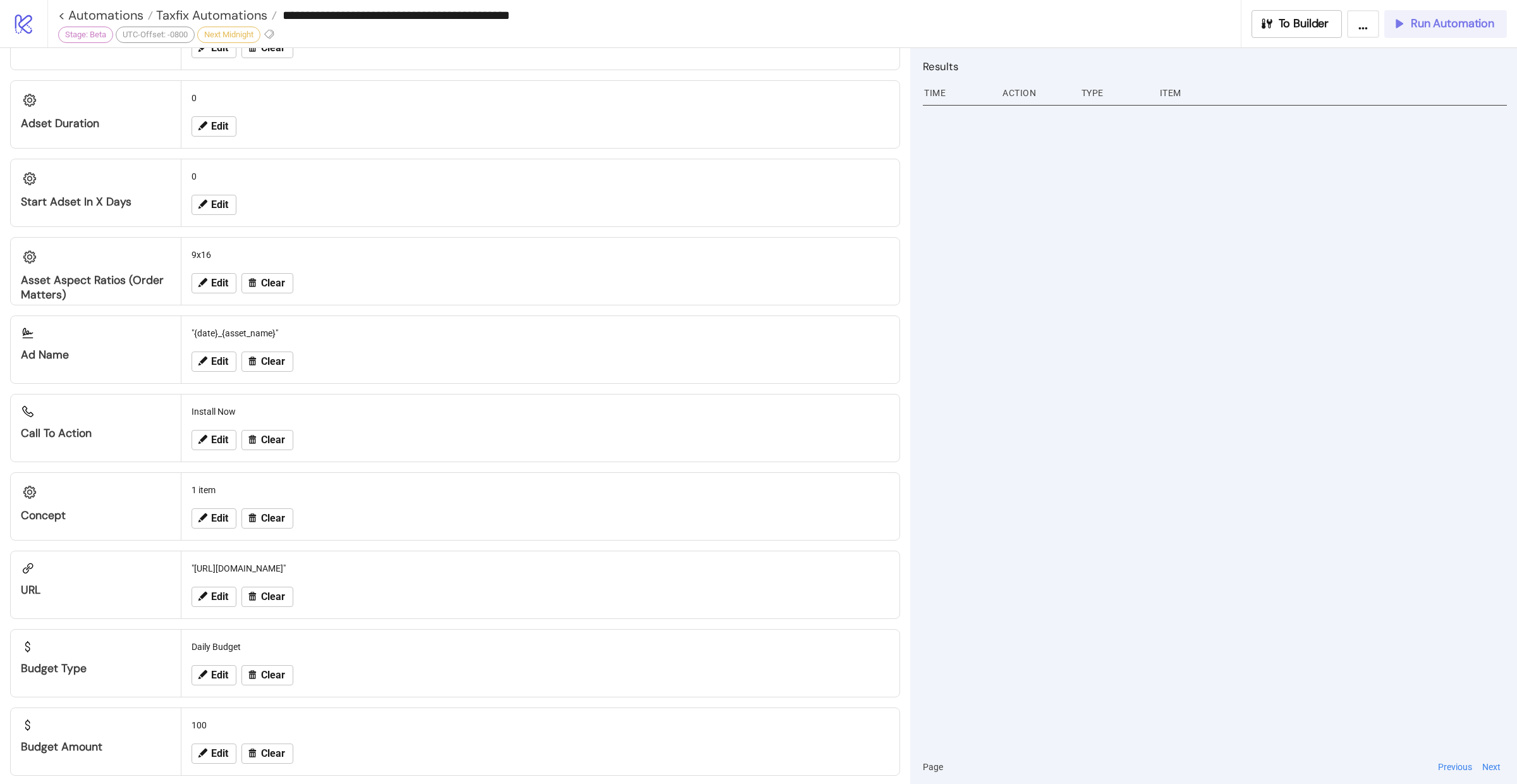
click at [1466, 22] on span "Run Automation" at bounding box center [1452, 24] width 83 height 14
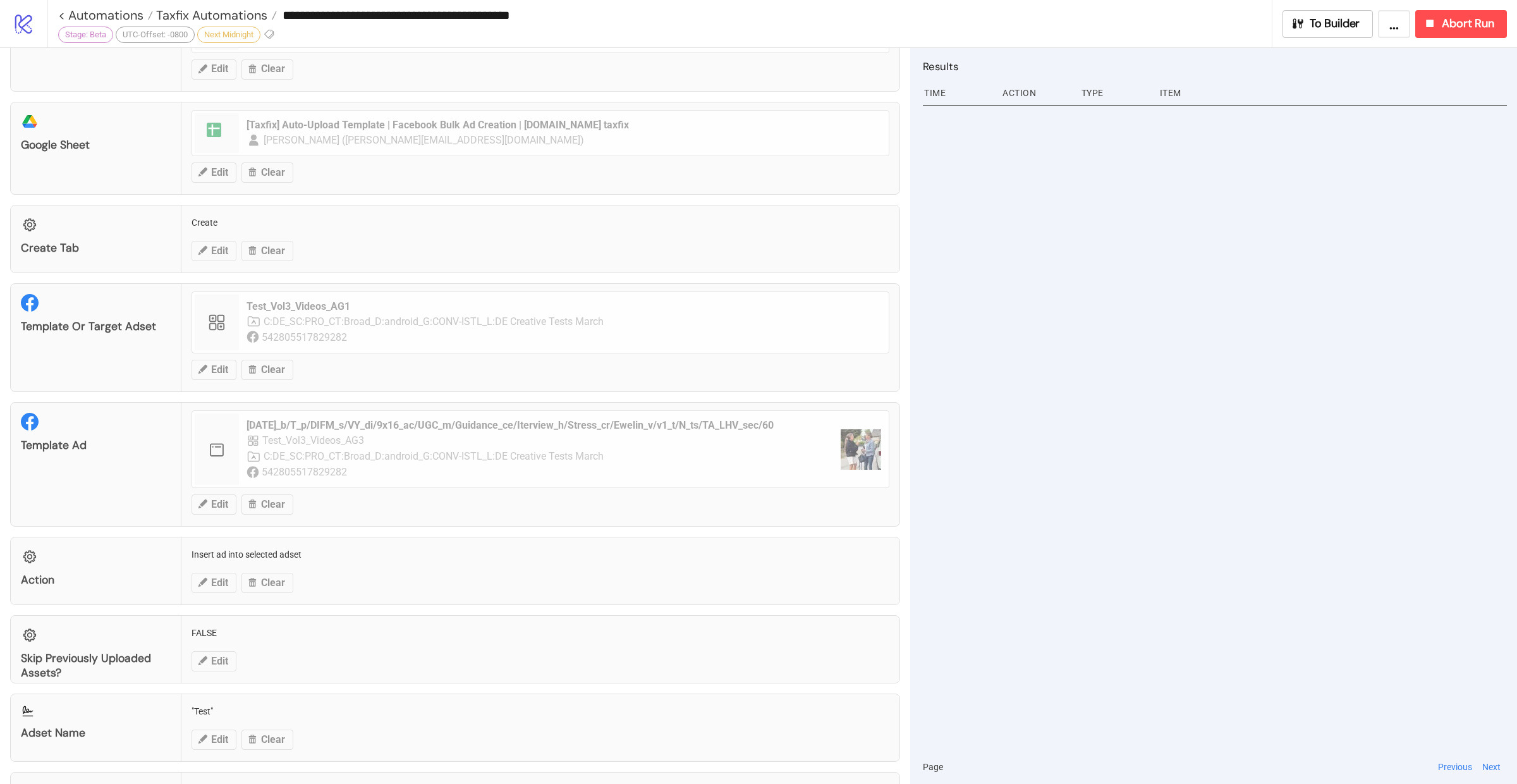
scroll to position [301, 0]
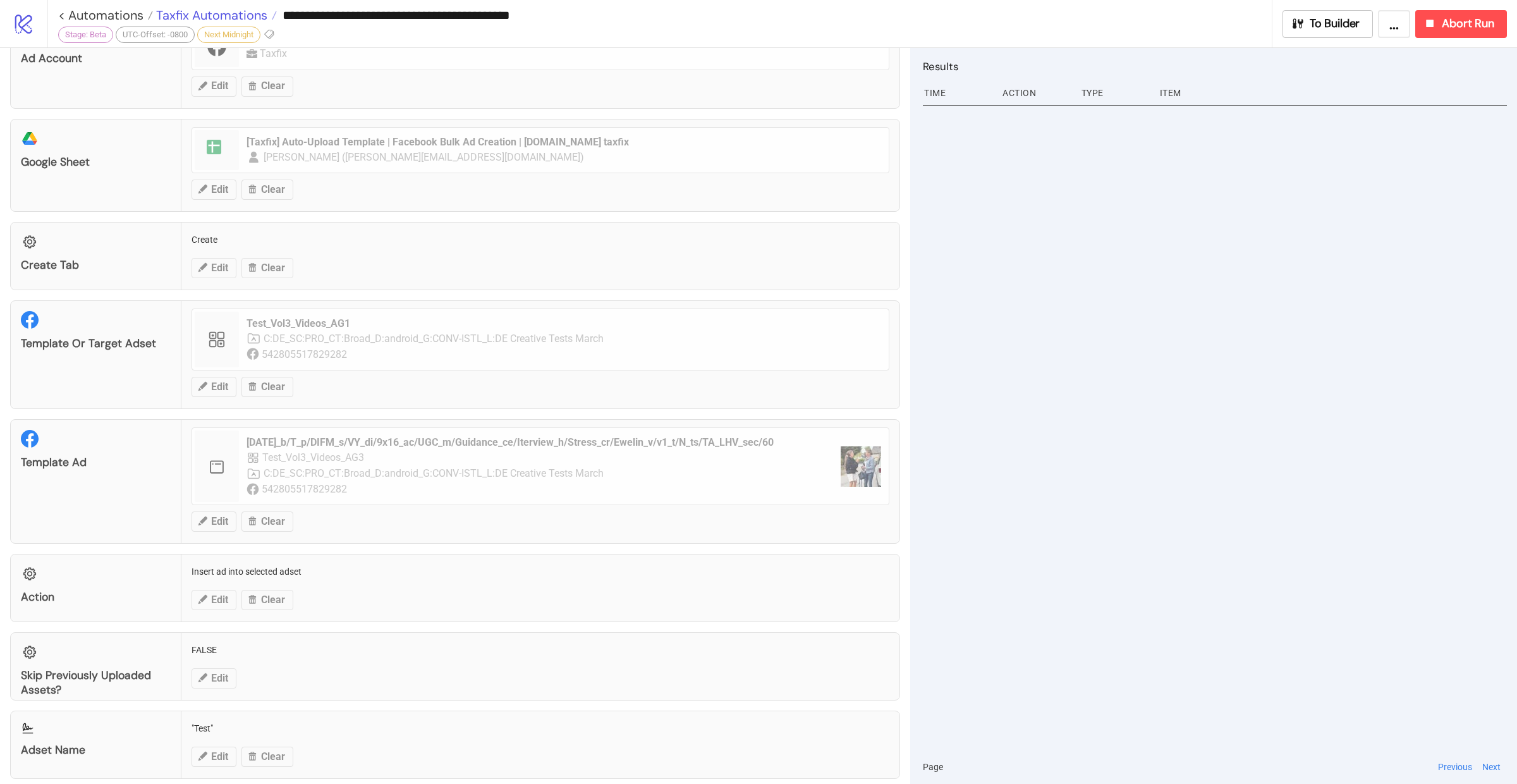
click at [184, 11] on span "Taxfix Automations" at bounding box center [210, 15] width 114 height 17
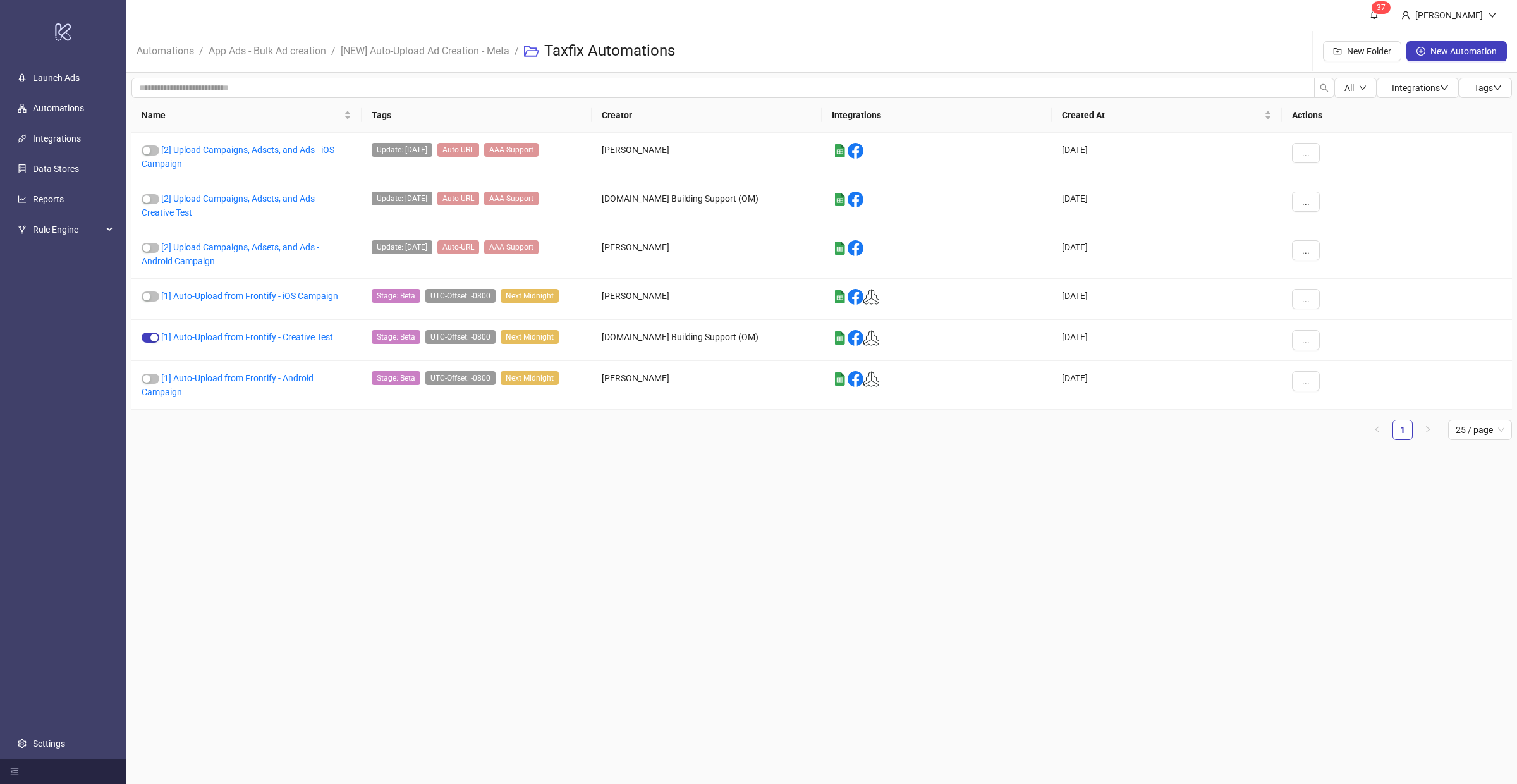
click at [446, 59] on span "[NEW] Auto-Upload Ad Creation - Meta" at bounding box center [425, 51] width 169 height 16
click at [438, 48] on link "[NEW] Auto-Upload Ad Creation - Meta" at bounding box center [425, 49] width 174 height 14
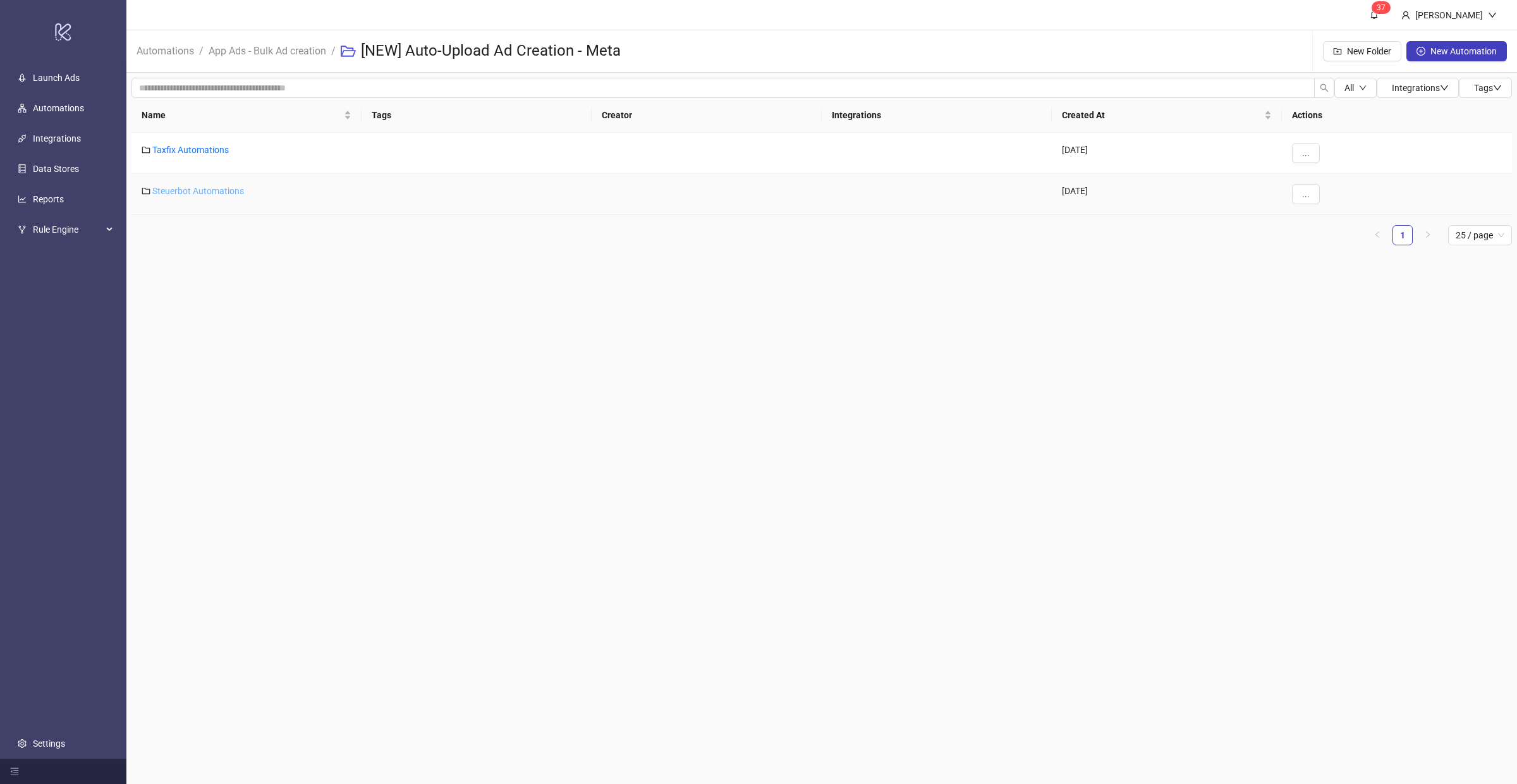
click at [231, 190] on link "Steuerbot Automations" at bounding box center [198, 191] width 92 height 10
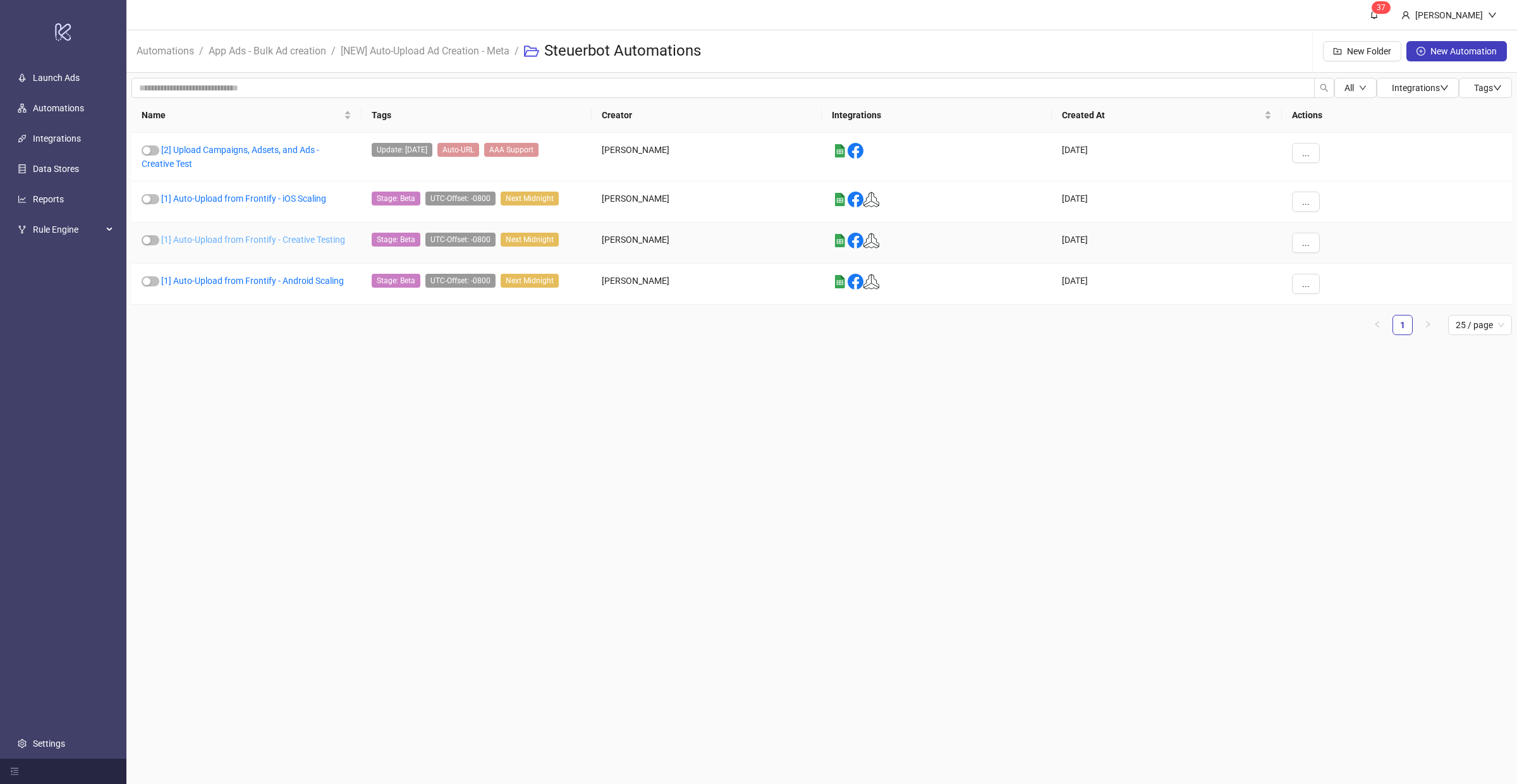
click at [258, 237] on link "[1] Auto-Upload from Frontify - Creative Testing" at bounding box center [253, 239] width 184 height 10
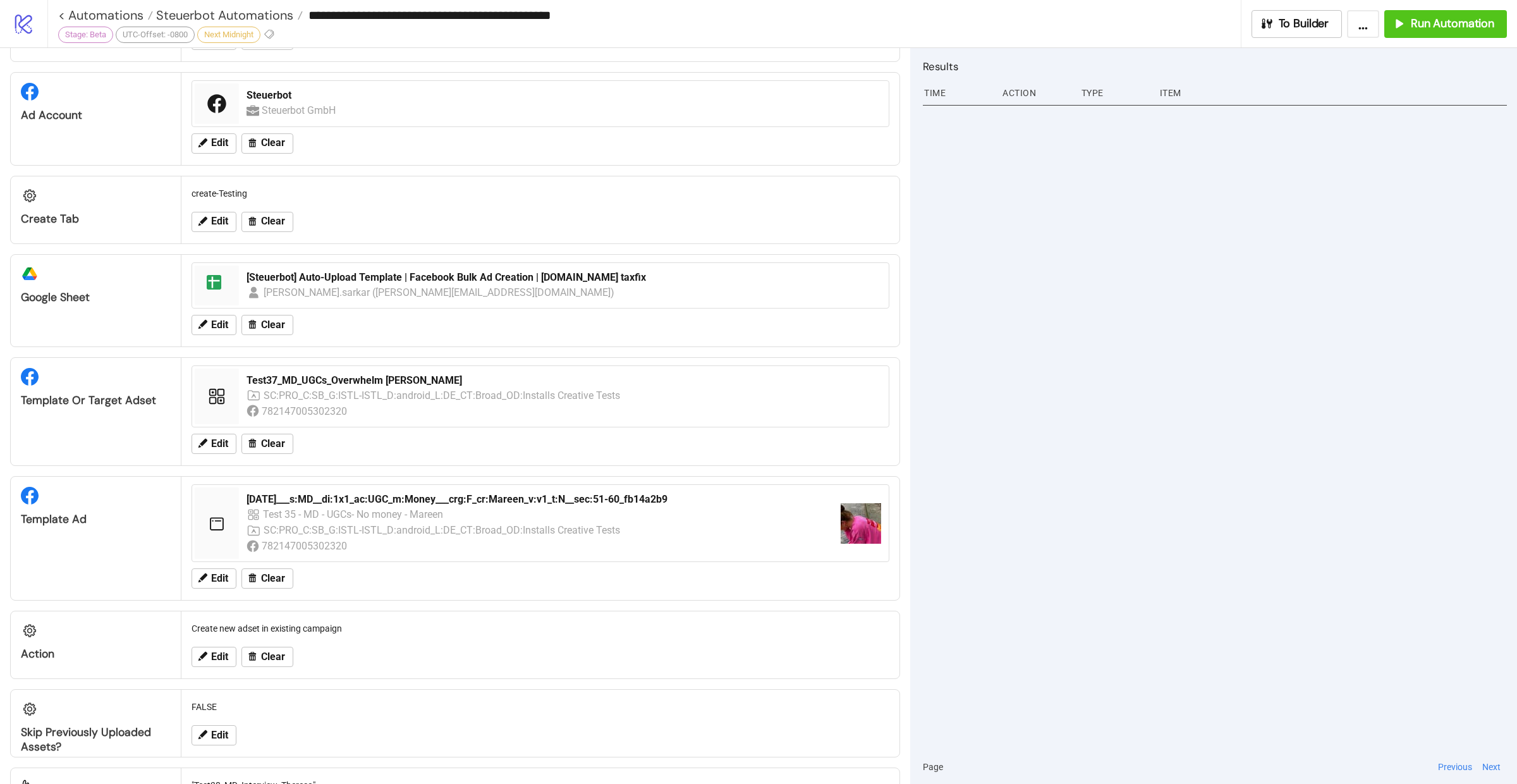
scroll to position [524, 0]
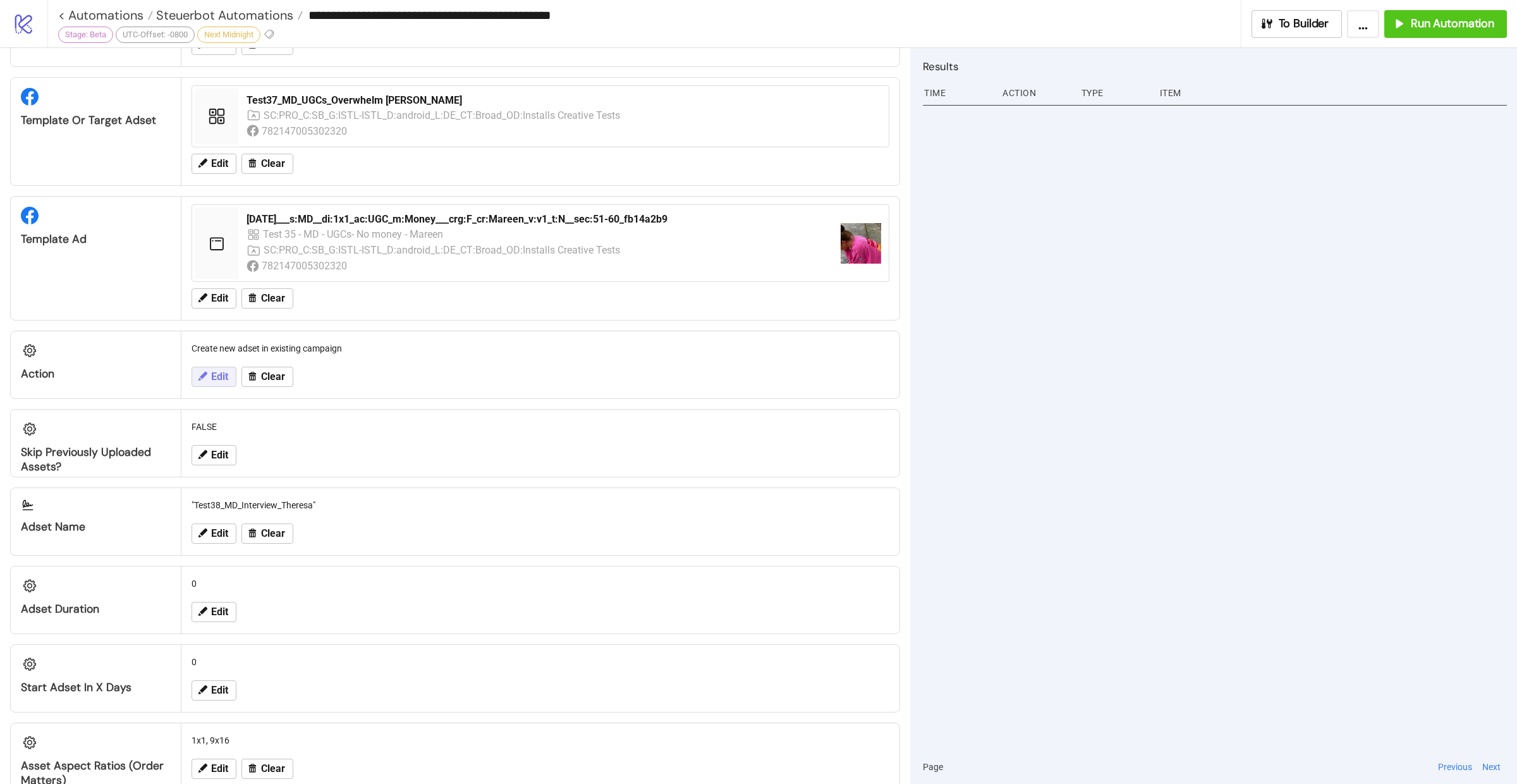
click at [209, 376] on button "Edit" at bounding box center [214, 377] width 45 height 20
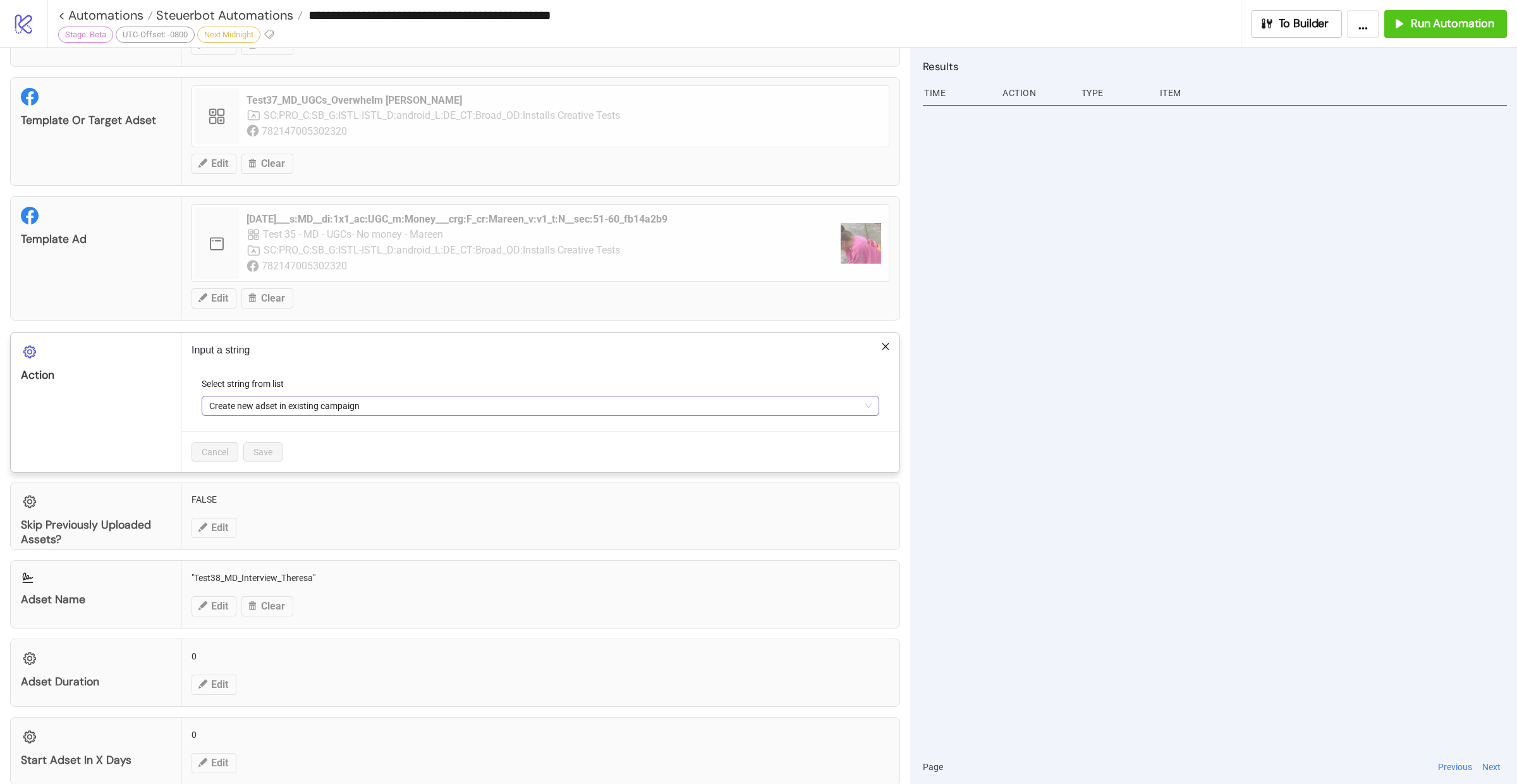
click at [362, 403] on span "Create new adset in existing campaign" at bounding box center [540, 406] width 663 height 19
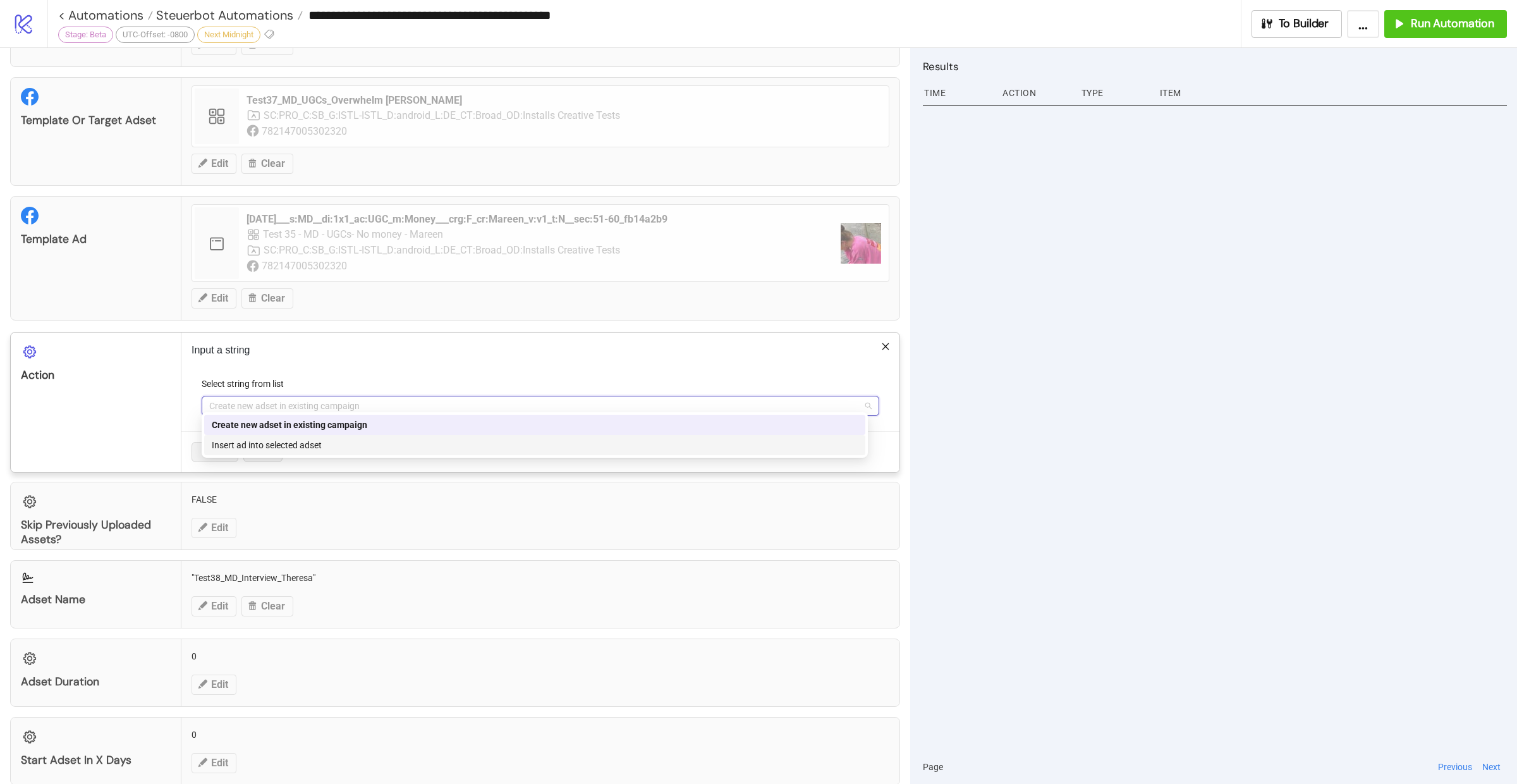
click at [278, 446] on div "Insert ad into selected adset" at bounding box center [535, 445] width 646 height 14
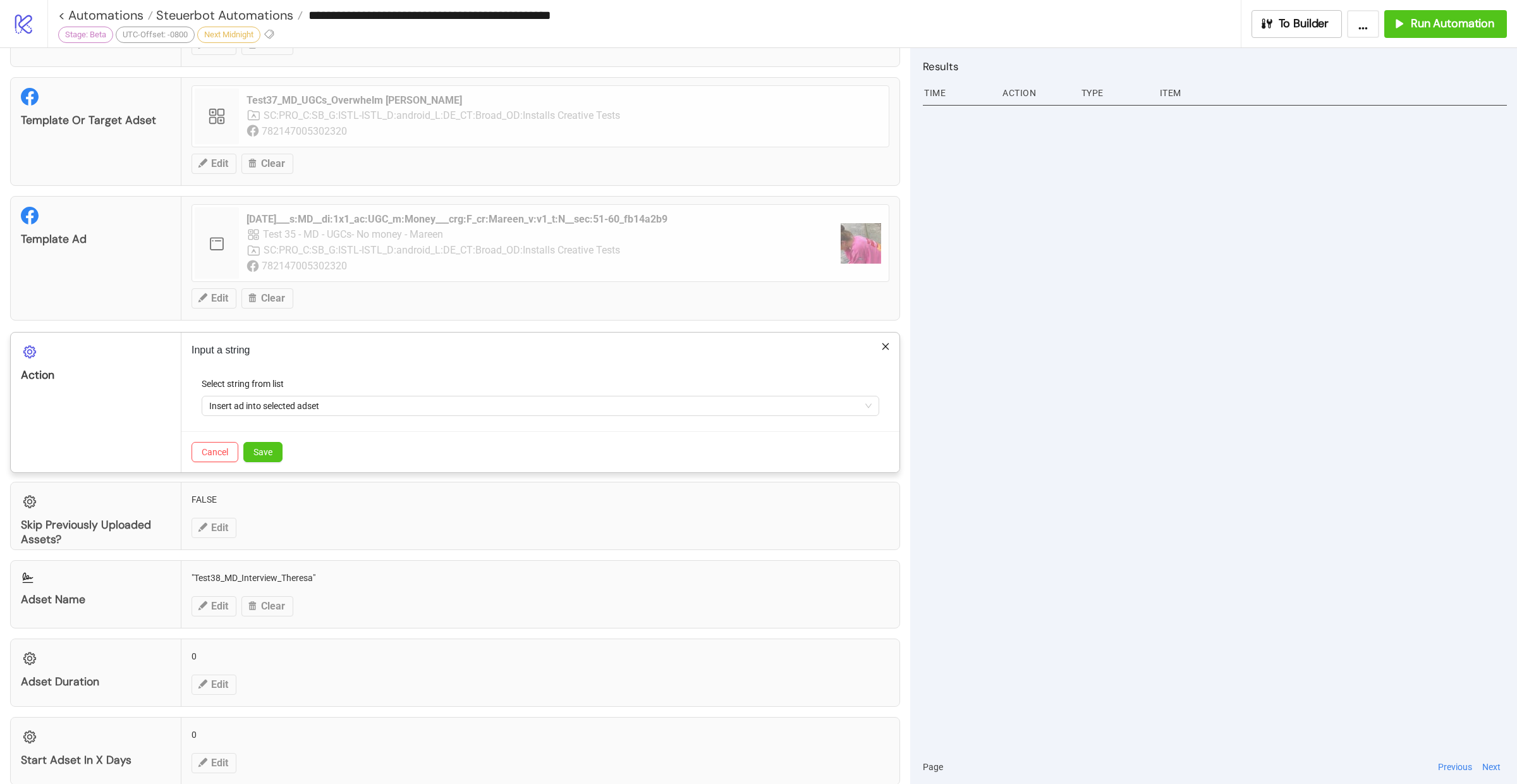
click at [278, 446] on button "Save" at bounding box center [263, 452] width 39 height 20
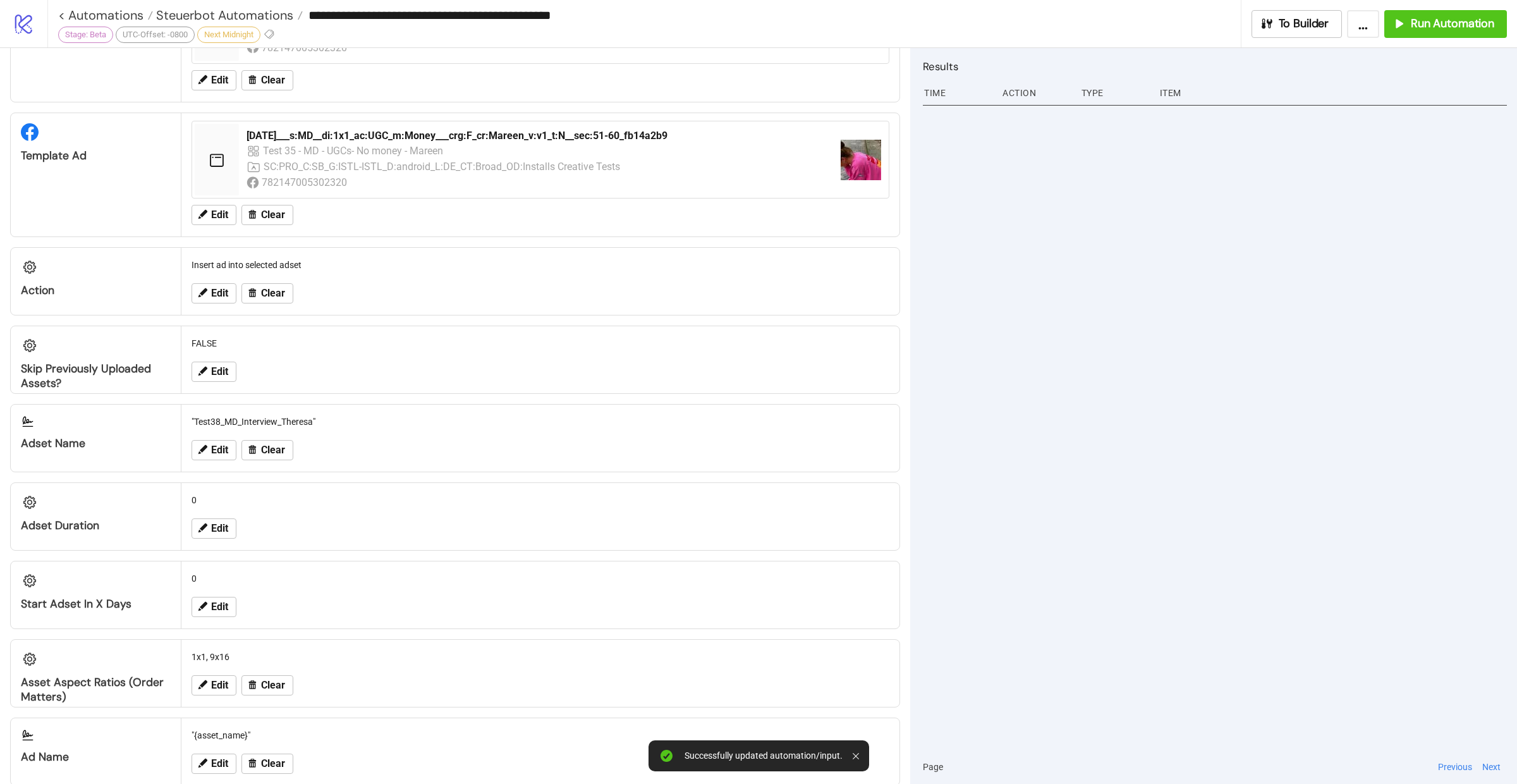
scroll to position [671, 0]
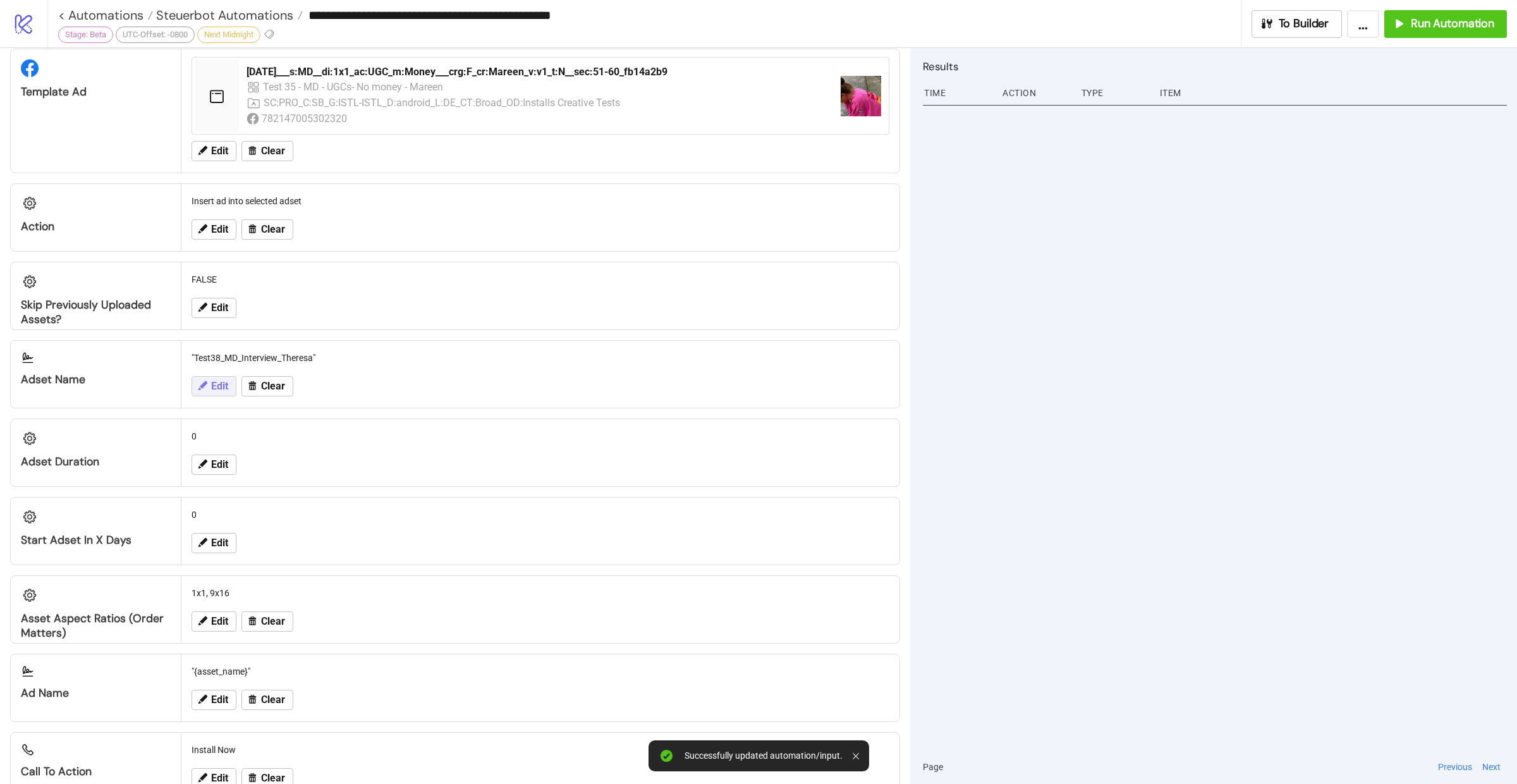
click at [216, 380] on span "Edit" at bounding box center [220, 386] width 17 height 12
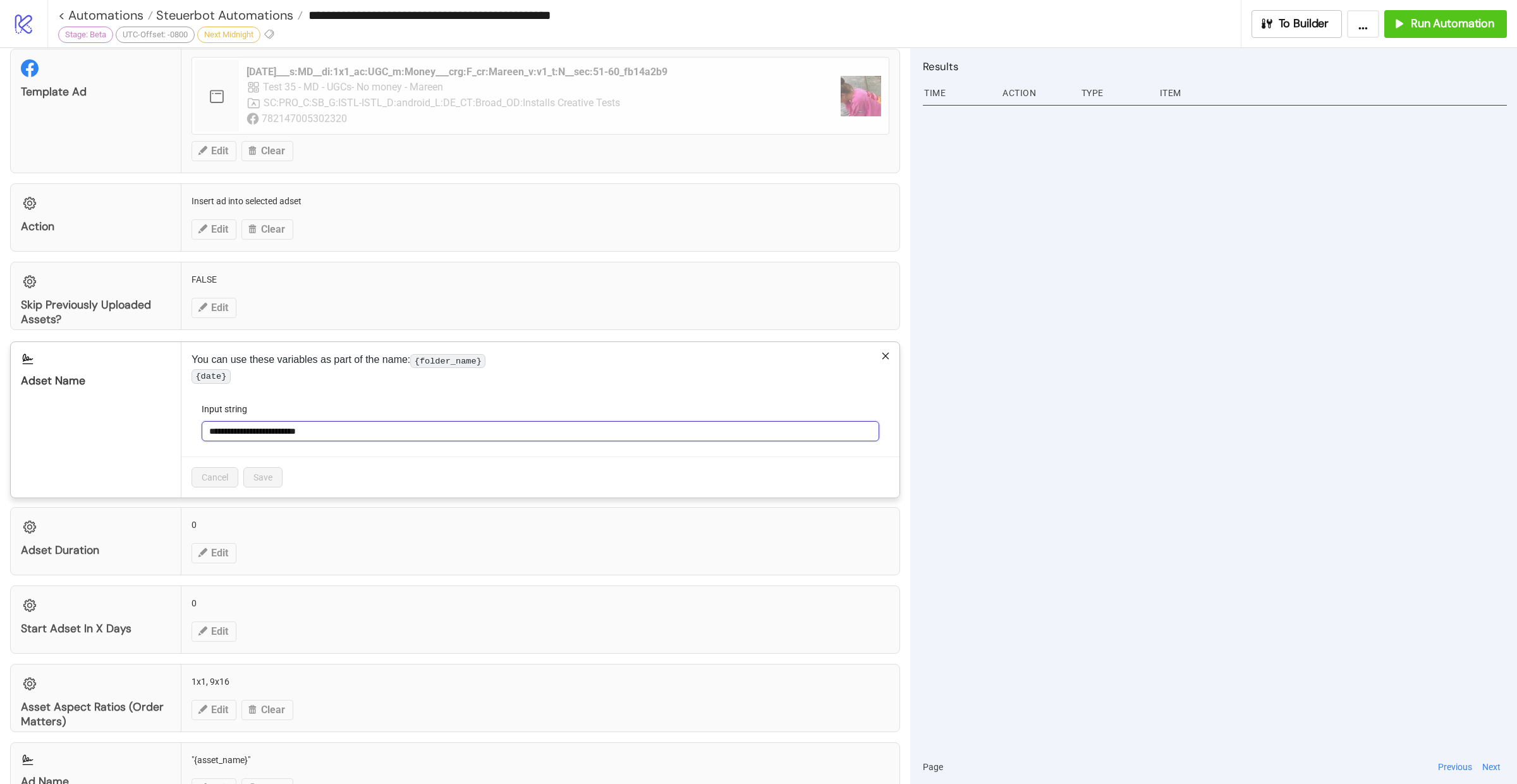
drag, startPoint x: 344, startPoint y: 438, endPoint x: 191, endPoint y: 438, distance: 153.0
click at [192, 438] on form "**********" at bounding box center [540, 429] width 698 height 54
type input "**********"
click at [259, 480] on span "Save" at bounding box center [263, 477] width 19 height 10
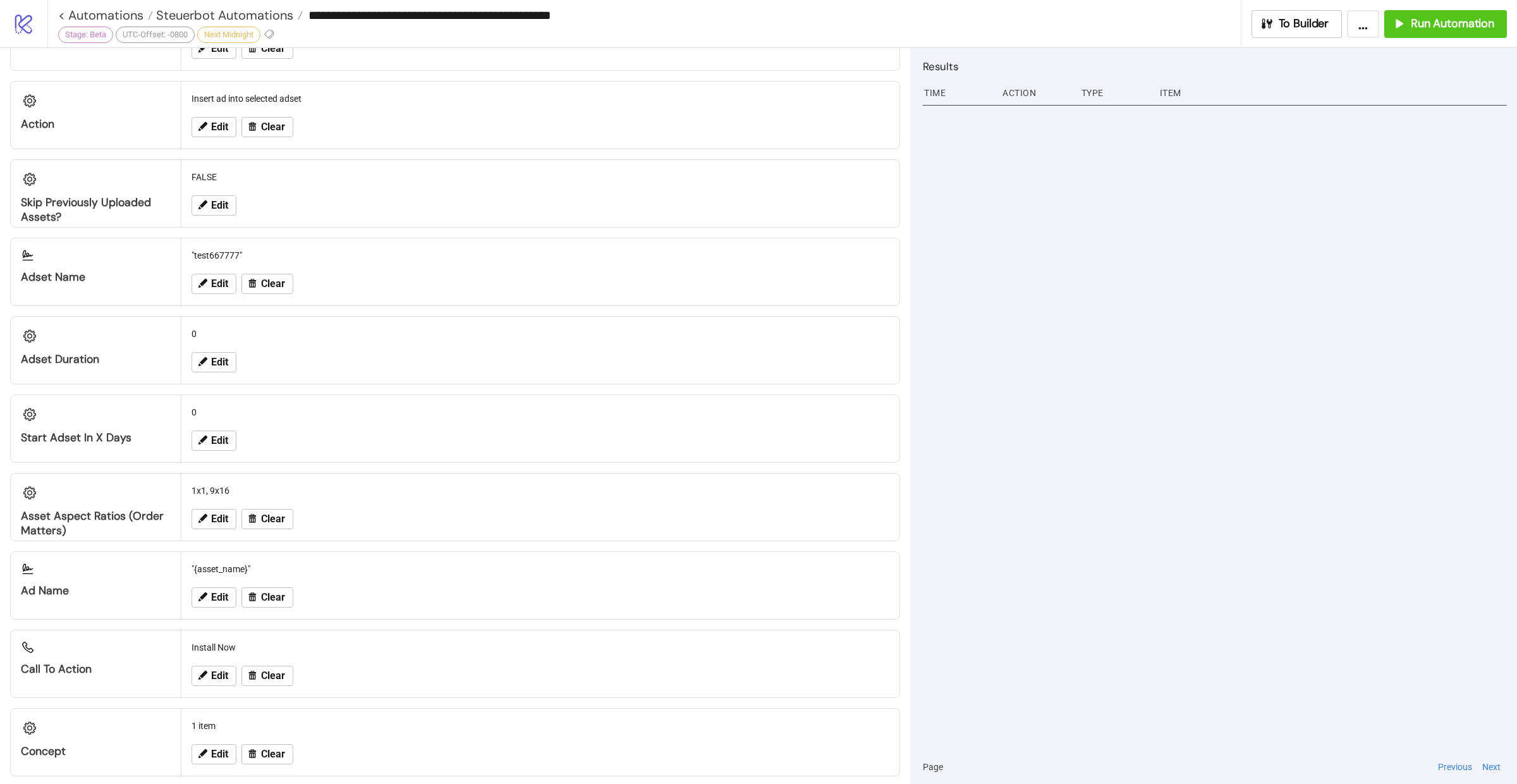
scroll to position [806, 0]
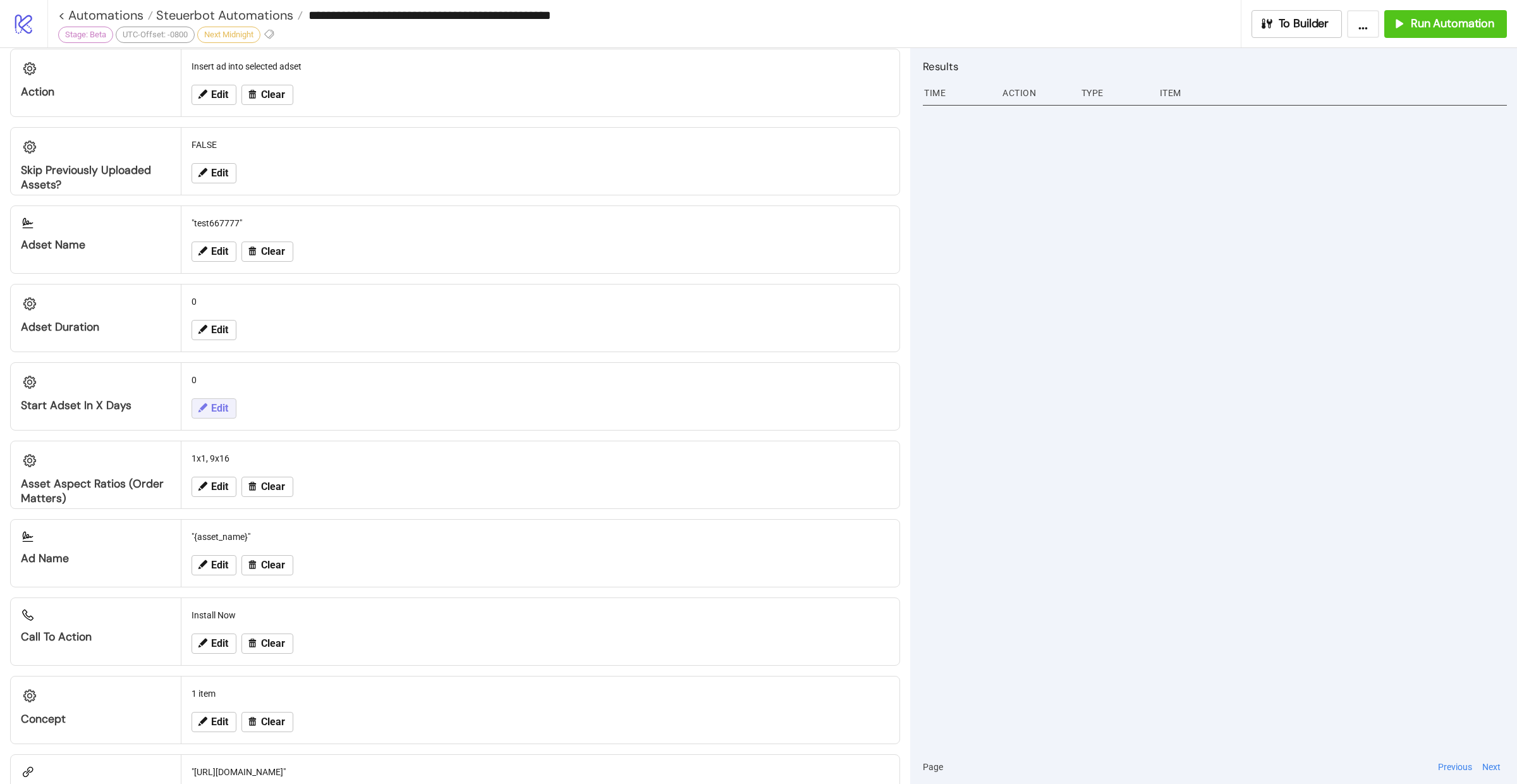
click at [223, 398] on button "Edit" at bounding box center [214, 408] width 45 height 20
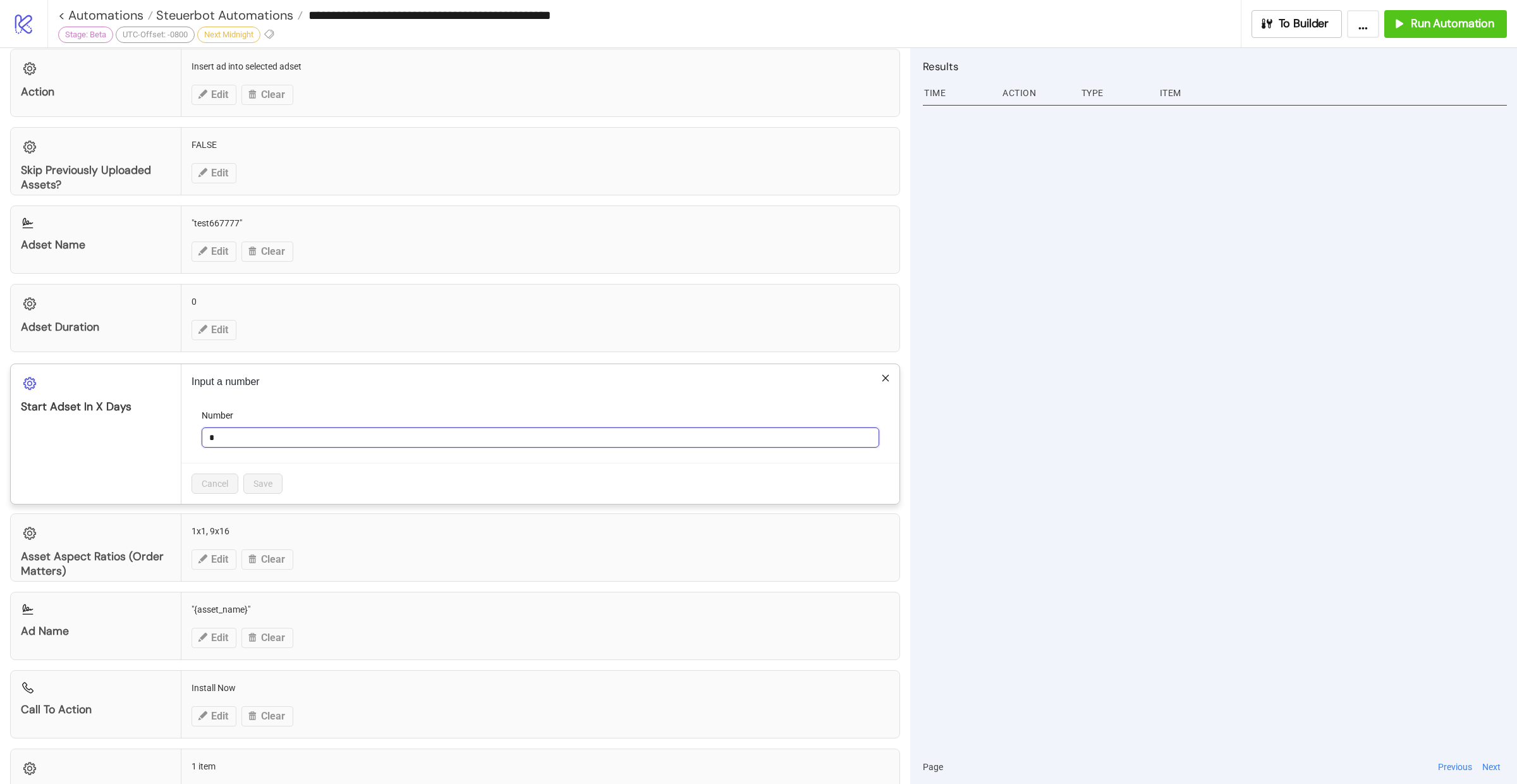
drag, startPoint x: 246, startPoint y: 429, endPoint x: 197, endPoint y: 421, distance: 49.6
click at [197, 421] on form "Number *" at bounding box center [540, 435] width 698 height 54
type input "*"
click at [269, 478] on span "Save" at bounding box center [263, 483] width 19 height 10
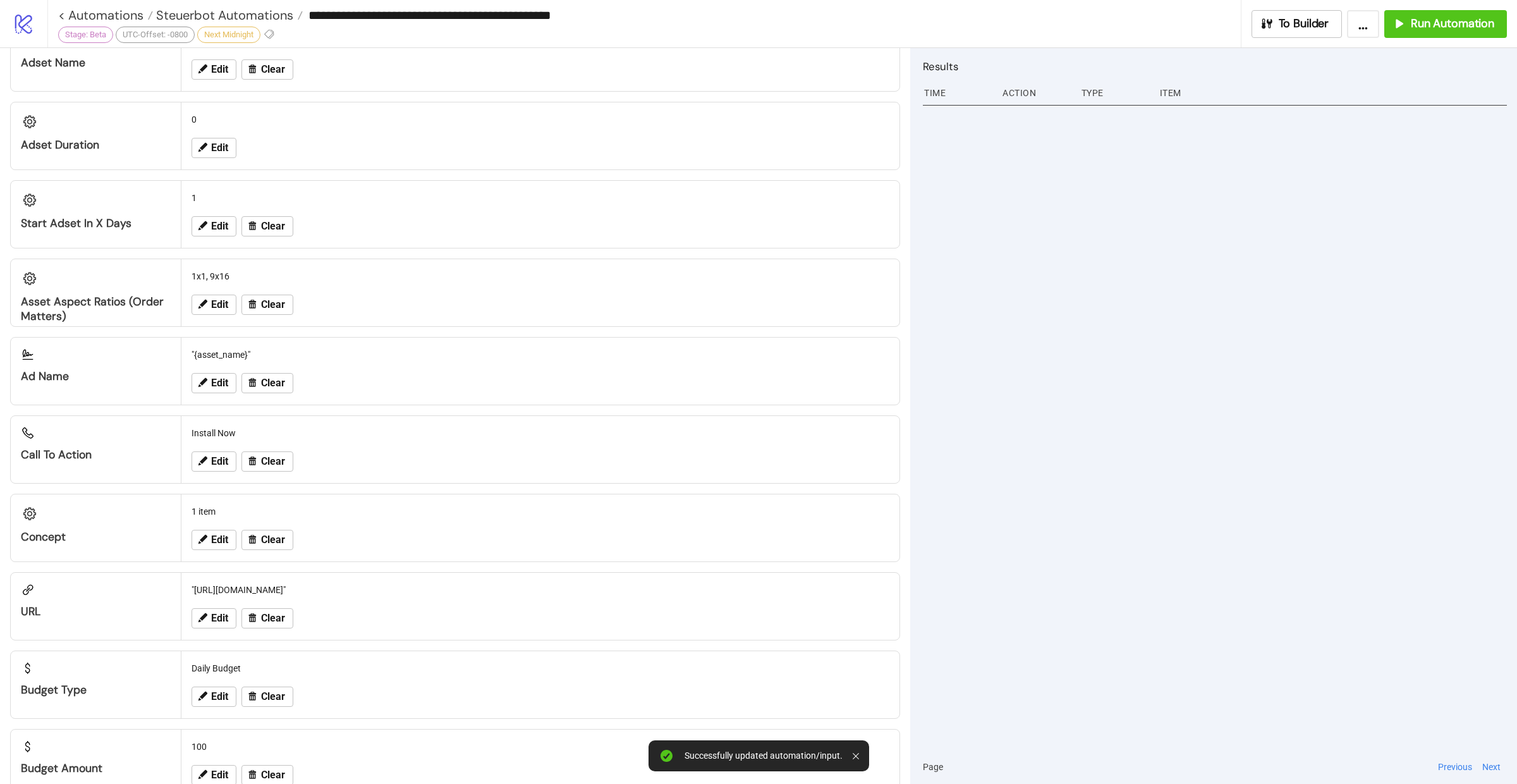
scroll to position [1009, 0]
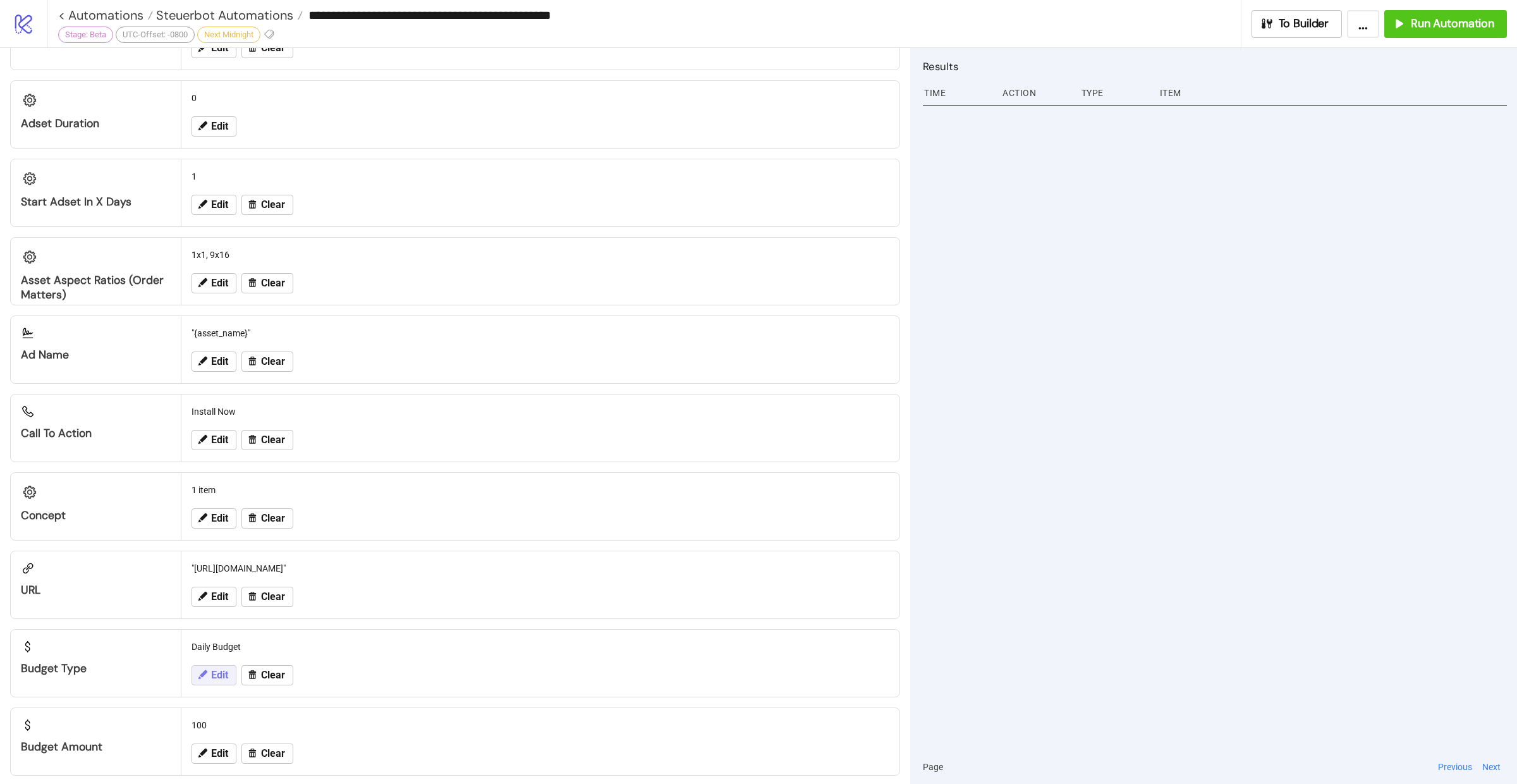
click at [213, 669] on span "Edit" at bounding box center [220, 675] width 17 height 12
click at [279, 699] on span "Daily Budget" at bounding box center [540, 704] width 663 height 19
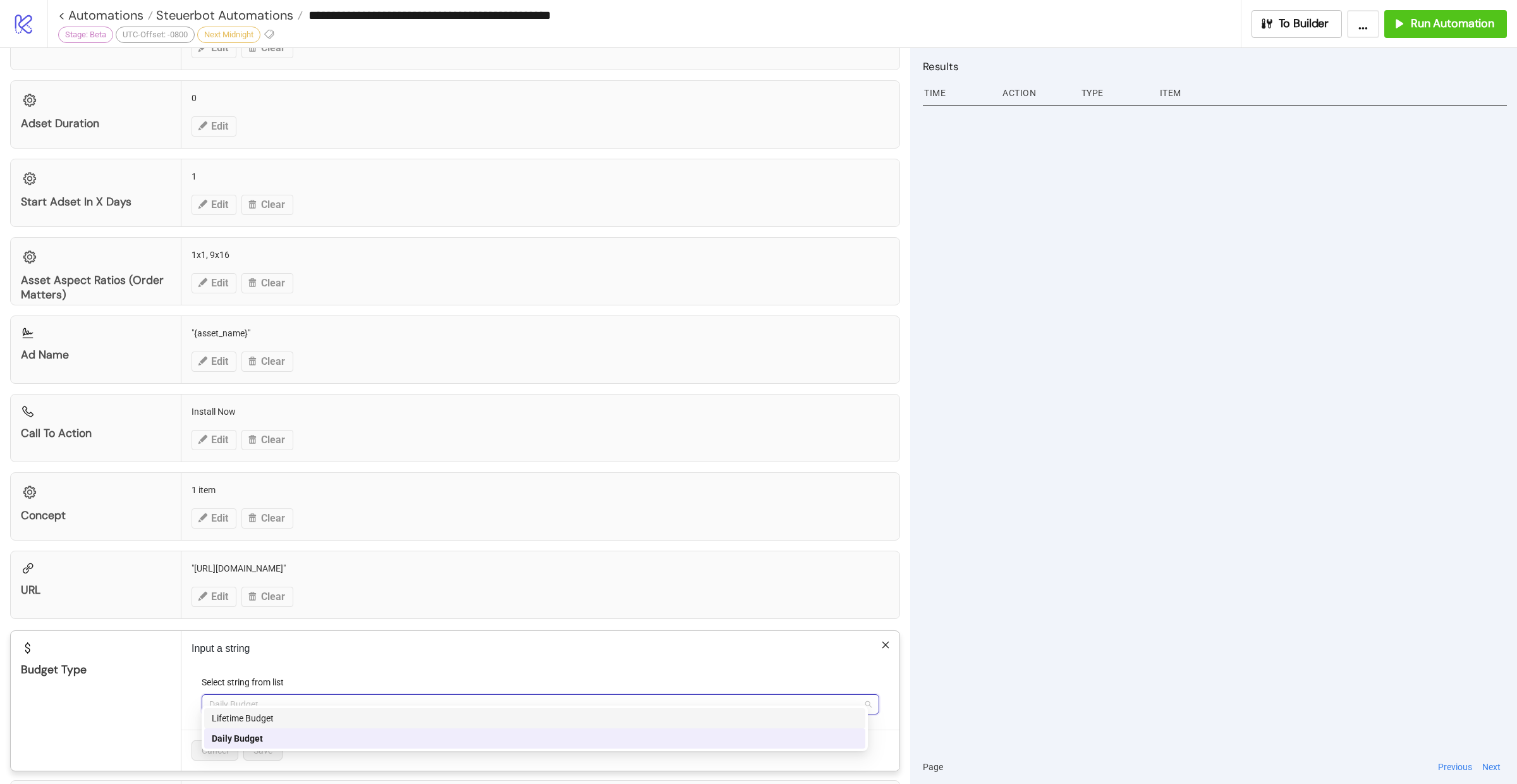
click at [881, 640] on icon "close" at bounding box center [885, 644] width 9 height 9
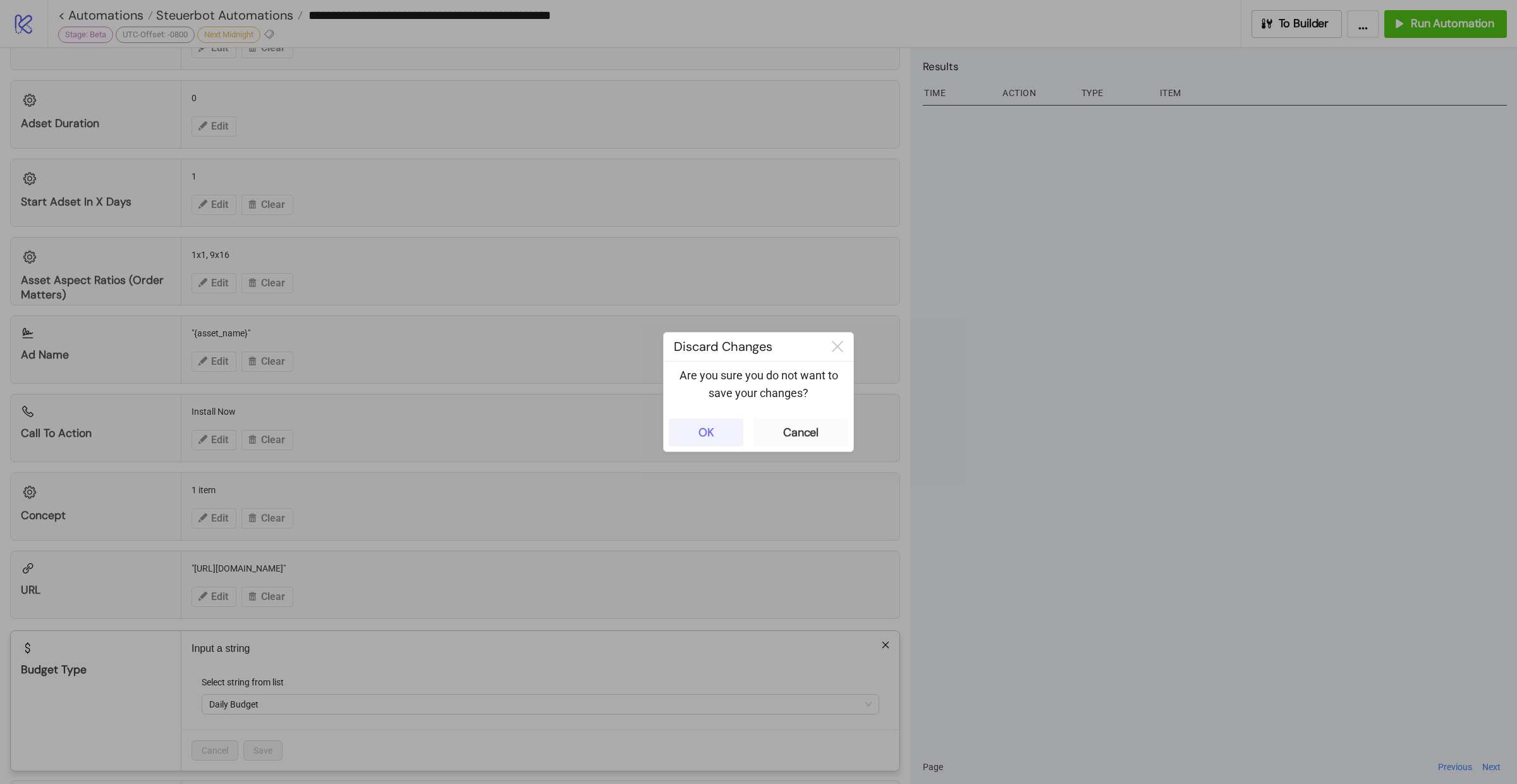
click at [725, 426] on button "OK" at bounding box center [705, 432] width 75 height 27
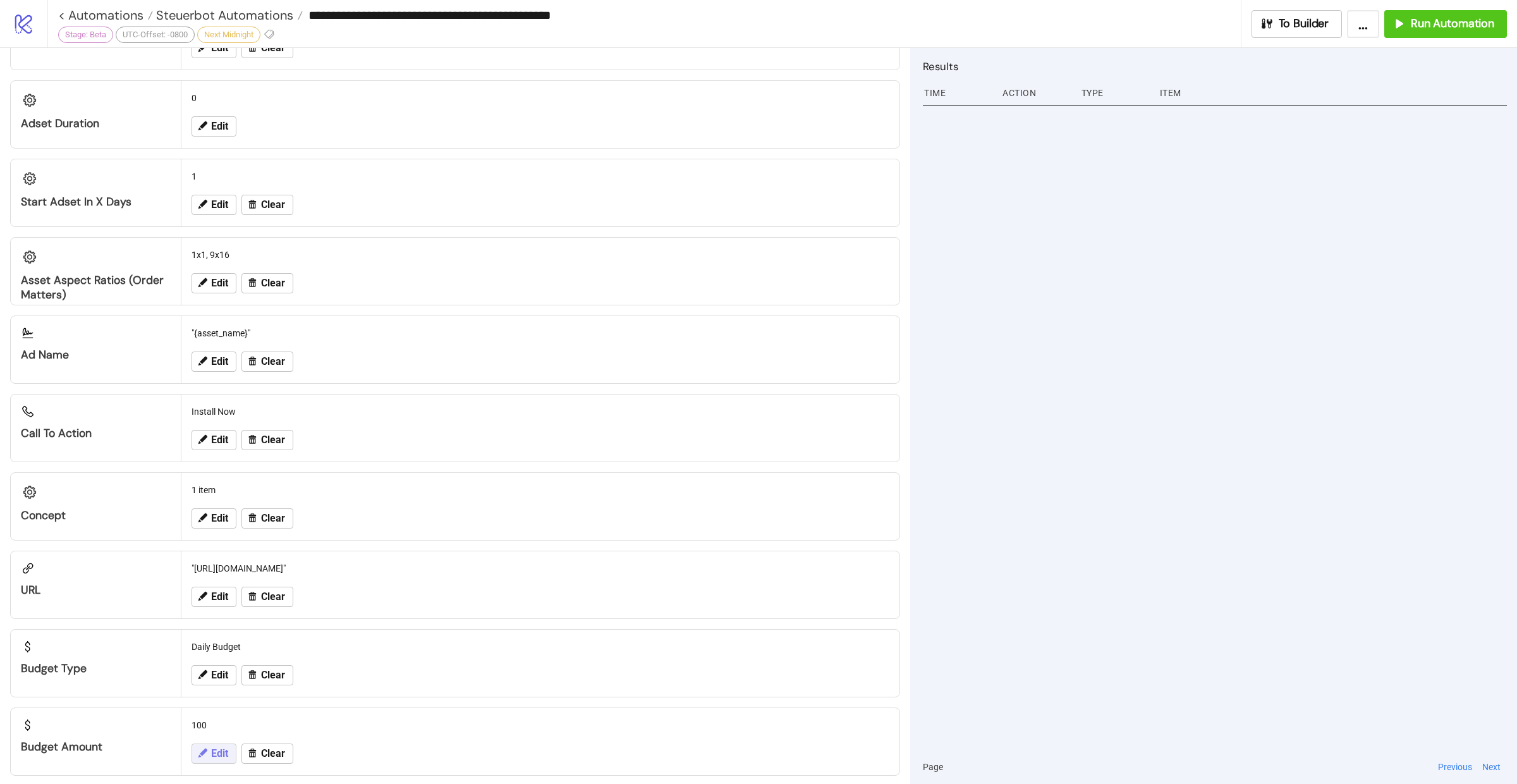
click at [214, 748] on span "Edit" at bounding box center [220, 754] width 17 height 12
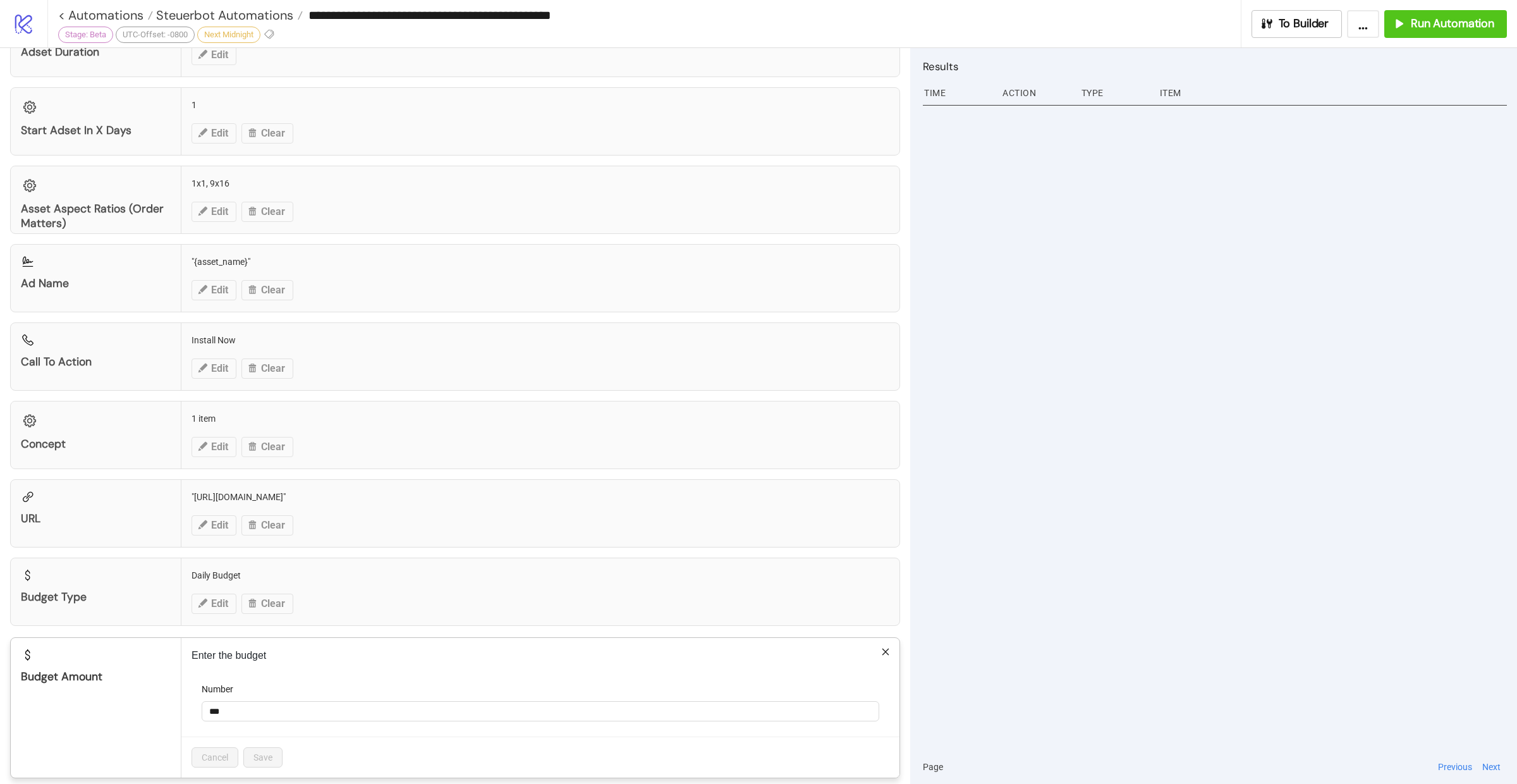
scroll to position [1081, 0]
click at [881, 647] on icon "close" at bounding box center [885, 651] width 9 height 9
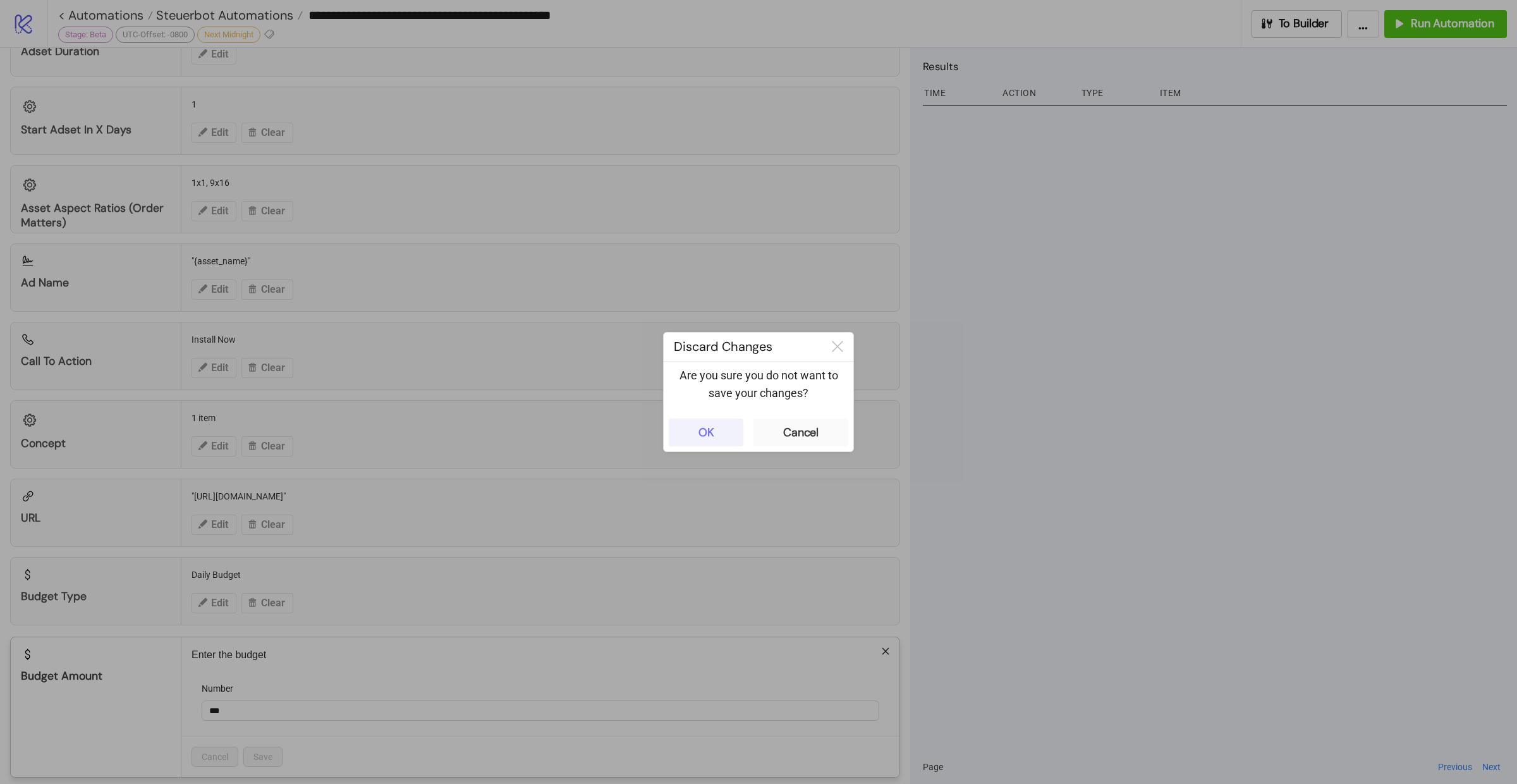
click at [684, 431] on button "OK" at bounding box center [705, 432] width 75 height 27
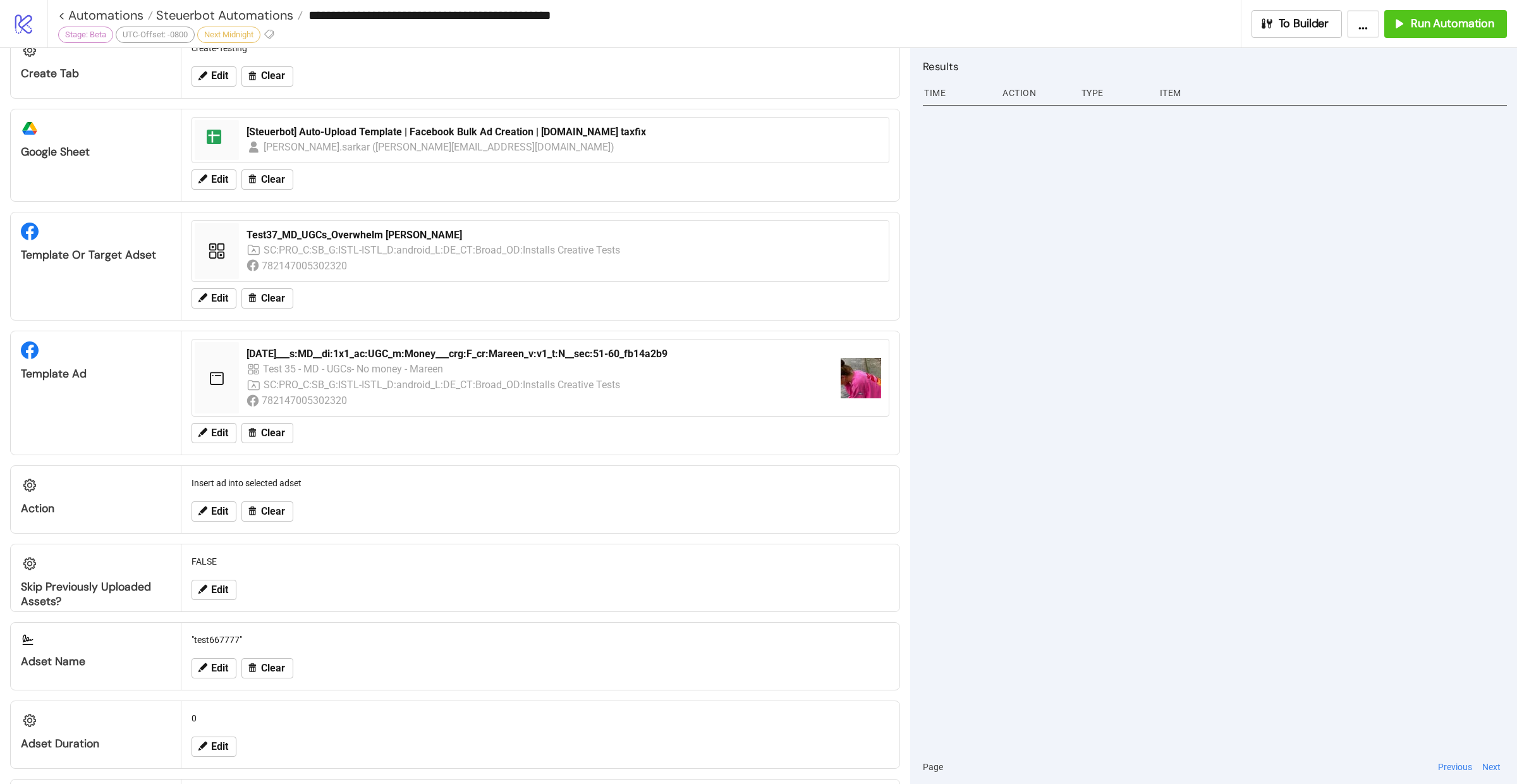
scroll to position [388, 0]
click at [209, 503] on button "Edit" at bounding box center [214, 512] width 45 height 20
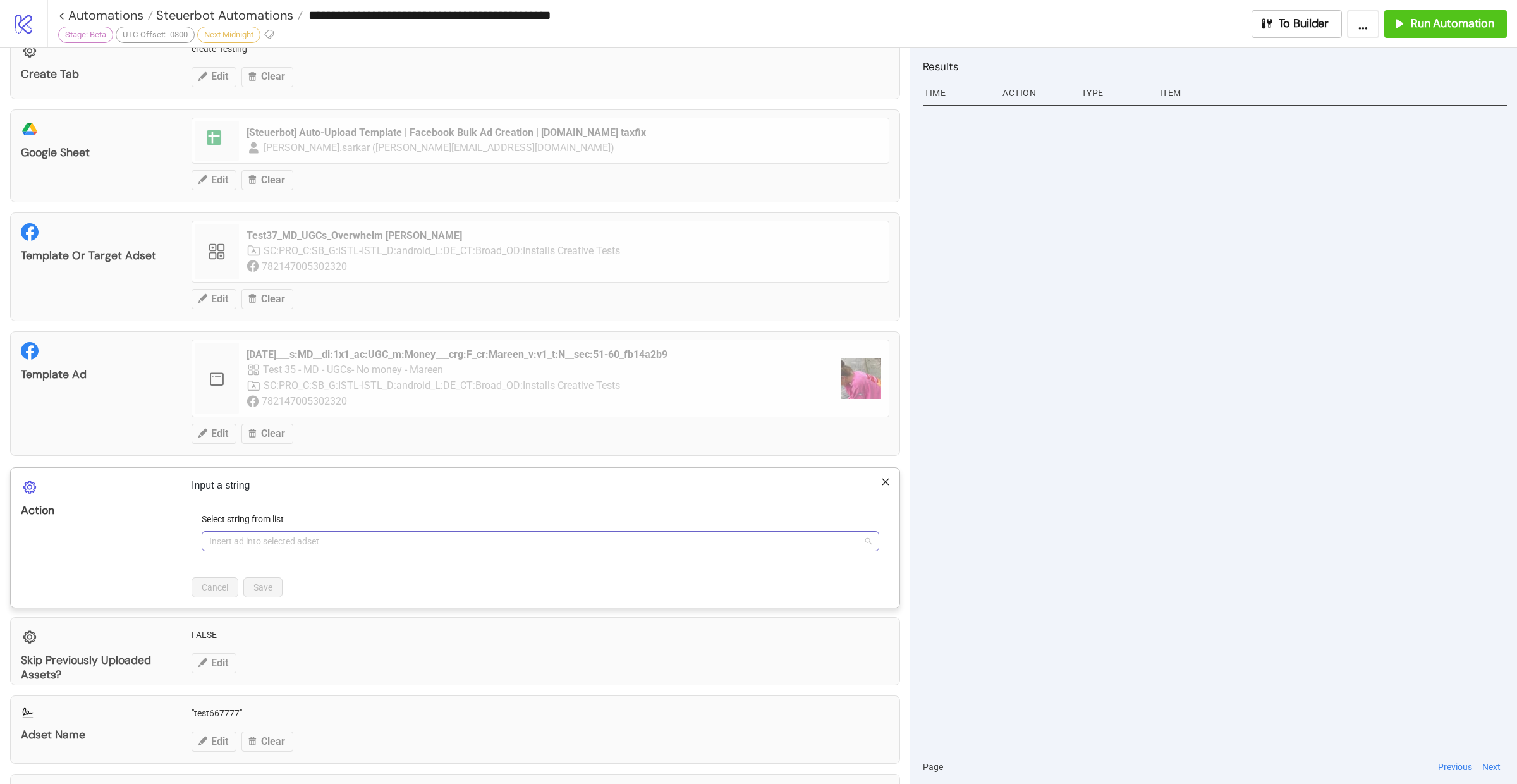
click at [318, 533] on span "Insert ad into selected adset" at bounding box center [540, 541] width 663 height 19
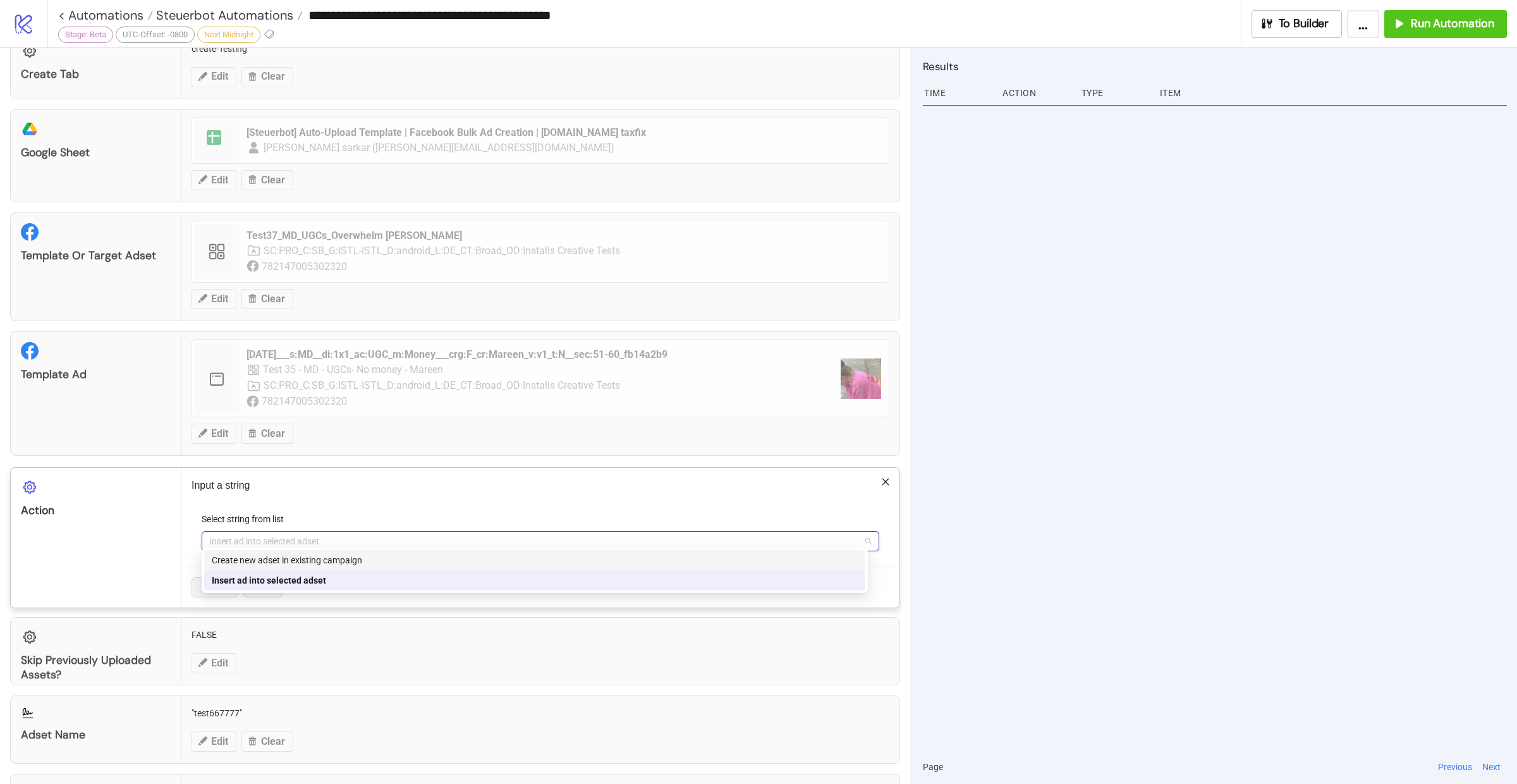
click at [301, 562] on div "Create new adset in existing campaign" at bounding box center [535, 560] width 646 height 14
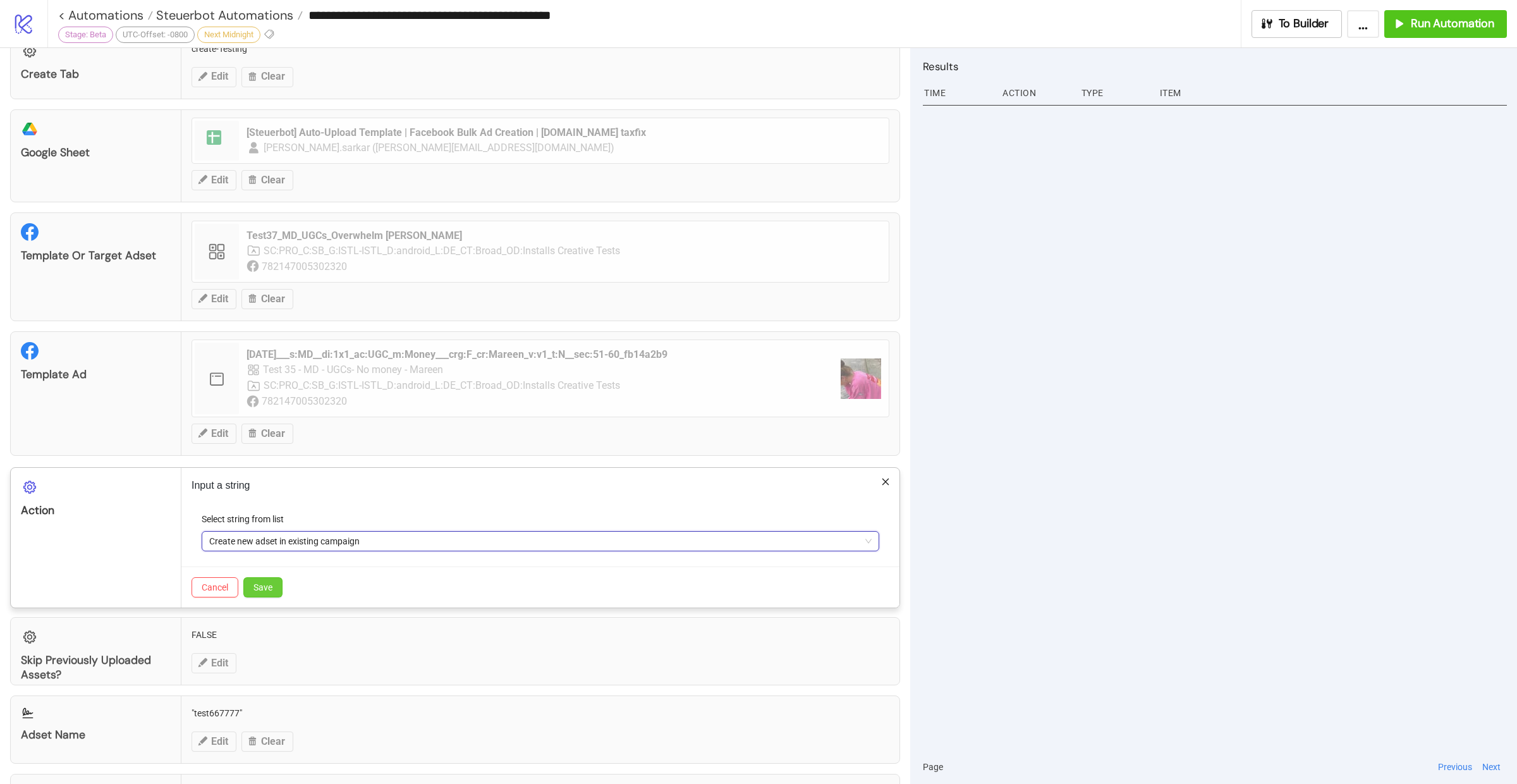
click at [266, 582] on span "Save" at bounding box center [263, 587] width 19 height 10
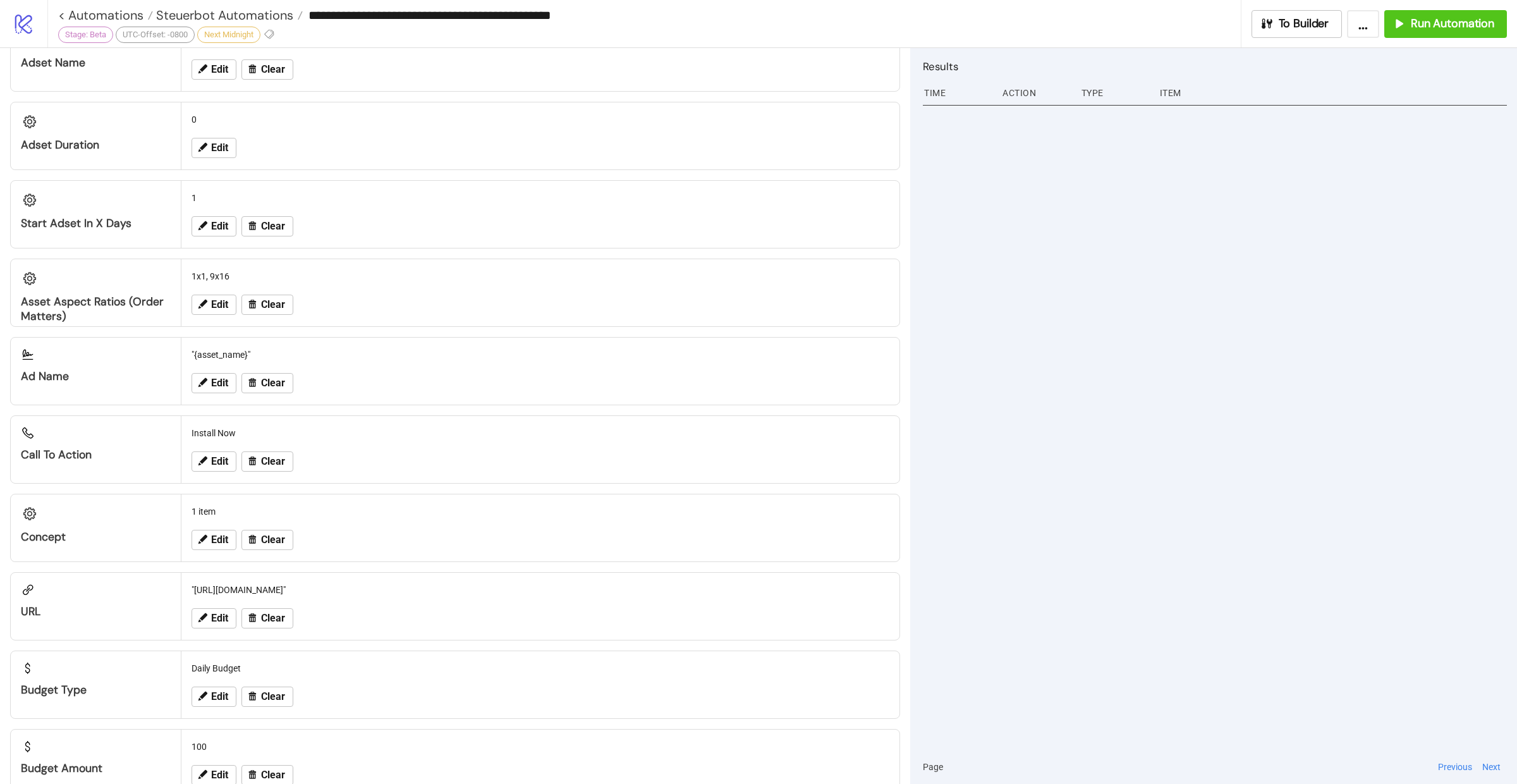
scroll to position [1009, 0]
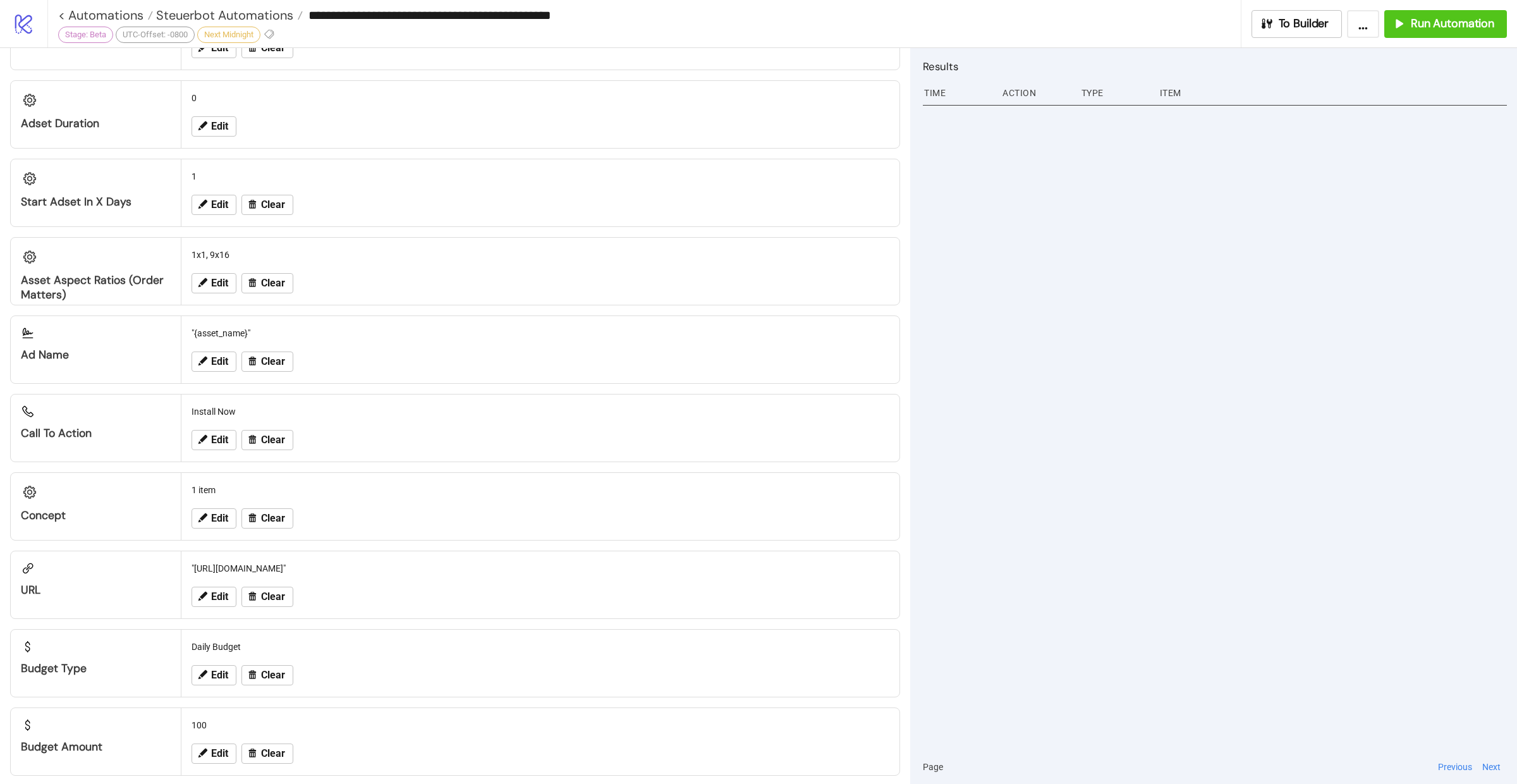
click at [103, 723] on div "Budget Amount" at bounding box center [95, 731] width 170 height 46
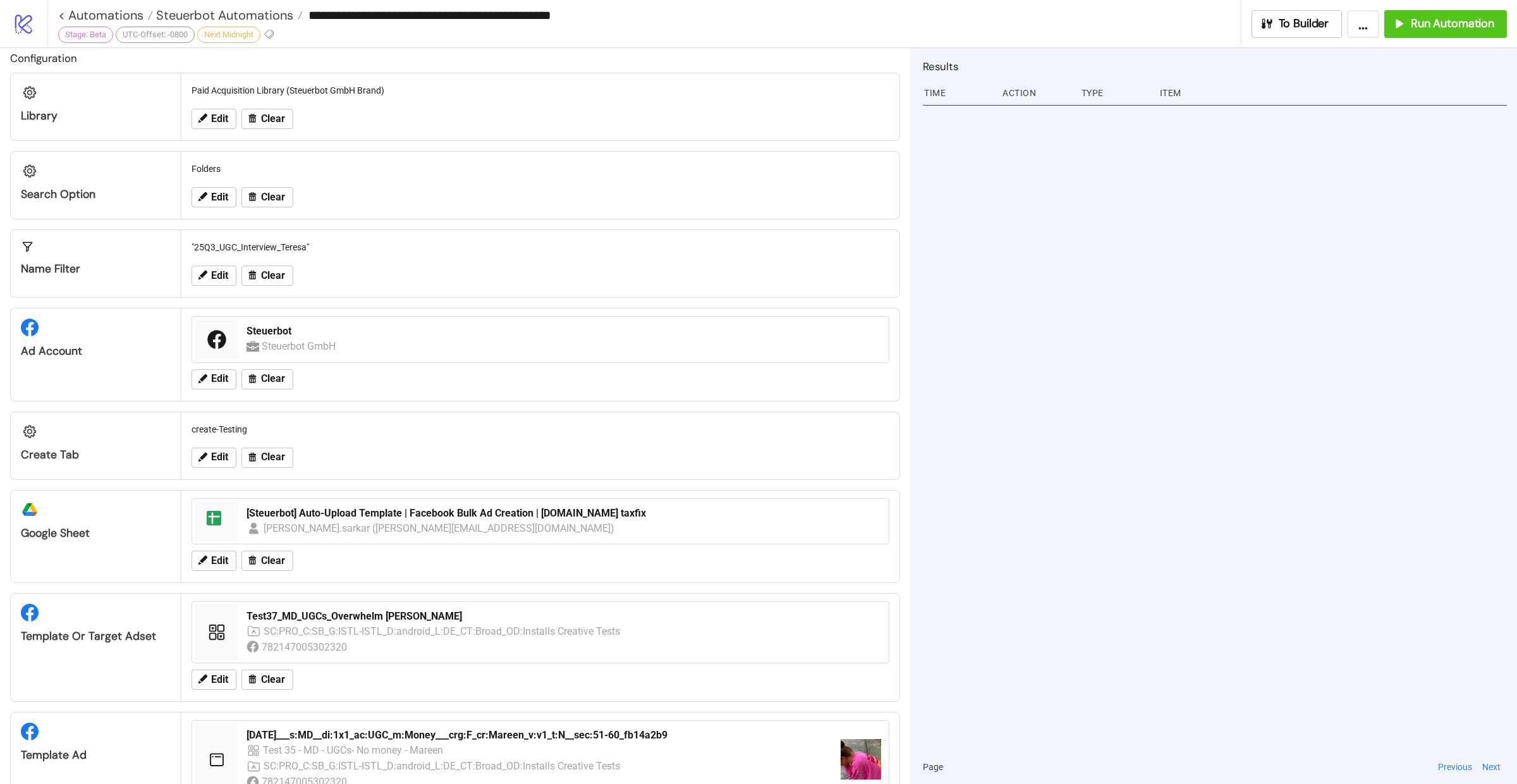
scroll to position [0, 0]
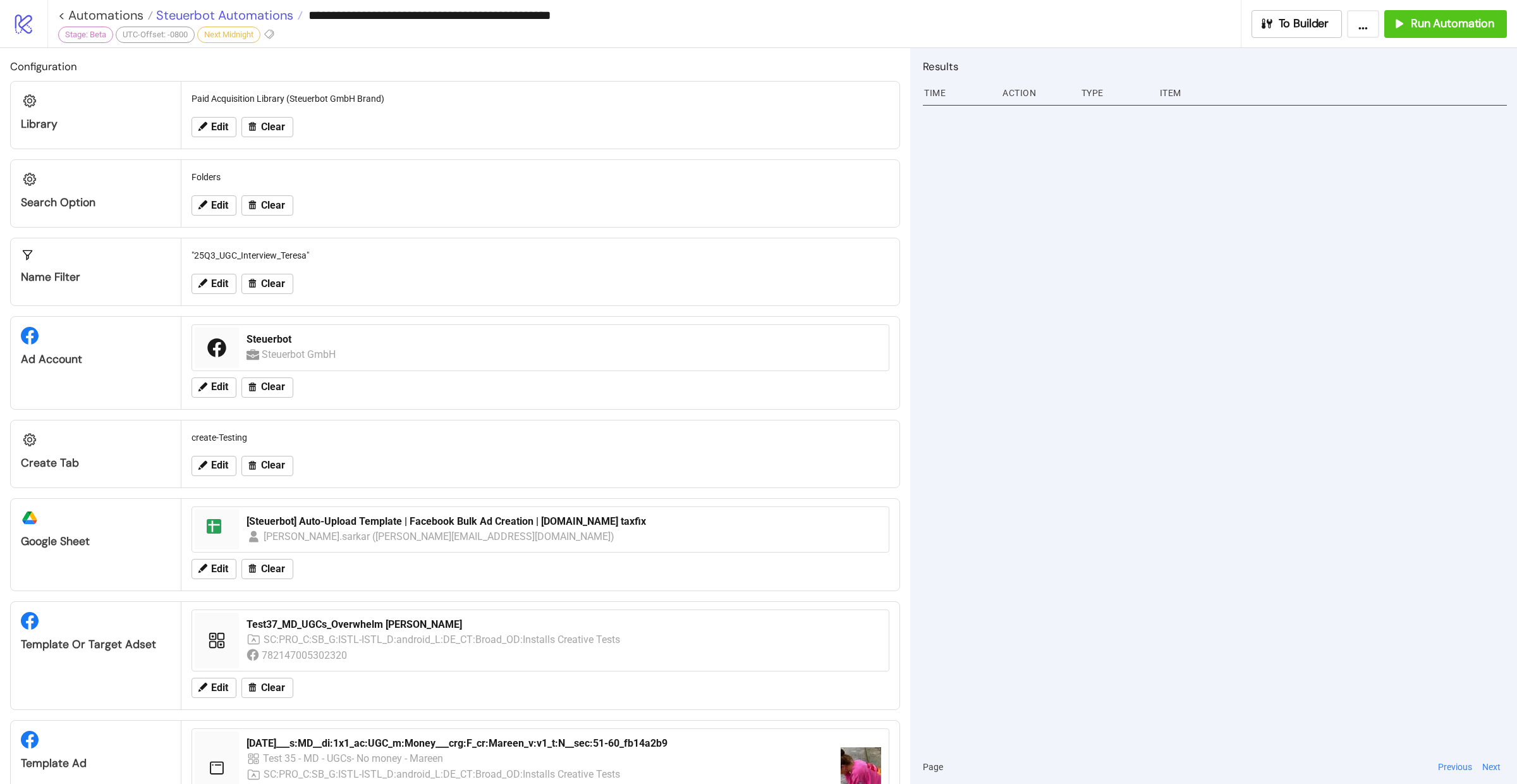
click at [235, 14] on span "Steuerbot Automations" at bounding box center [223, 15] width 140 height 17
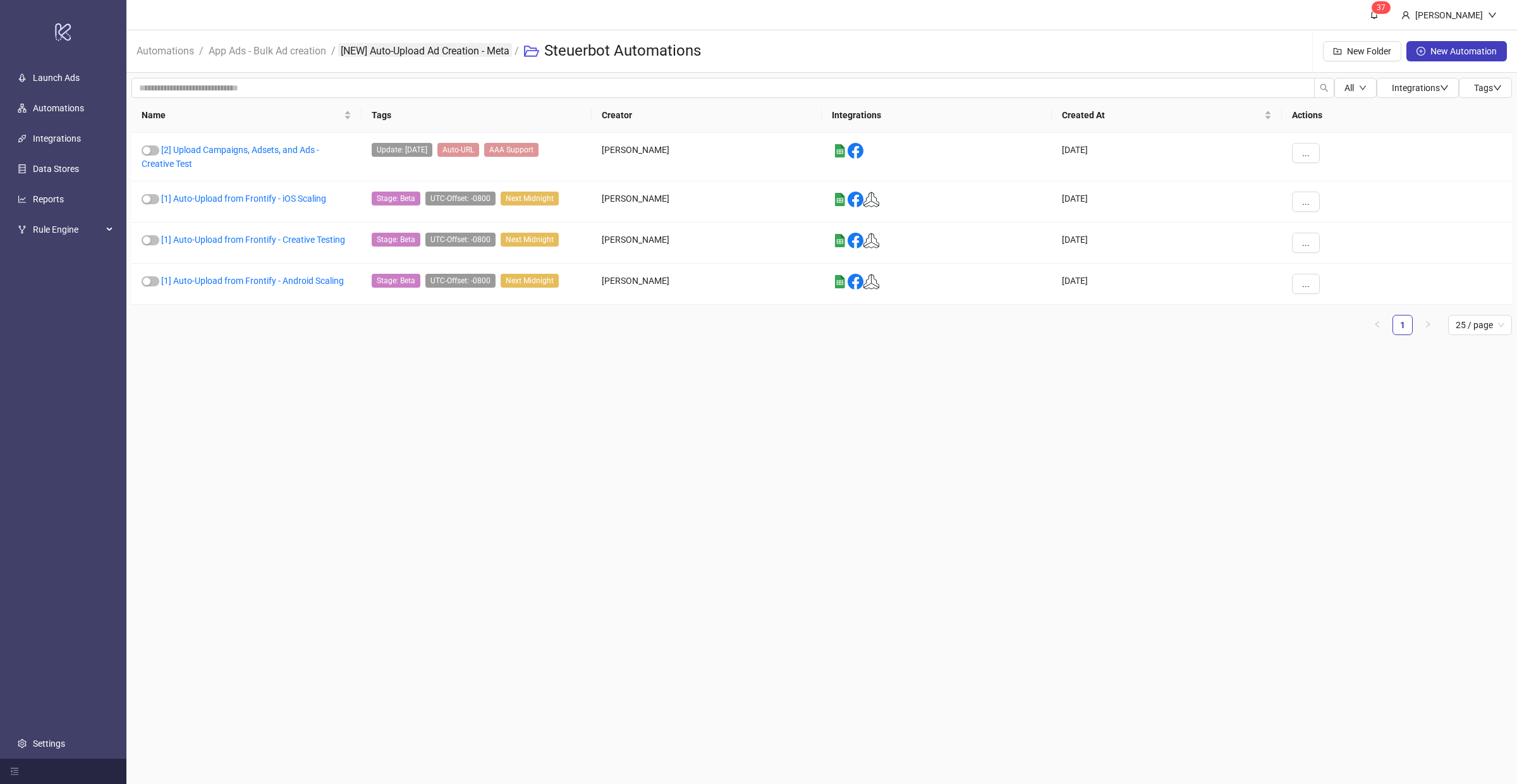
click at [477, 54] on link "[NEW] Auto-Upload Ad Creation - Meta" at bounding box center [425, 49] width 174 height 14
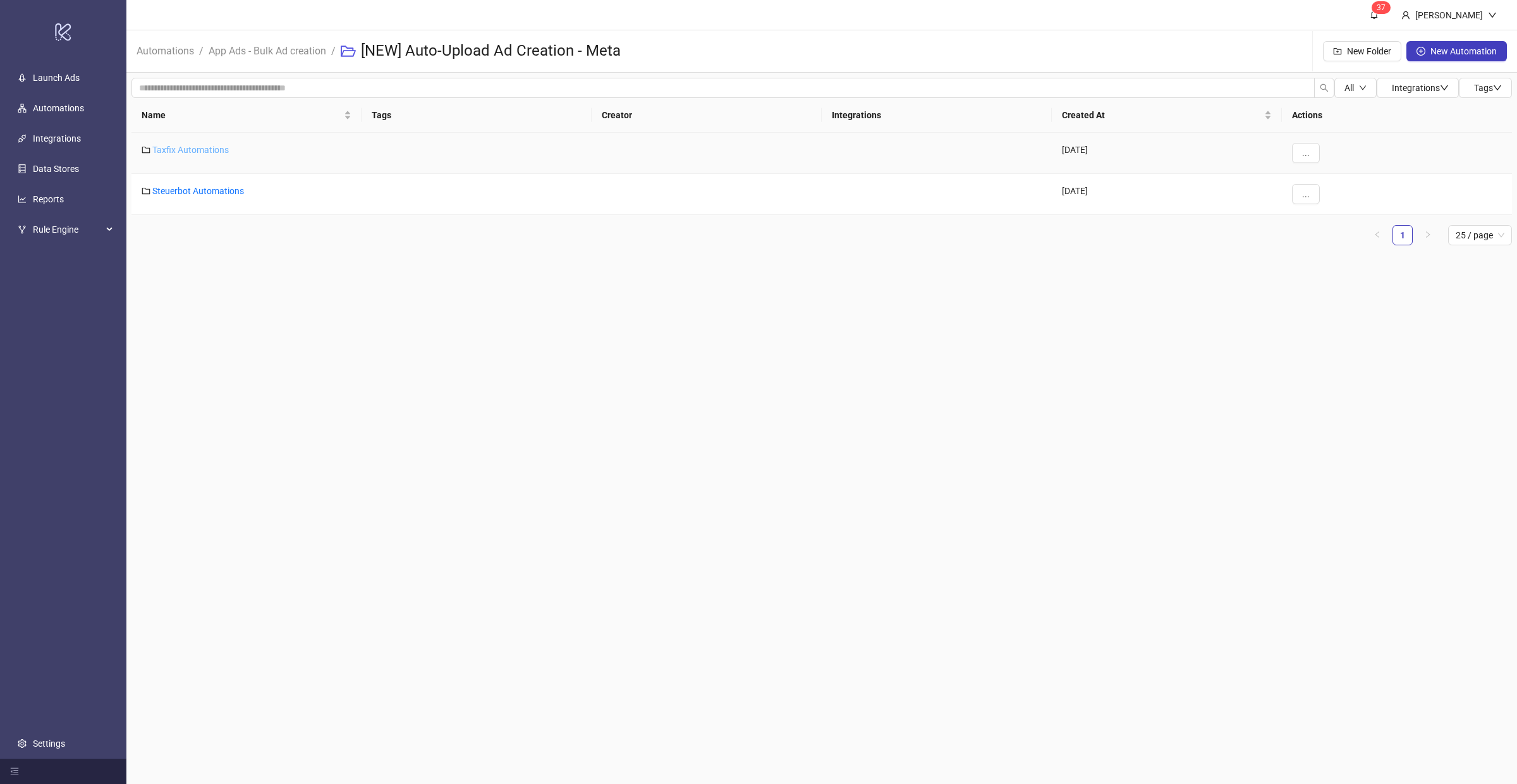
click at [194, 148] on link "Taxfix Automations" at bounding box center [191, 150] width 77 height 10
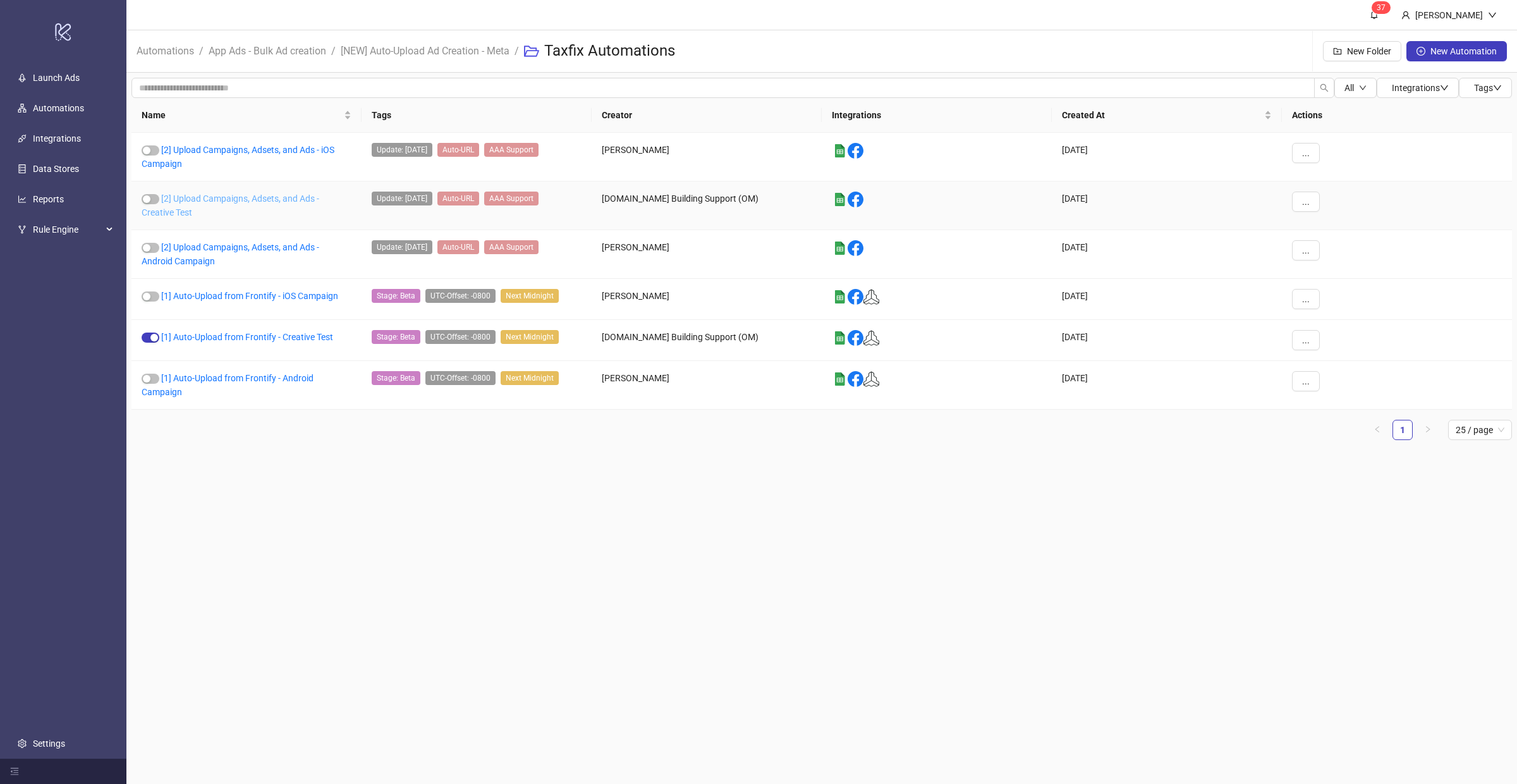
click at [255, 197] on link "[2] Upload Campaigns, Adsets, and Ads - Creative Test" at bounding box center [231, 205] width 178 height 24
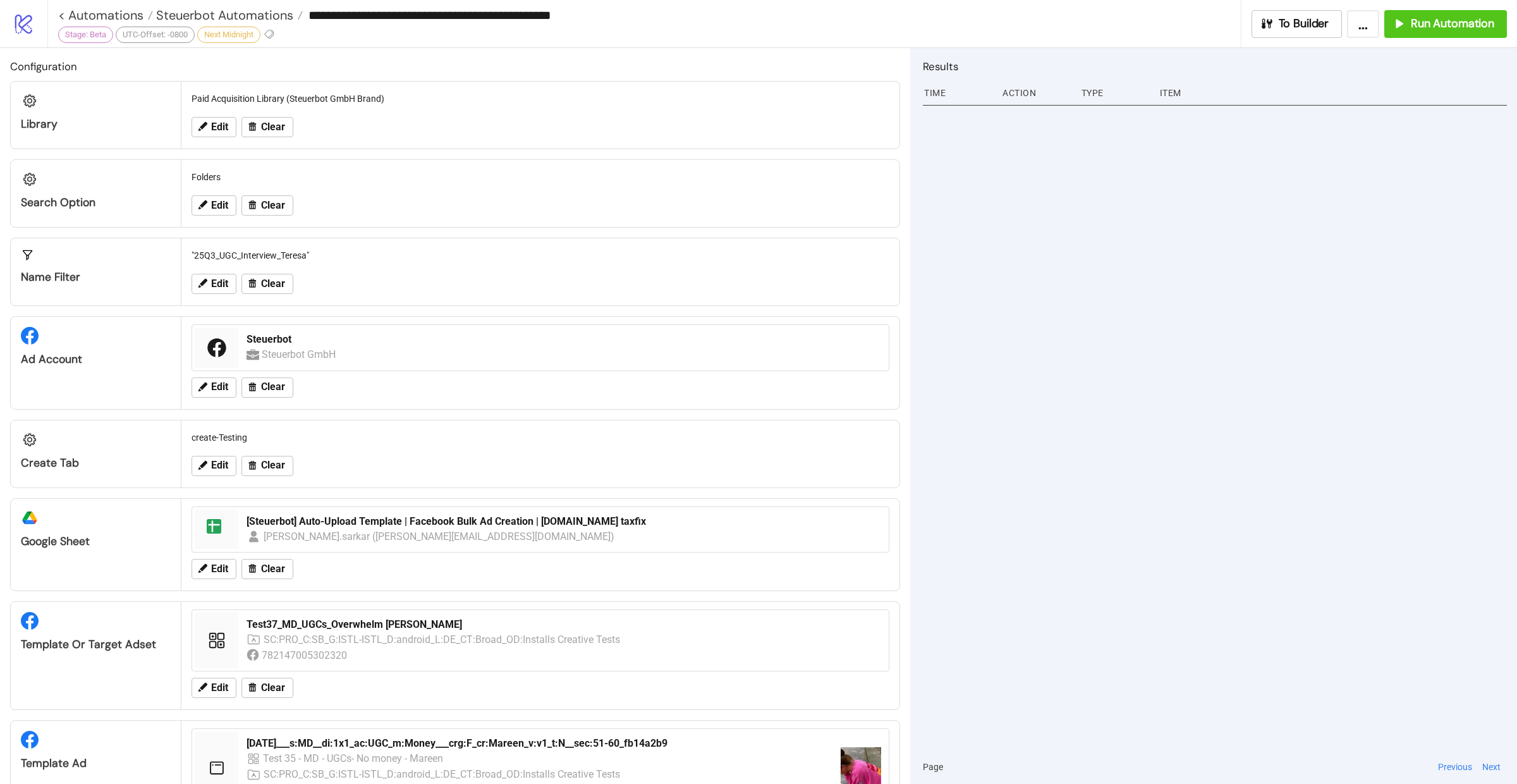
type input "**********"
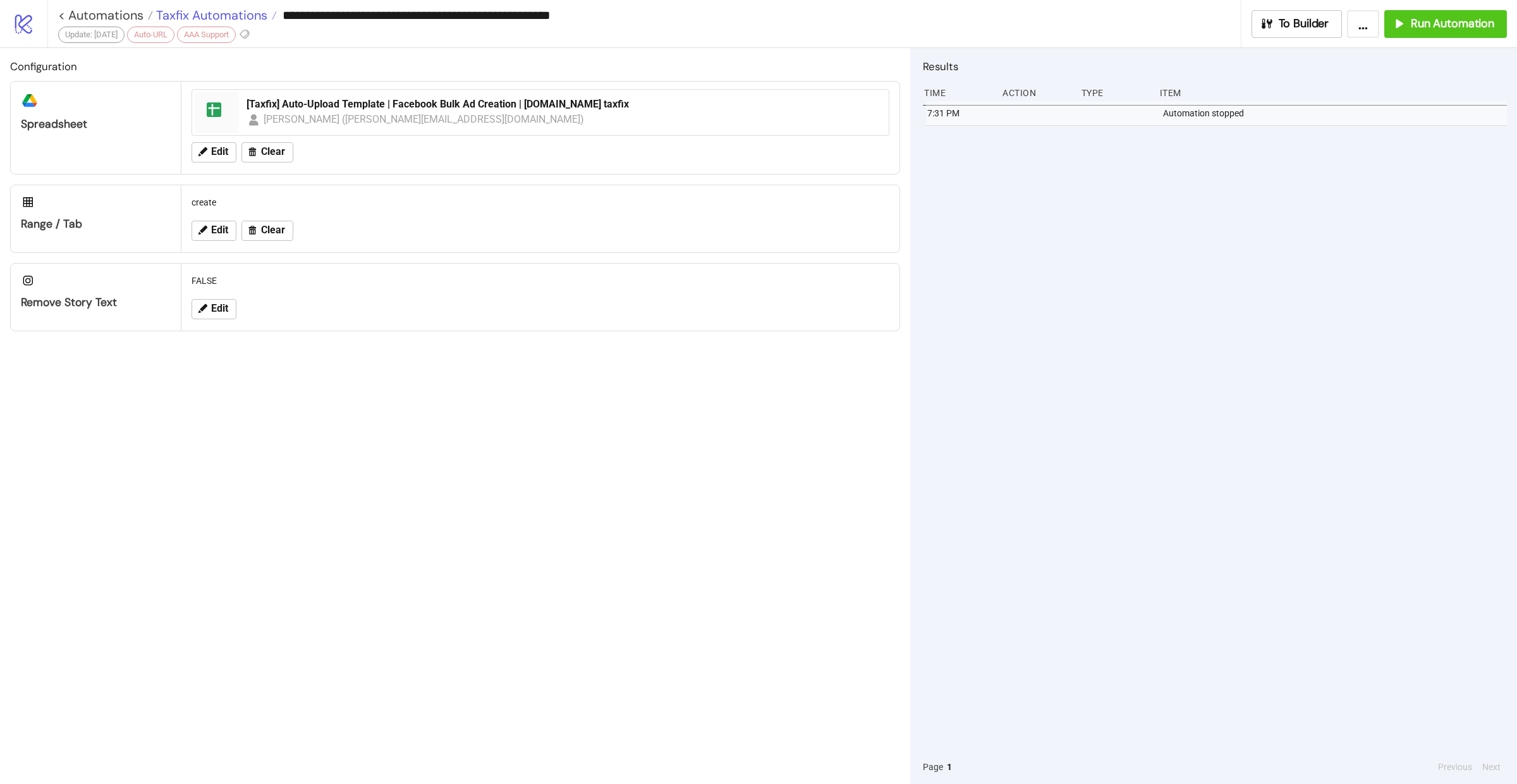
click at [214, 14] on span "Taxfix Automations" at bounding box center [210, 15] width 114 height 17
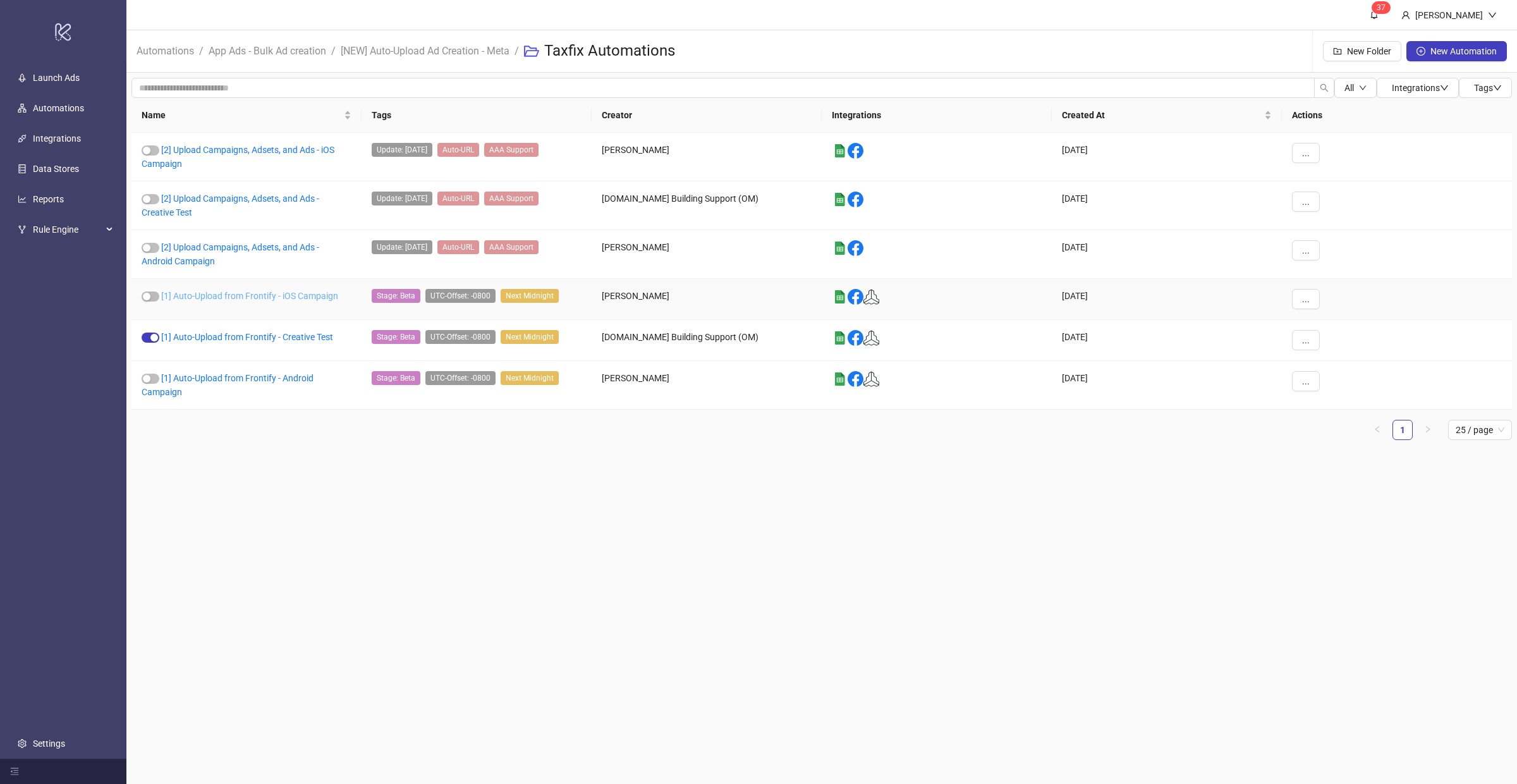
click at [288, 298] on link "[1] Auto-Upload from Frontify - iOS Campaign" at bounding box center [250, 296] width 177 height 10
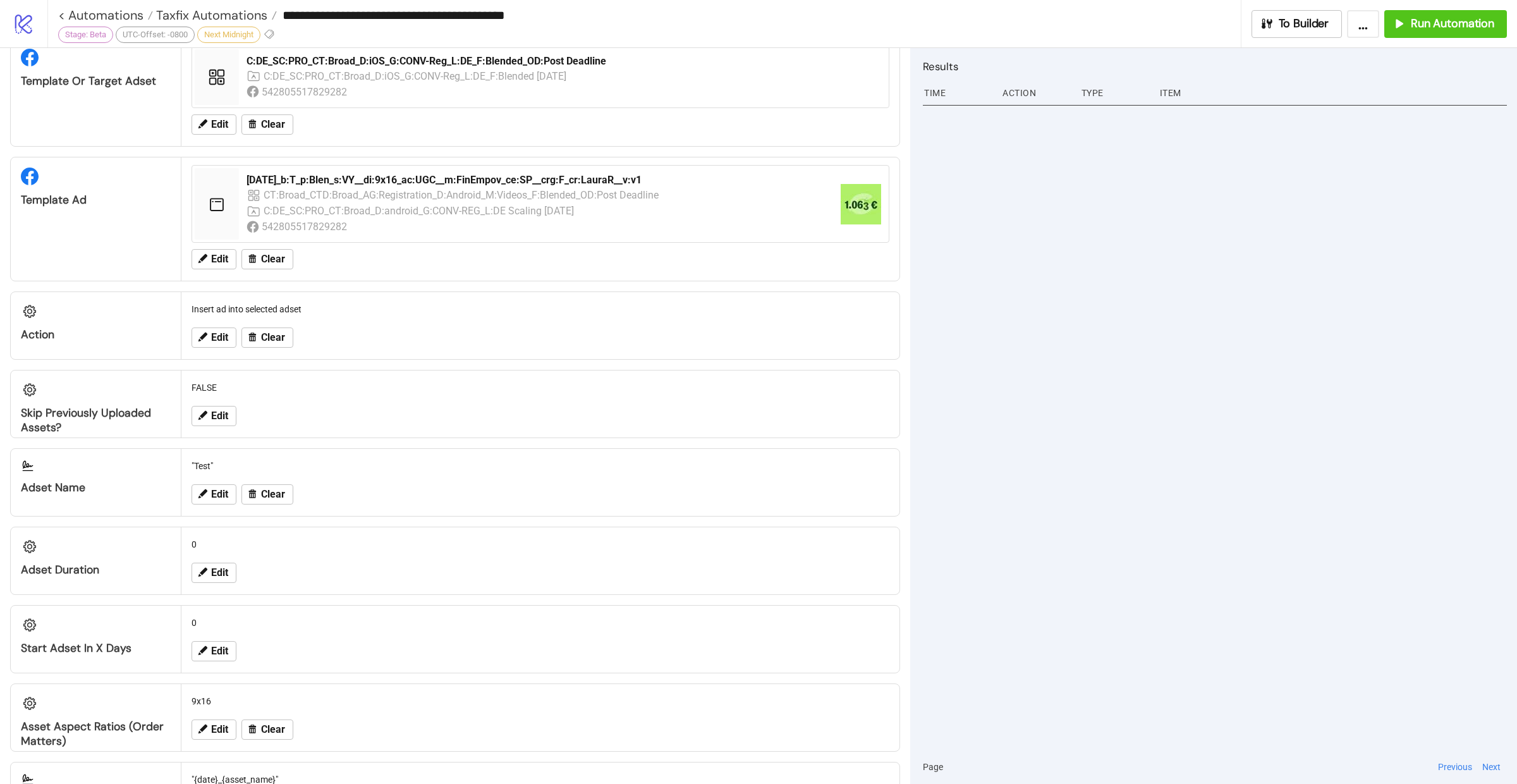
scroll to position [404, 0]
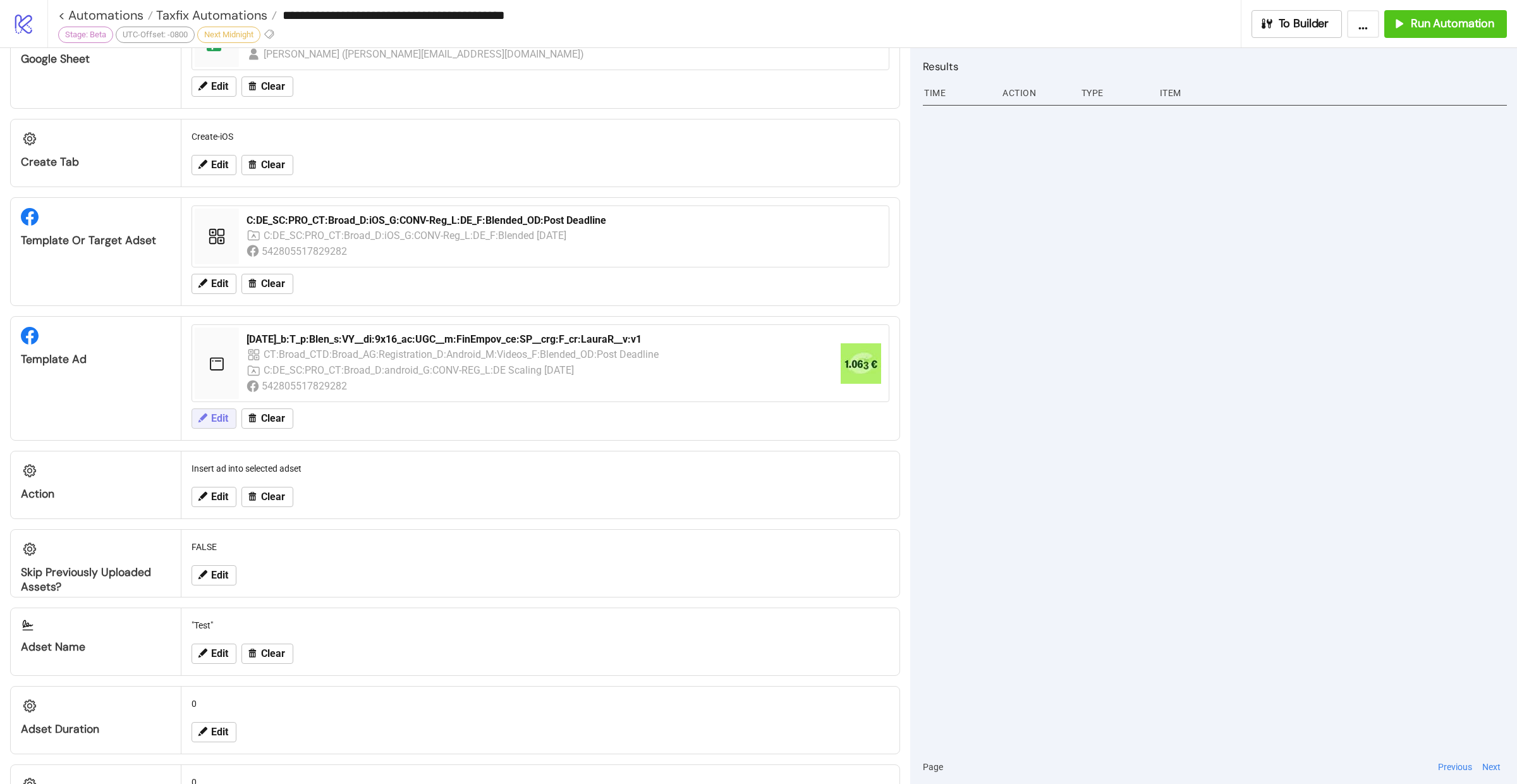
click at [213, 414] on span "Edit" at bounding box center [220, 419] width 17 height 12
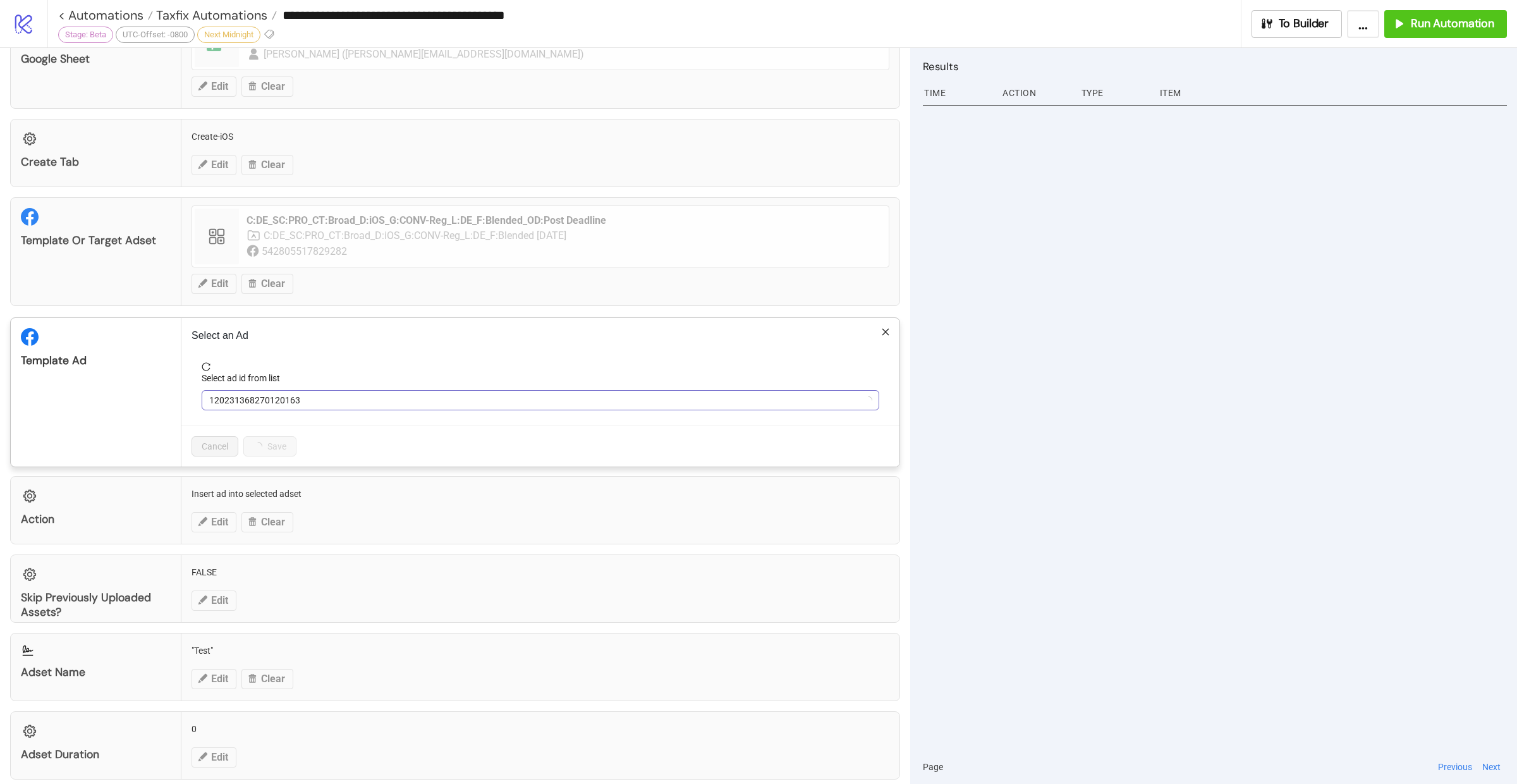
click at [353, 394] on span "120231368270120163" at bounding box center [540, 400] width 663 height 19
click at [397, 391] on span "120231368270120163" at bounding box center [540, 400] width 663 height 19
click at [509, 363] on span "reload" at bounding box center [540, 367] width 678 height 9
click at [488, 401] on span "2025-08-13_b:T_p:Blen_s:VY__di:9x16_ac:UGC__m:FinEmpov_ce:SP__crg:F_cr:LauraR__…" at bounding box center [540, 400] width 663 height 19
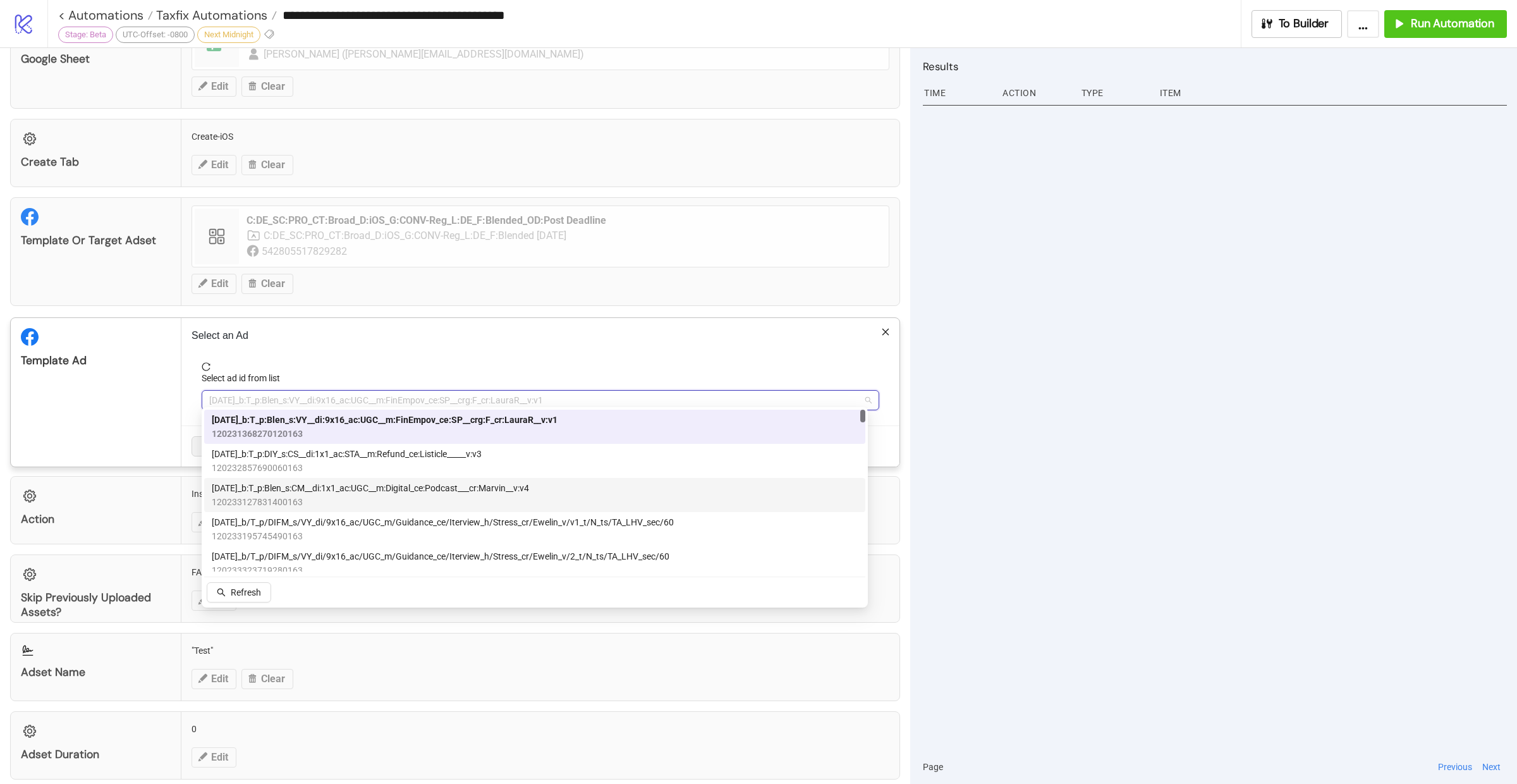
click at [503, 490] on span "2025-09-03_b:T_p:Blen_s:CM__di:1x1_ac:UGC__m:Digital_ce:Podcast___cr:Marvin__v:…" at bounding box center [370, 487] width 318 height 14
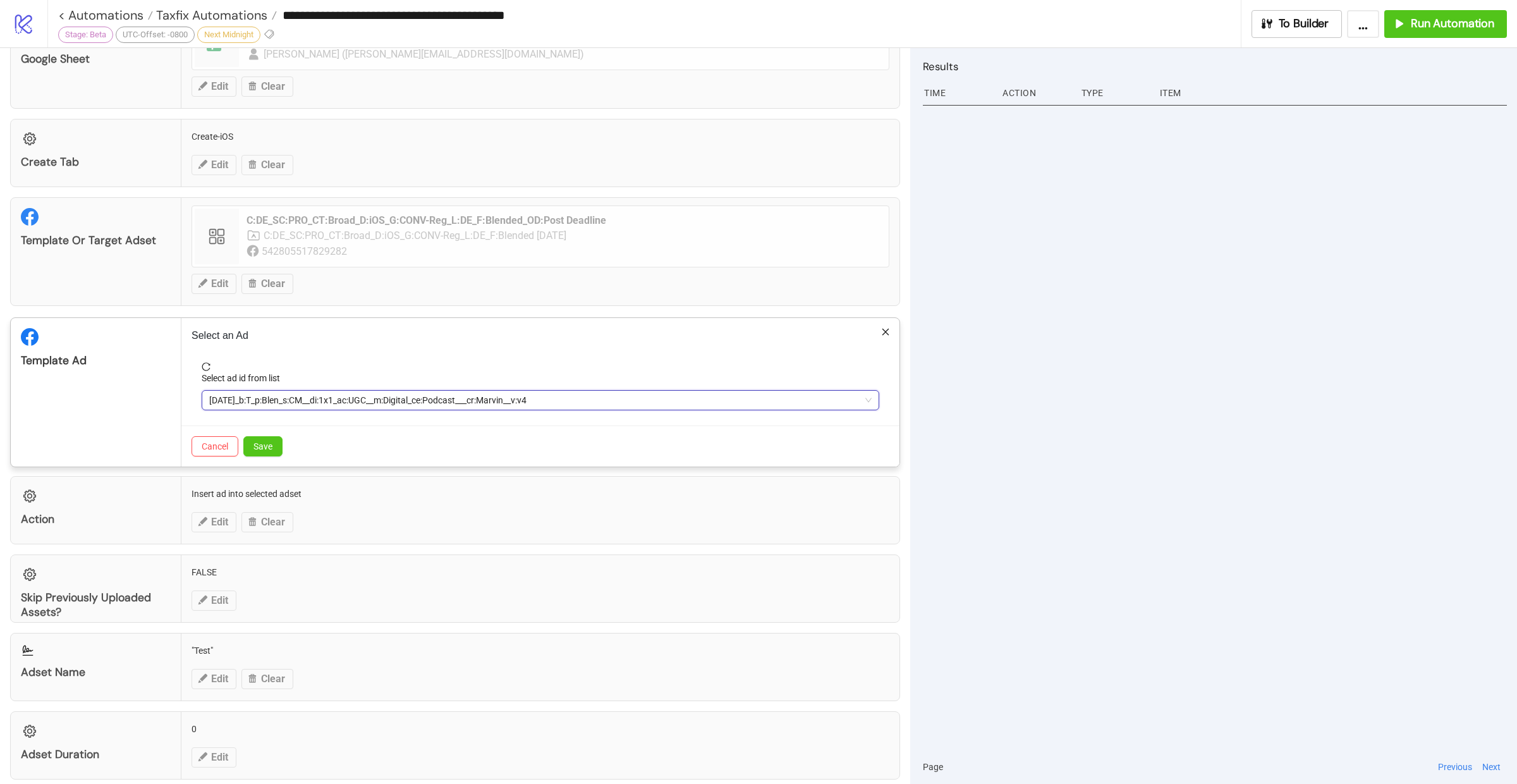
click at [283, 446] on div "Cancel Save" at bounding box center [540, 446] width 718 height 41
click at [265, 441] on span "Save" at bounding box center [263, 446] width 19 height 10
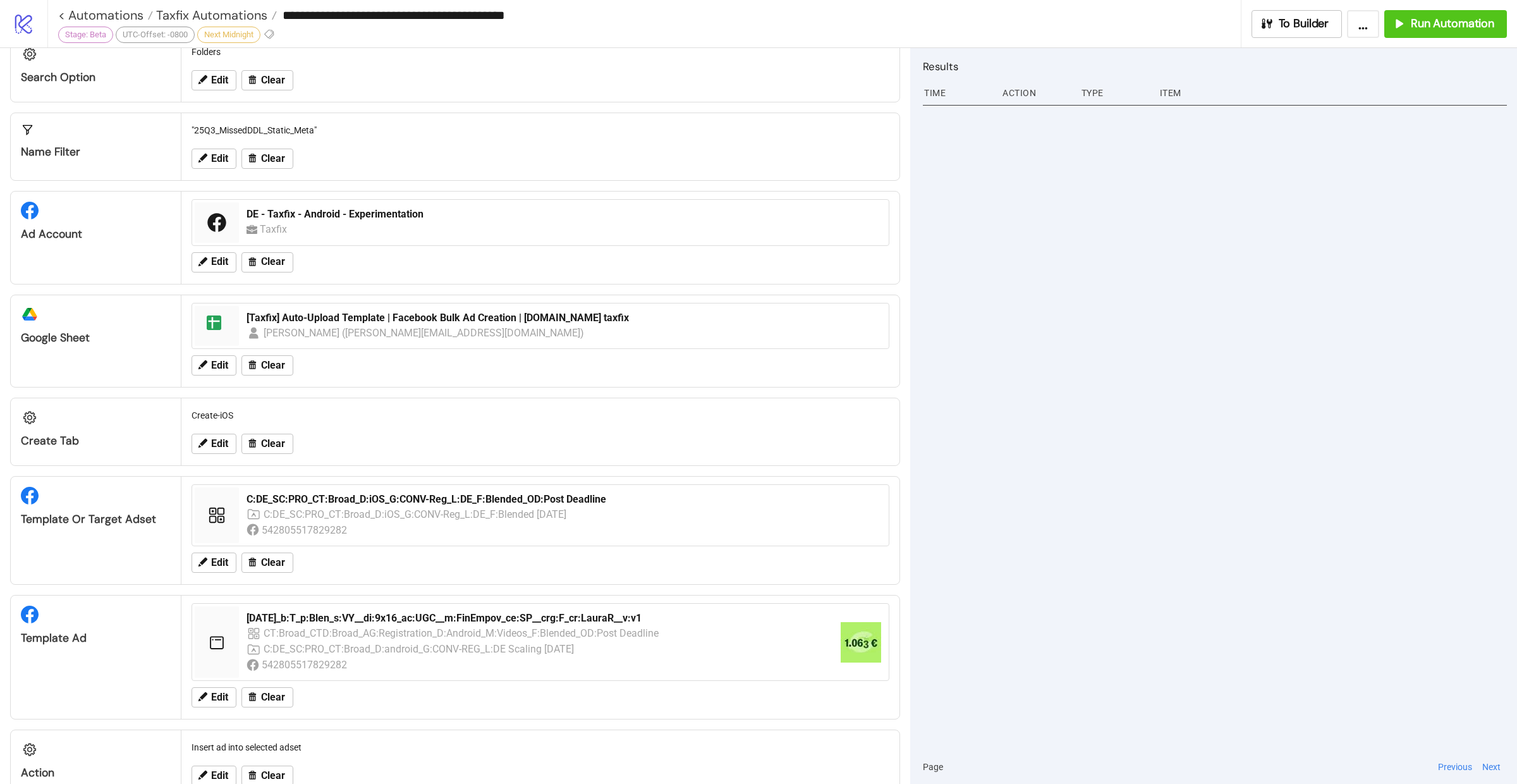
scroll to position [117, 0]
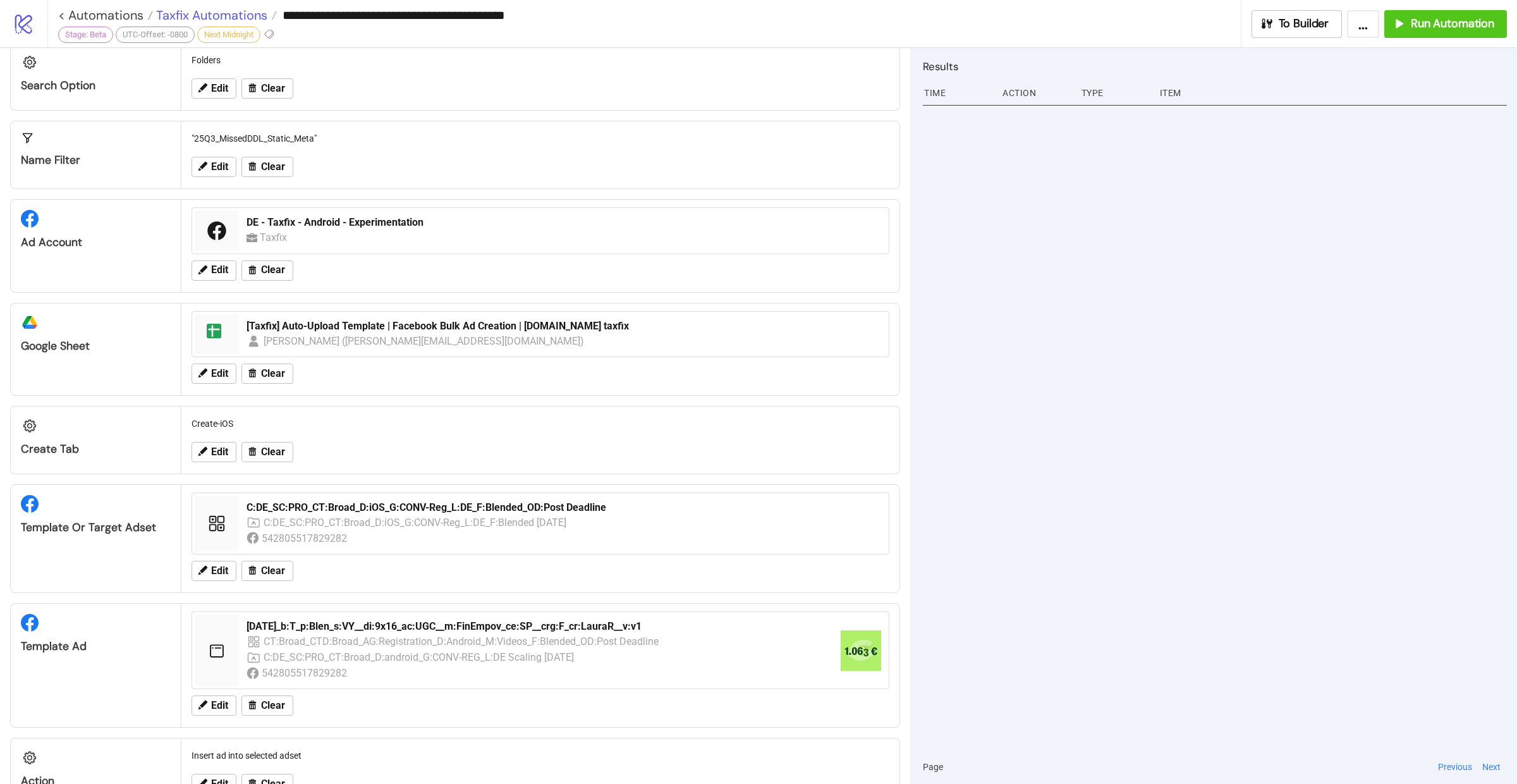
click at [232, 15] on span "Taxfix Automations" at bounding box center [210, 15] width 114 height 17
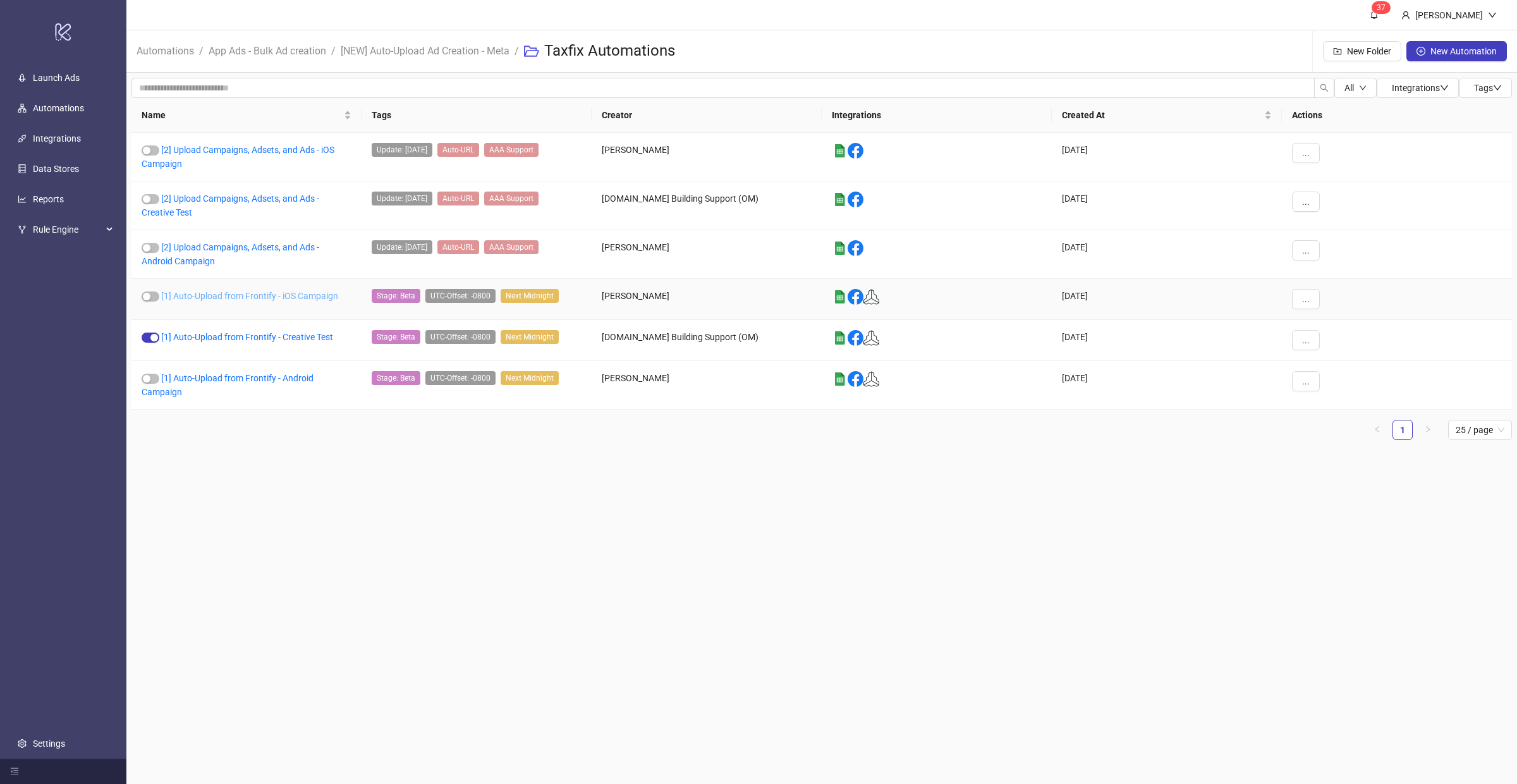
click at [285, 291] on link "[1] Auto-Upload from Frontify - iOS Campaign" at bounding box center [250, 296] width 177 height 10
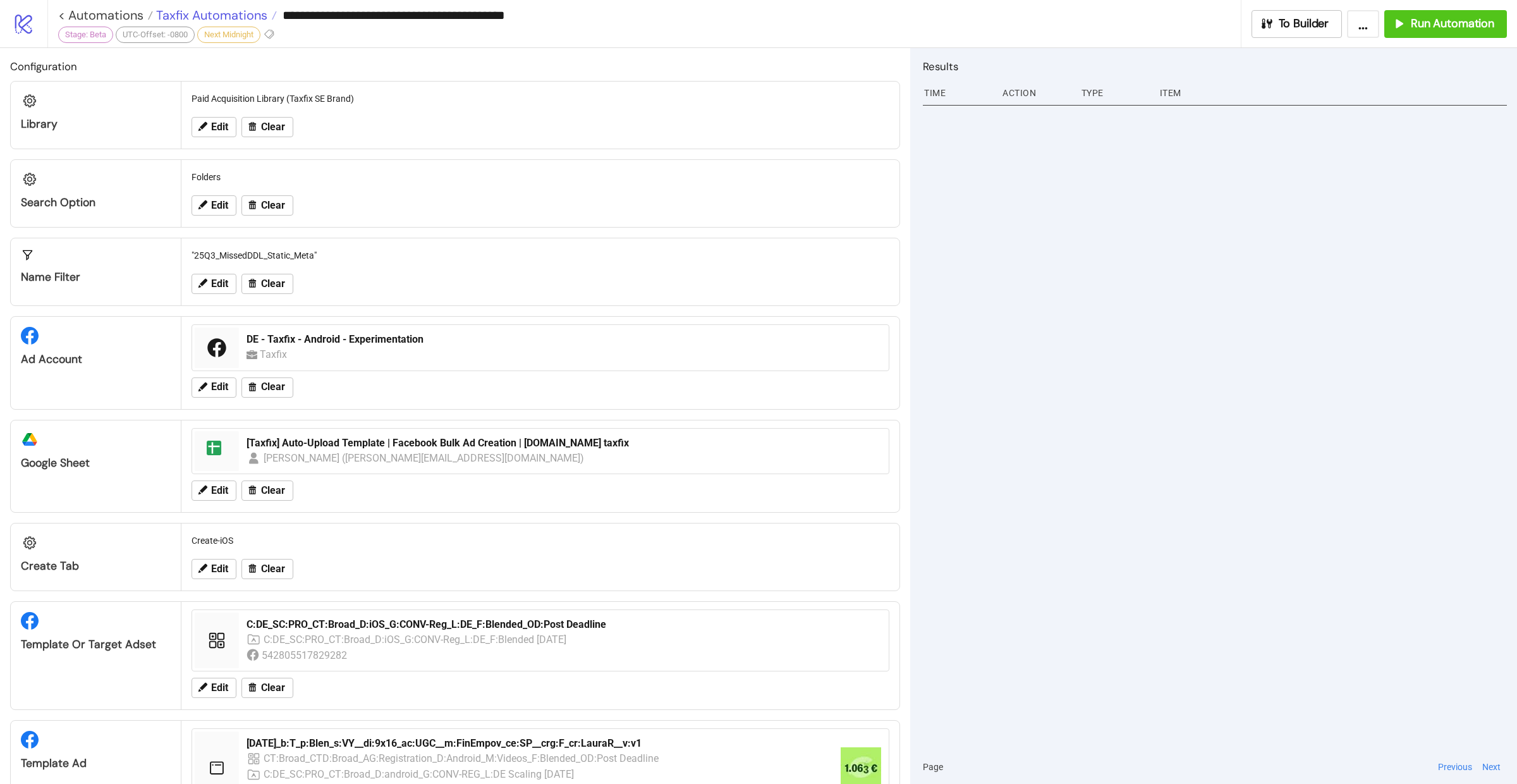
click at [206, 16] on span "Taxfix Automations" at bounding box center [210, 15] width 114 height 17
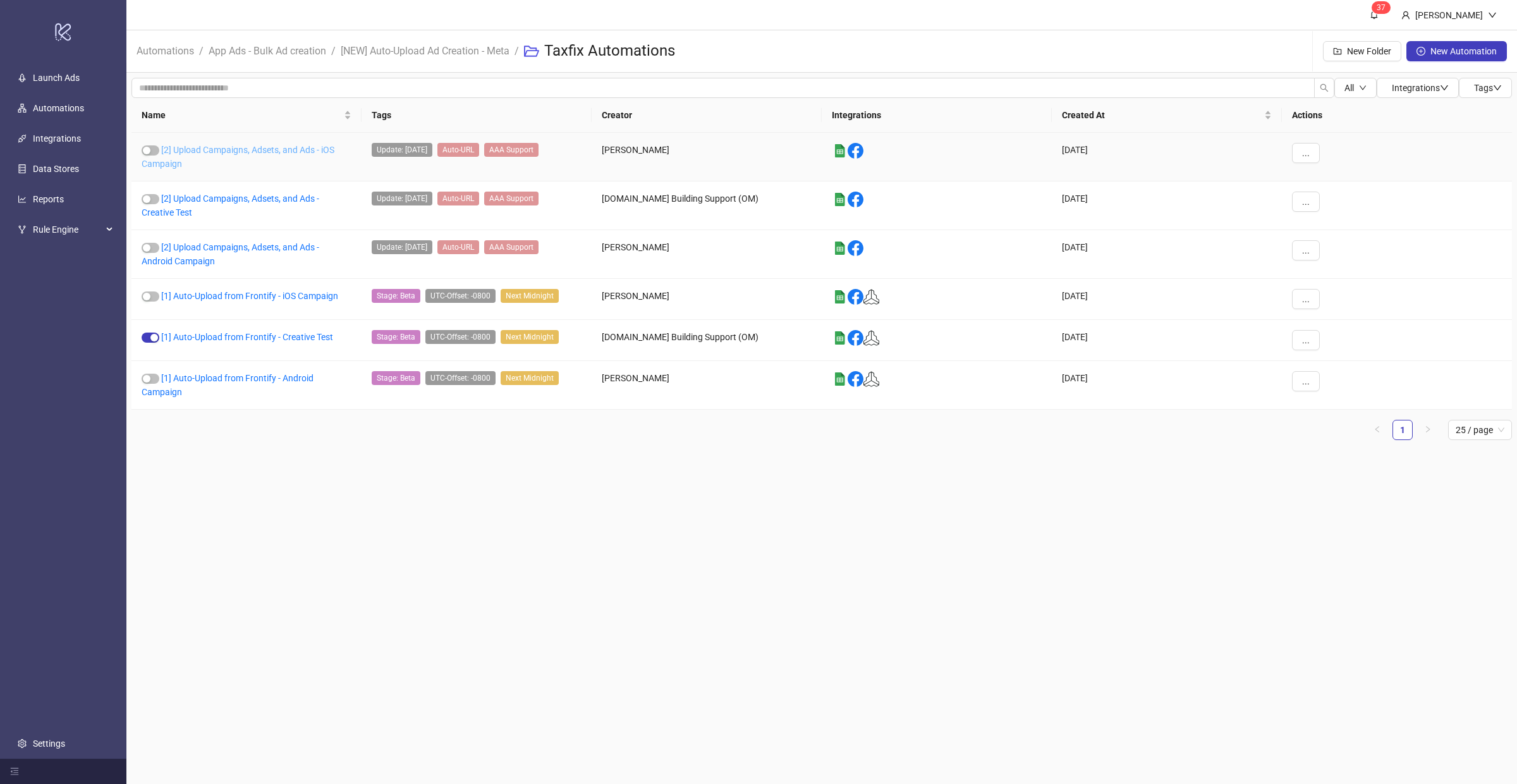
click at [218, 150] on link "[2] Upload Campaigns, Adsets, and Ads - iOS Campaign" at bounding box center [238, 156] width 193 height 24
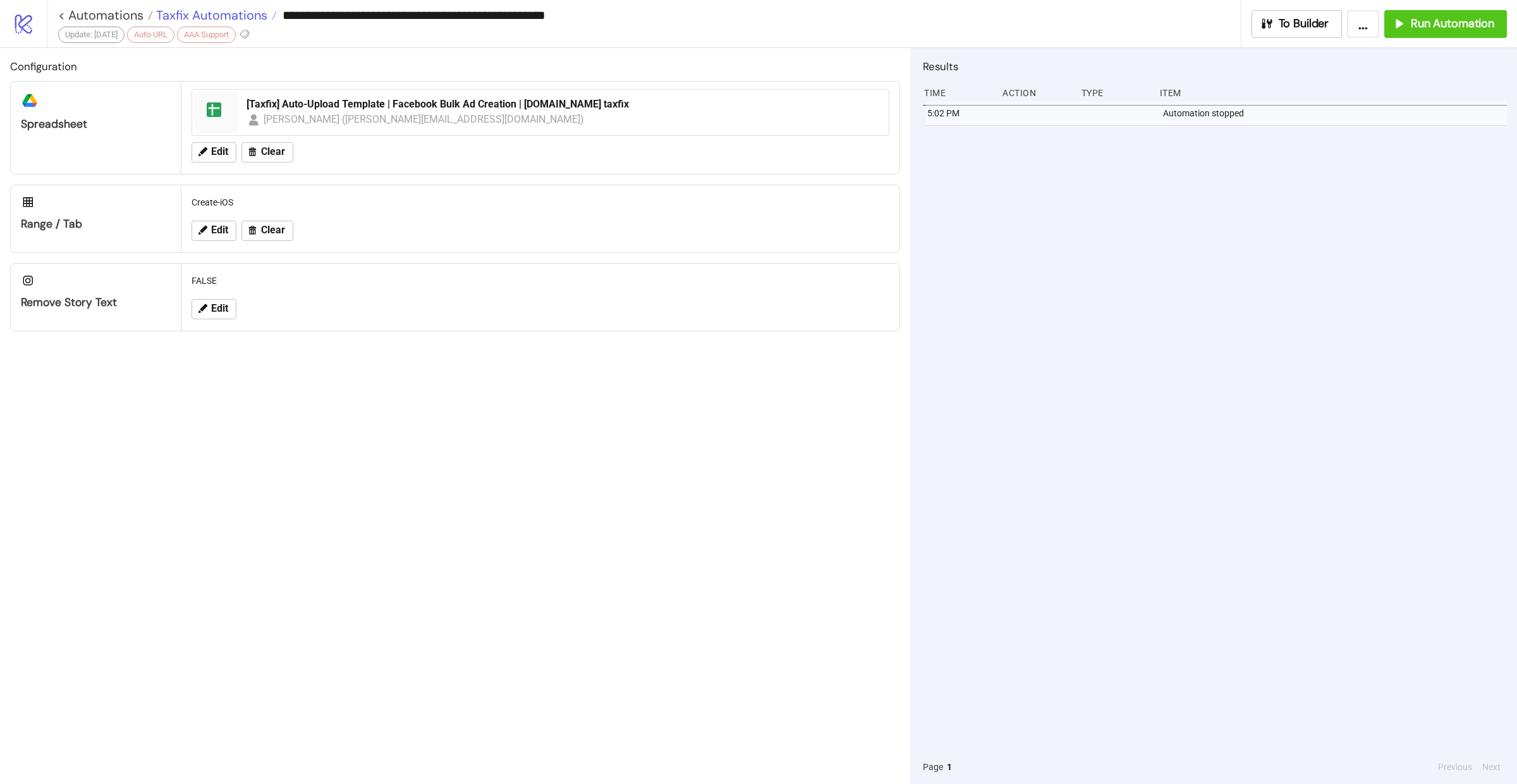
click at [215, 14] on span "Taxfix Automations" at bounding box center [210, 15] width 114 height 17
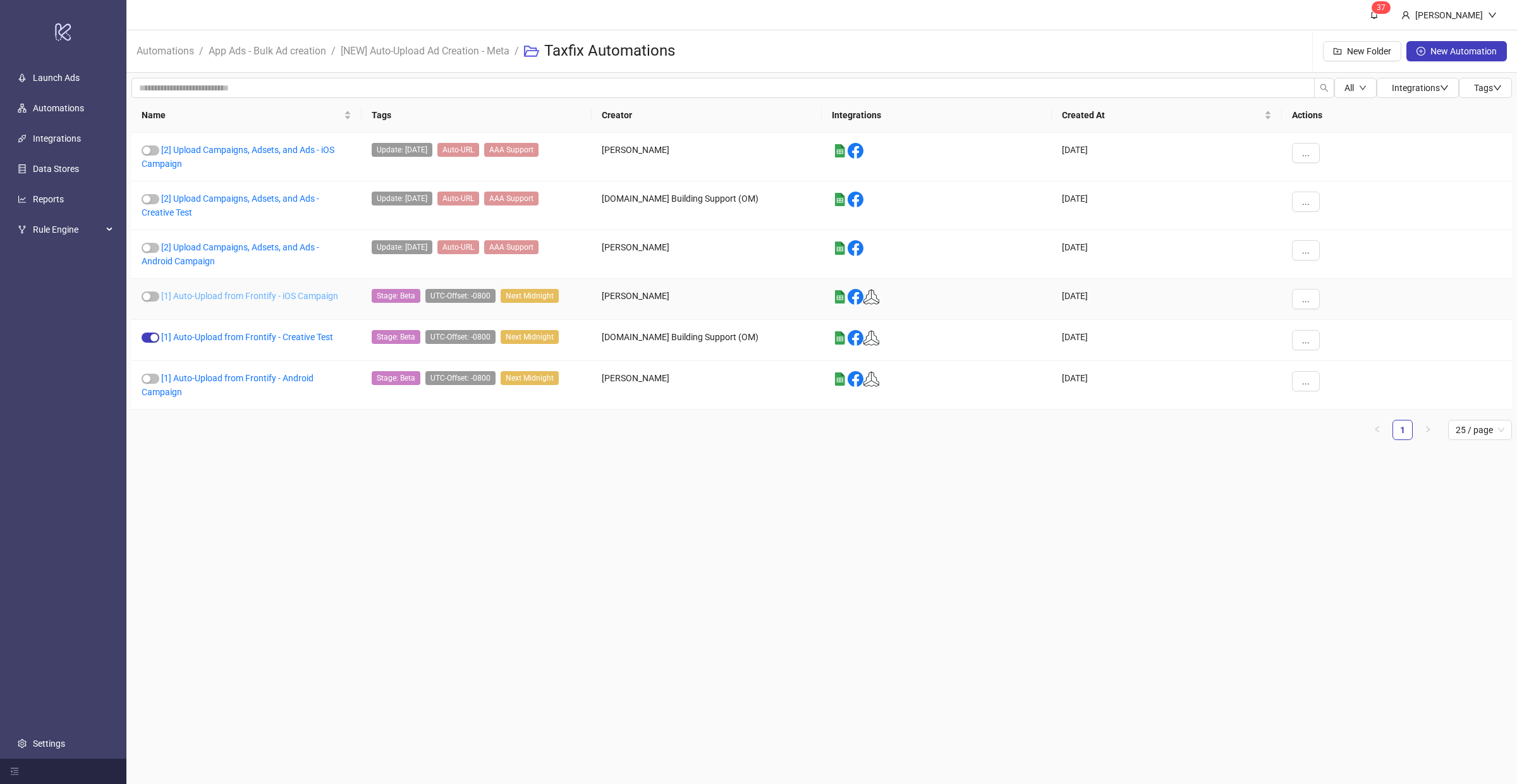
click at [289, 295] on link "[1] Auto-Upload from Frontify - iOS Campaign" at bounding box center [250, 296] width 177 height 10
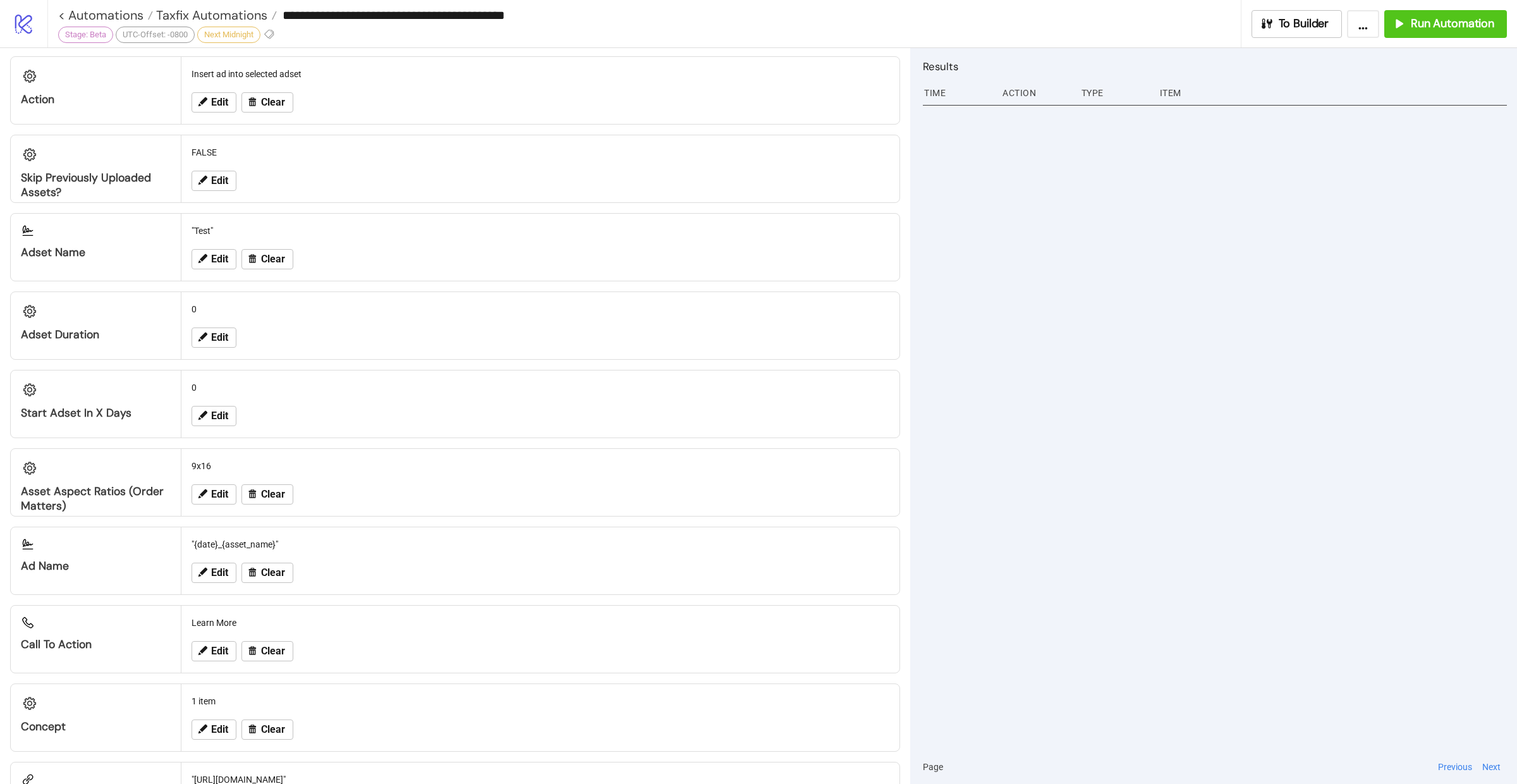
scroll to position [1009, 0]
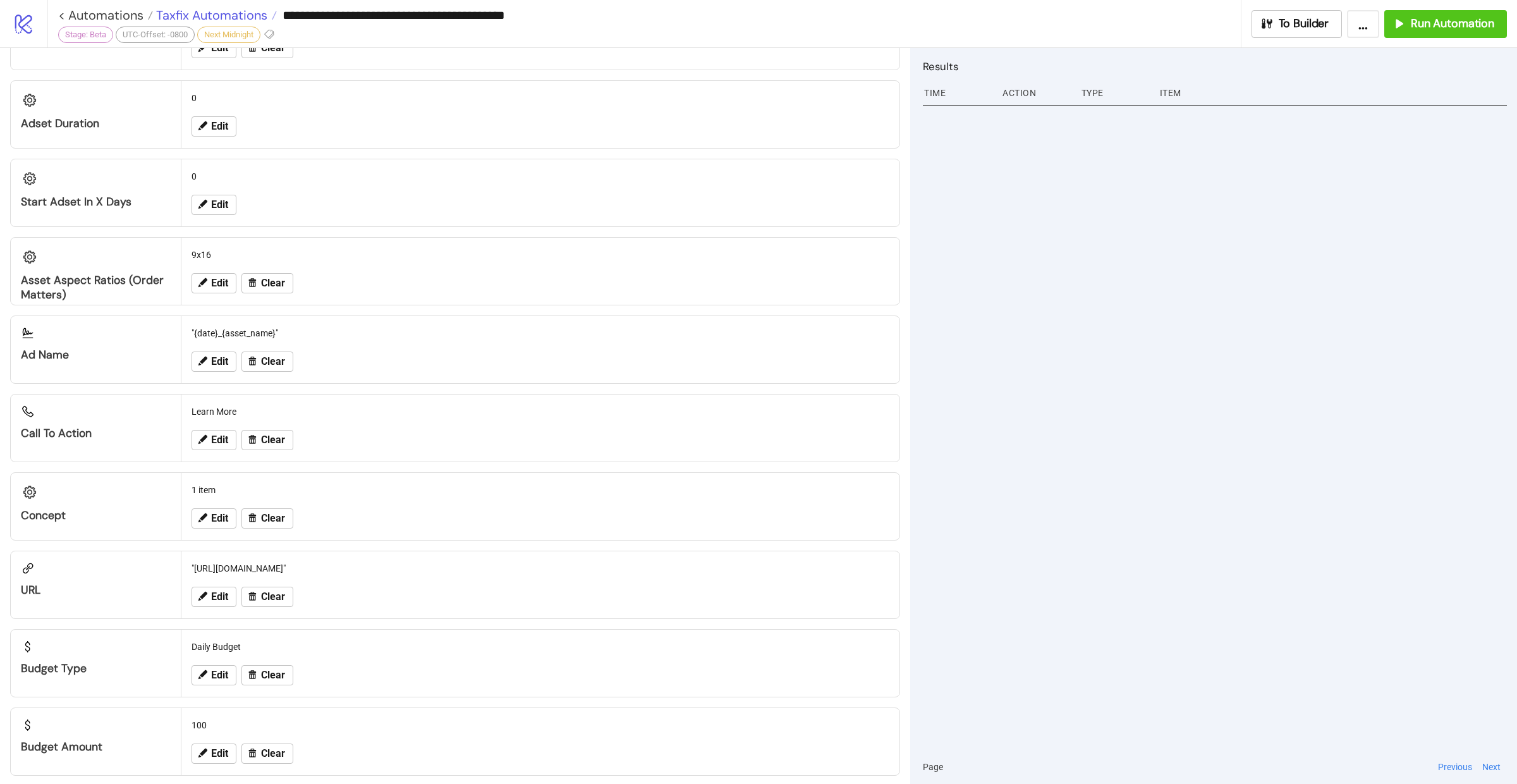
click at [231, 17] on span "Taxfix Automations" at bounding box center [210, 15] width 114 height 17
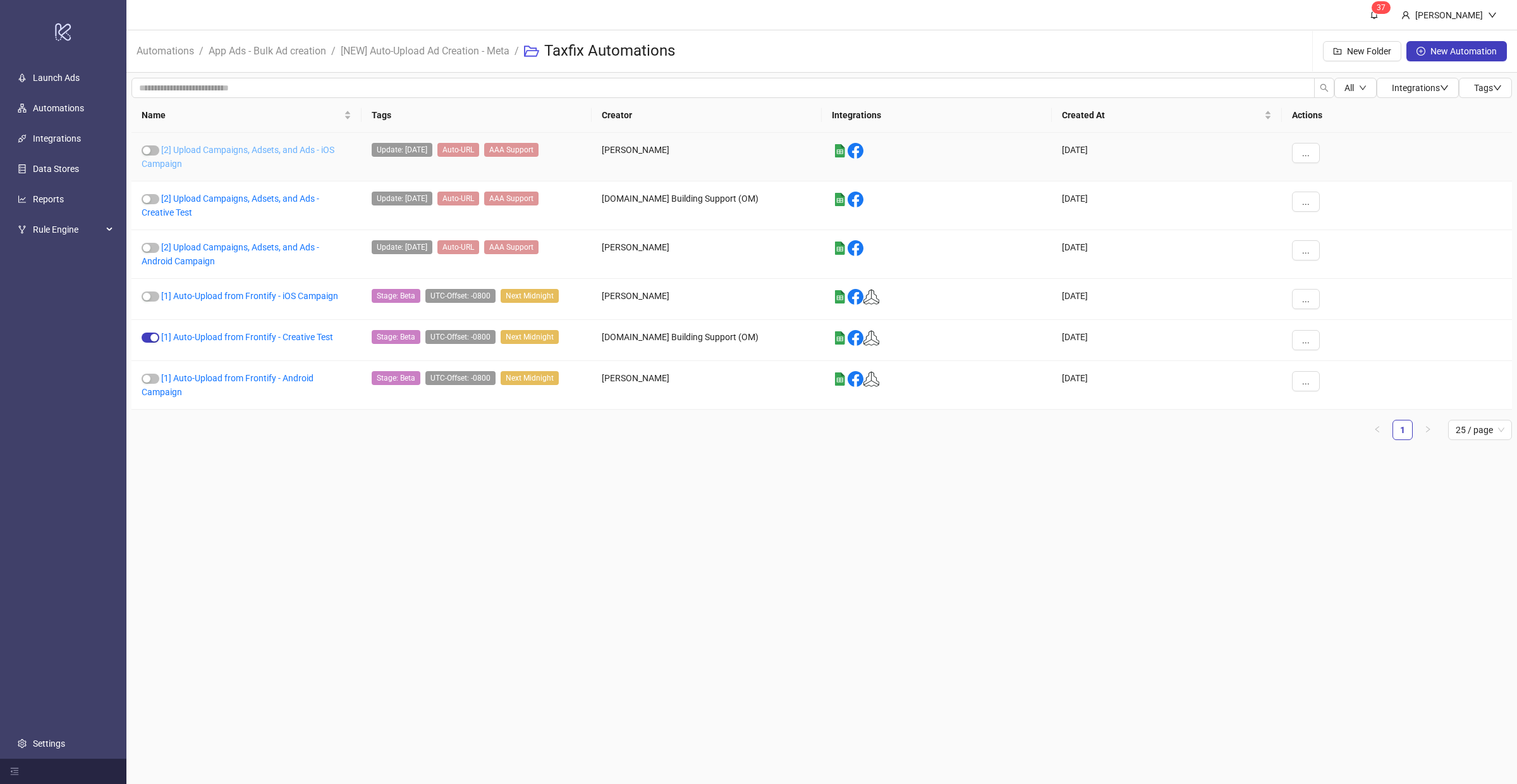
click at [251, 148] on link "[2] Upload Campaigns, Adsets, and Ads - iOS Campaign" at bounding box center [238, 156] width 193 height 24
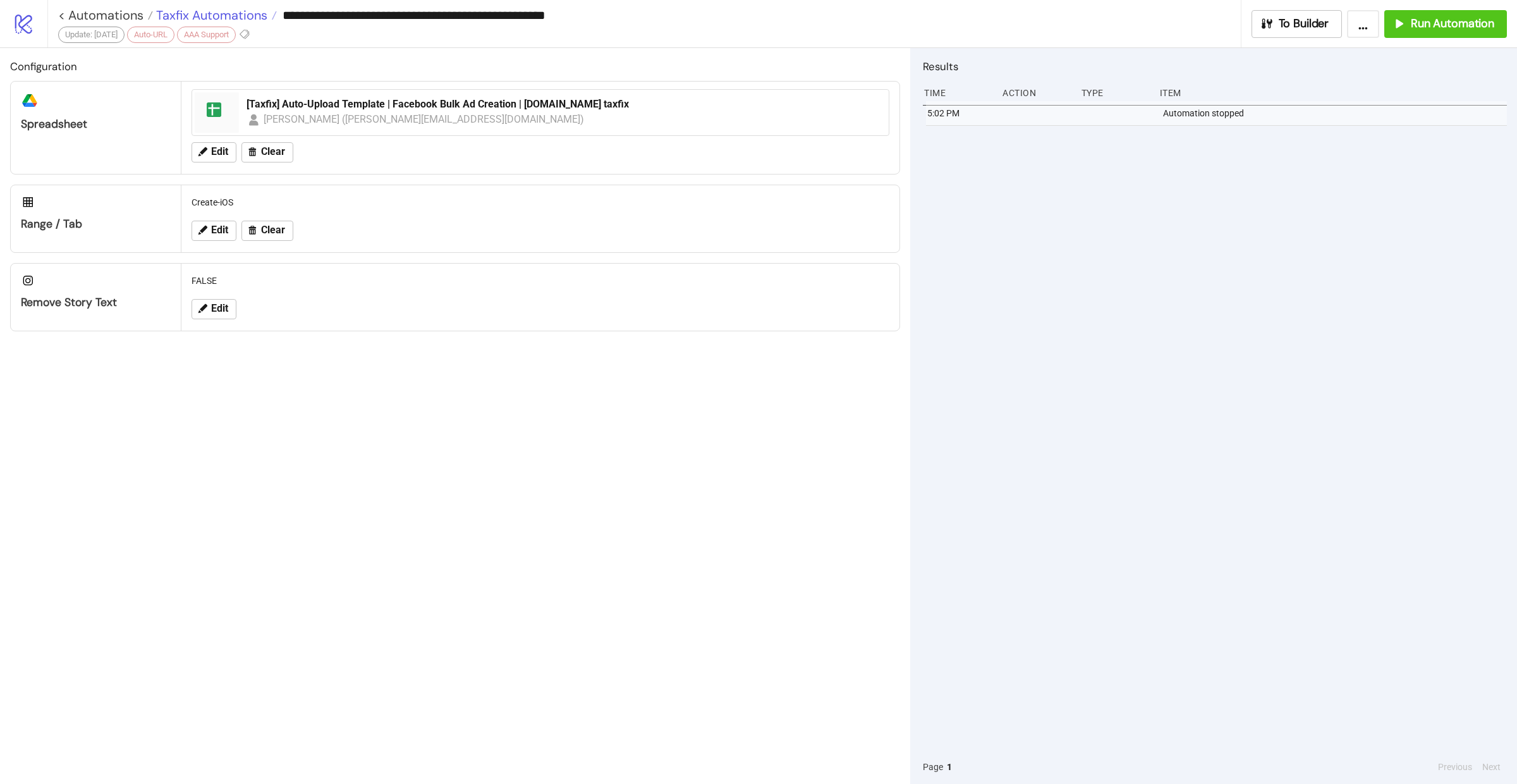
click at [226, 19] on span "Taxfix Automations" at bounding box center [210, 15] width 114 height 17
